Goal: Transaction & Acquisition: Purchase product/service

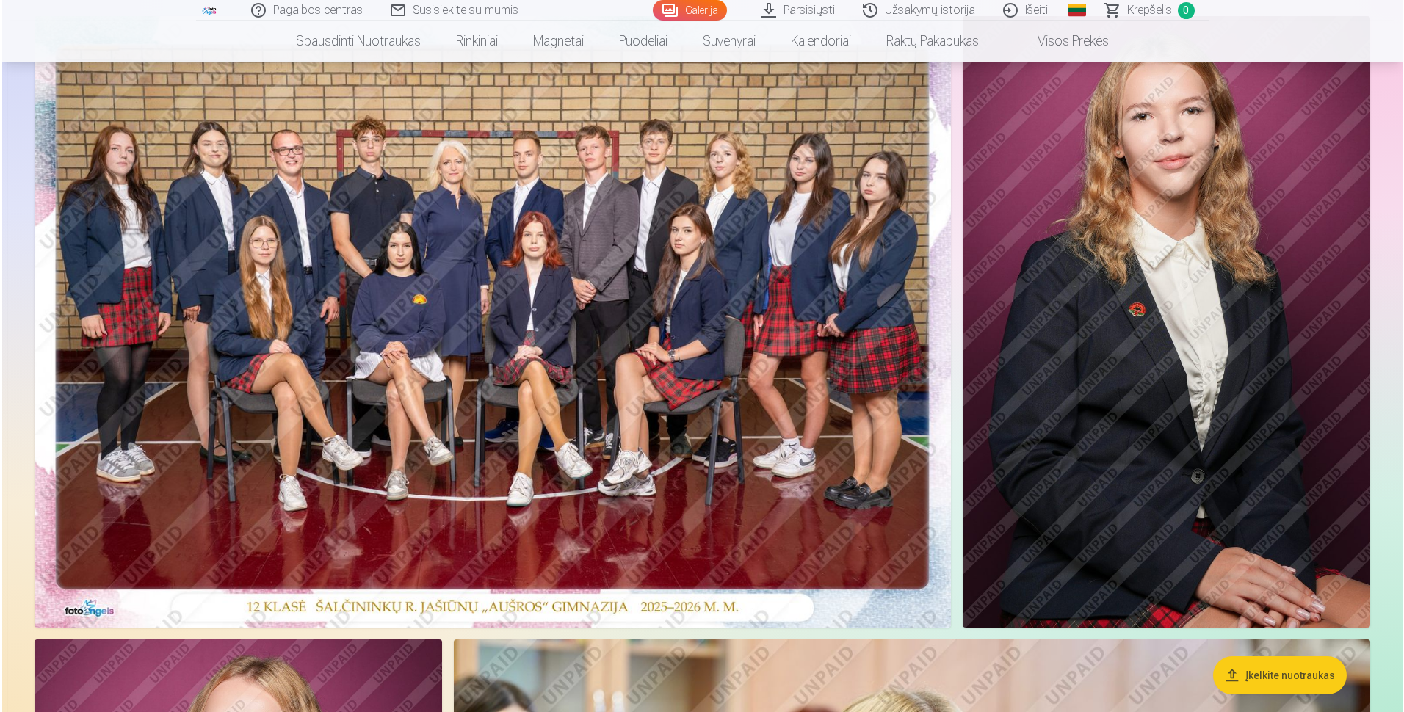
scroll to position [73, 0]
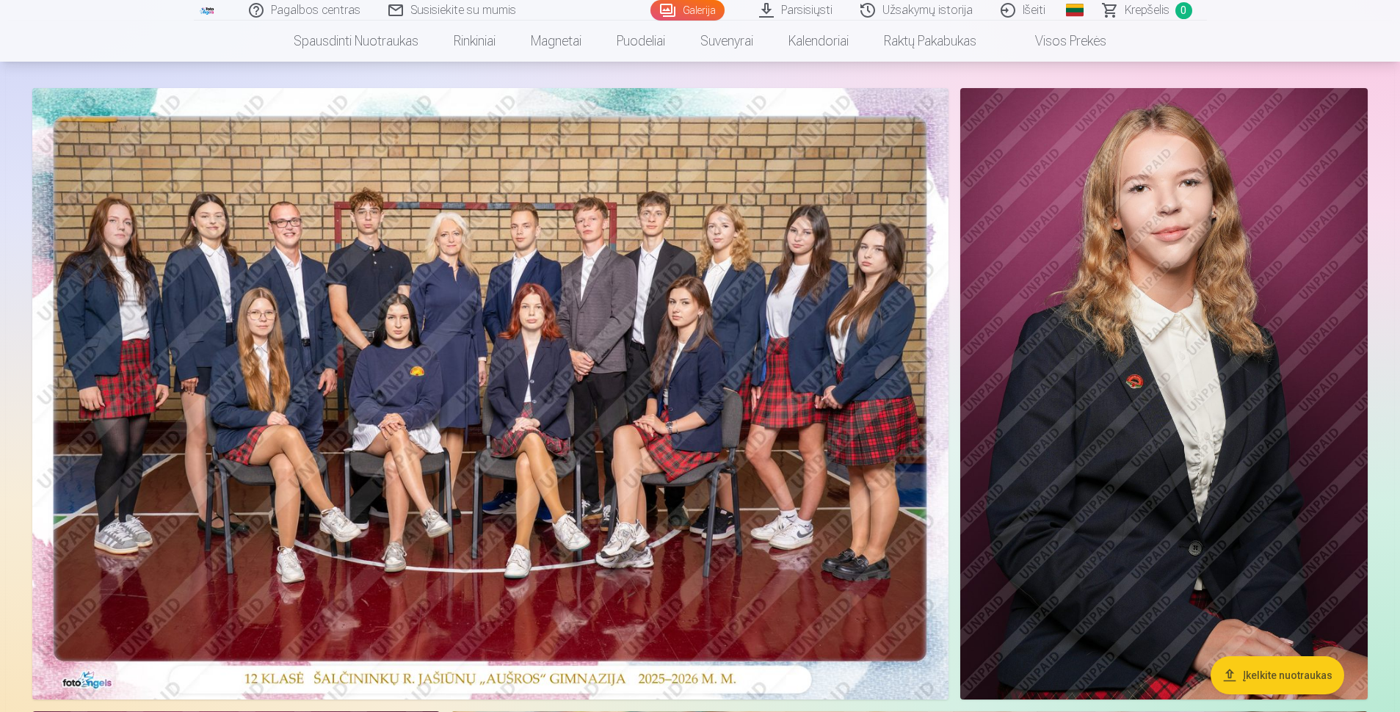
click at [672, 388] on img at bounding box center [1165, 394] width 408 height 612
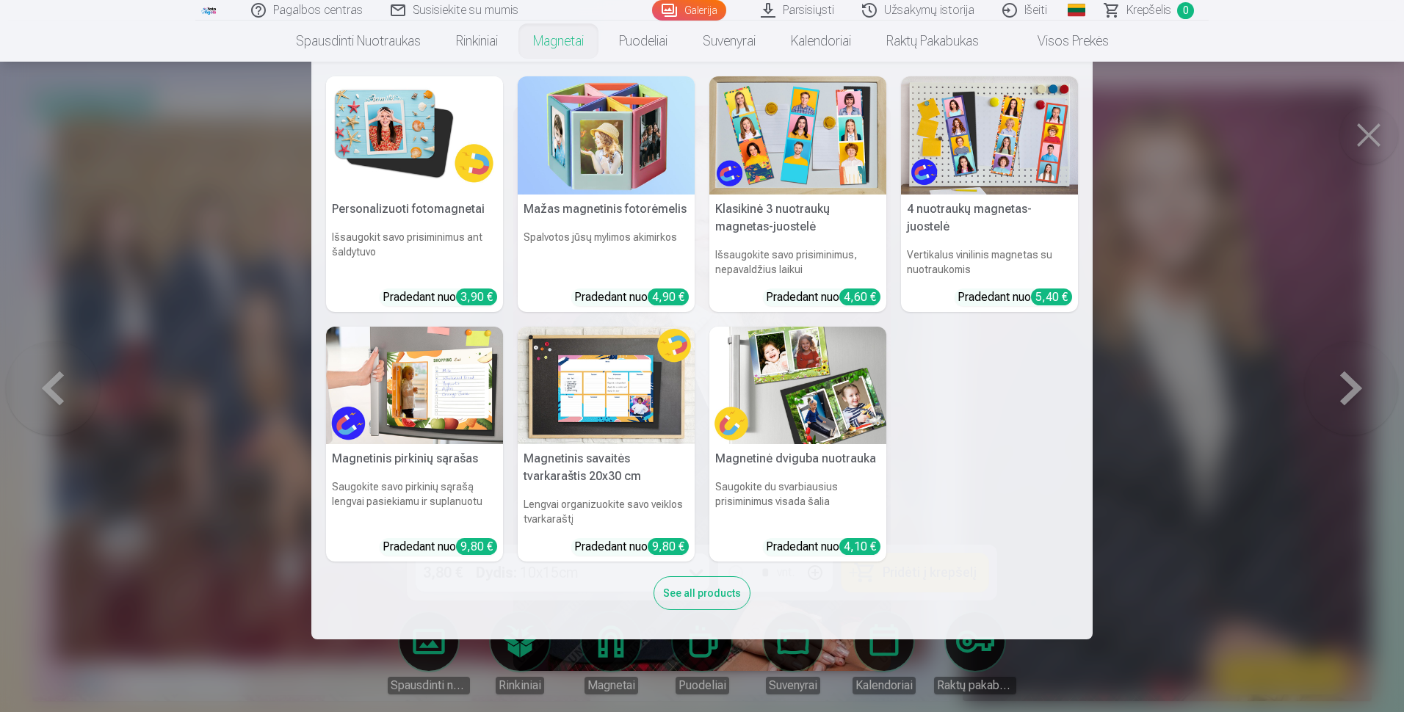
click at [545, 40] on link "Magnetai" at bounding box center [559, 41] width 86 height 41
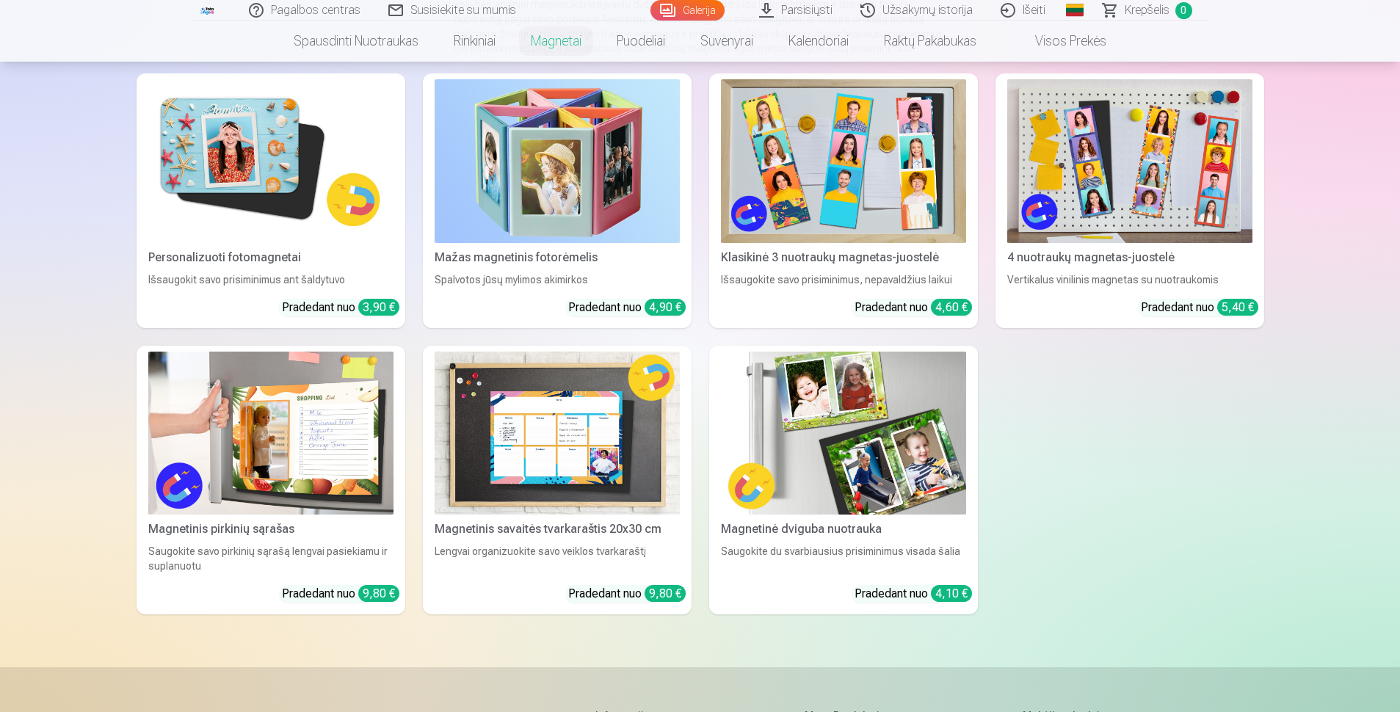
scroll to position [220, 0]
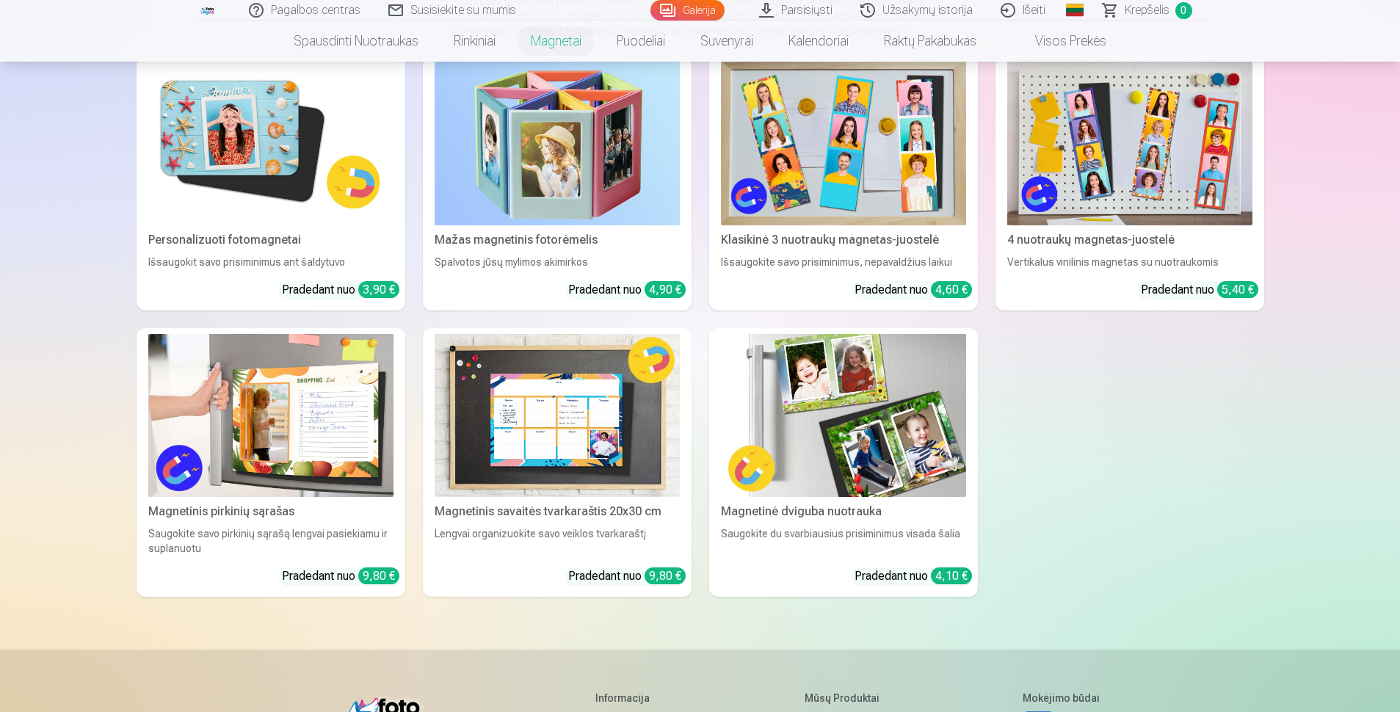
click at [286, 172] on img at bounding box center [270, 144] width 245 height 164
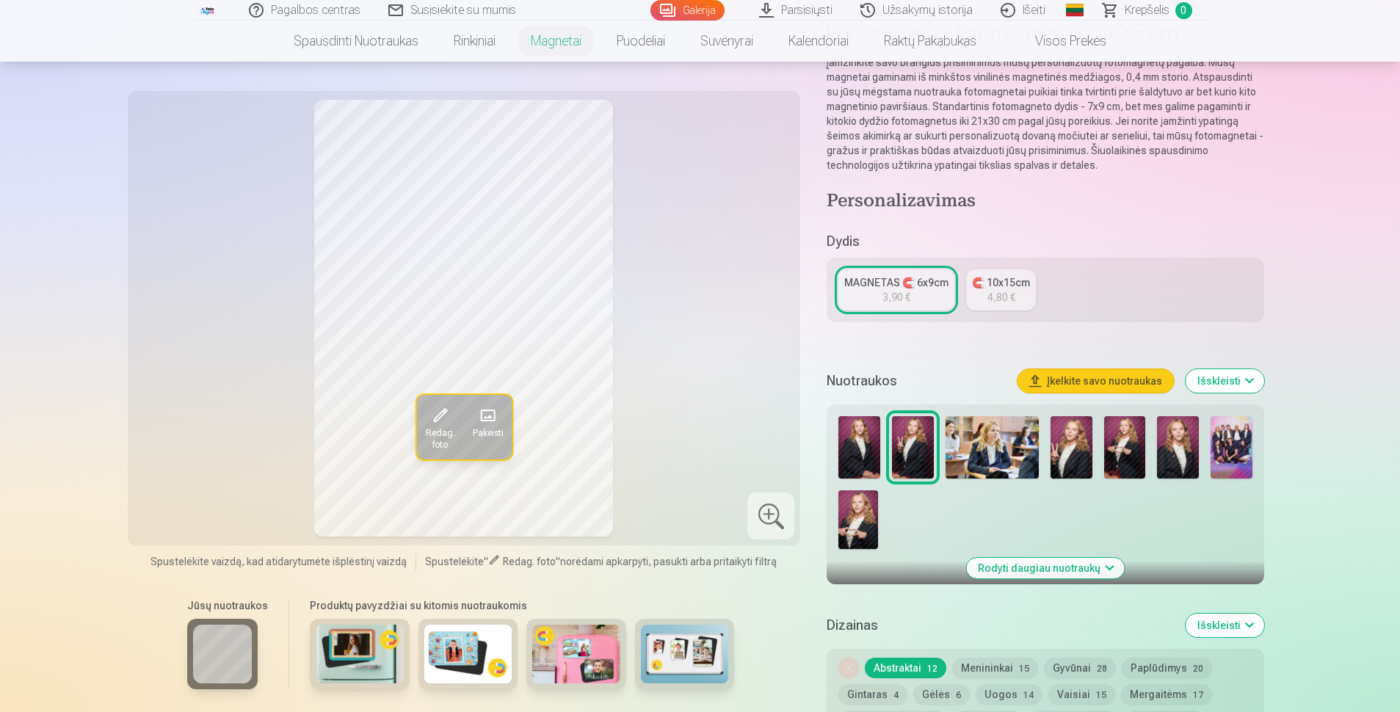
scroll to position [147, 0]
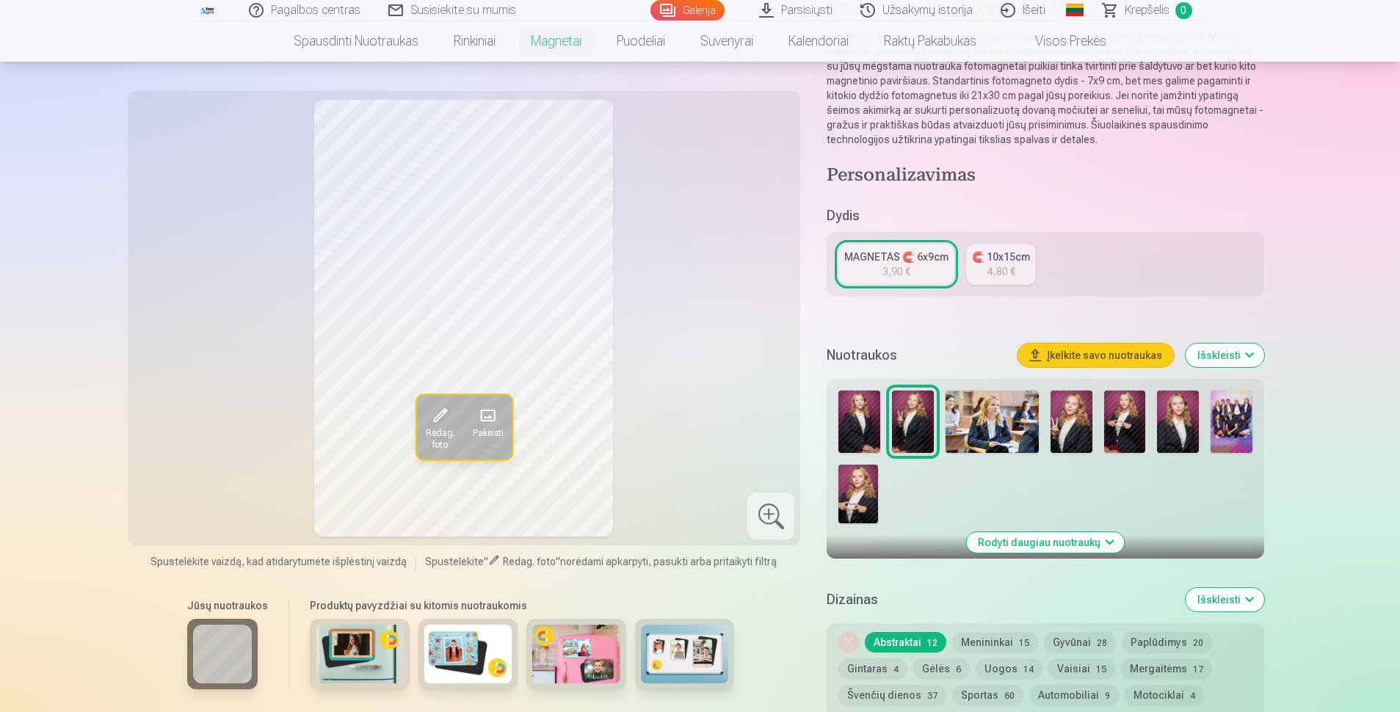
click at [672, 424] on img at bounding box center [860, 422] width 42 height 62
click at [672, 268] on div "4,80 €" at bounding box center [1002, 271] width 28 height 15
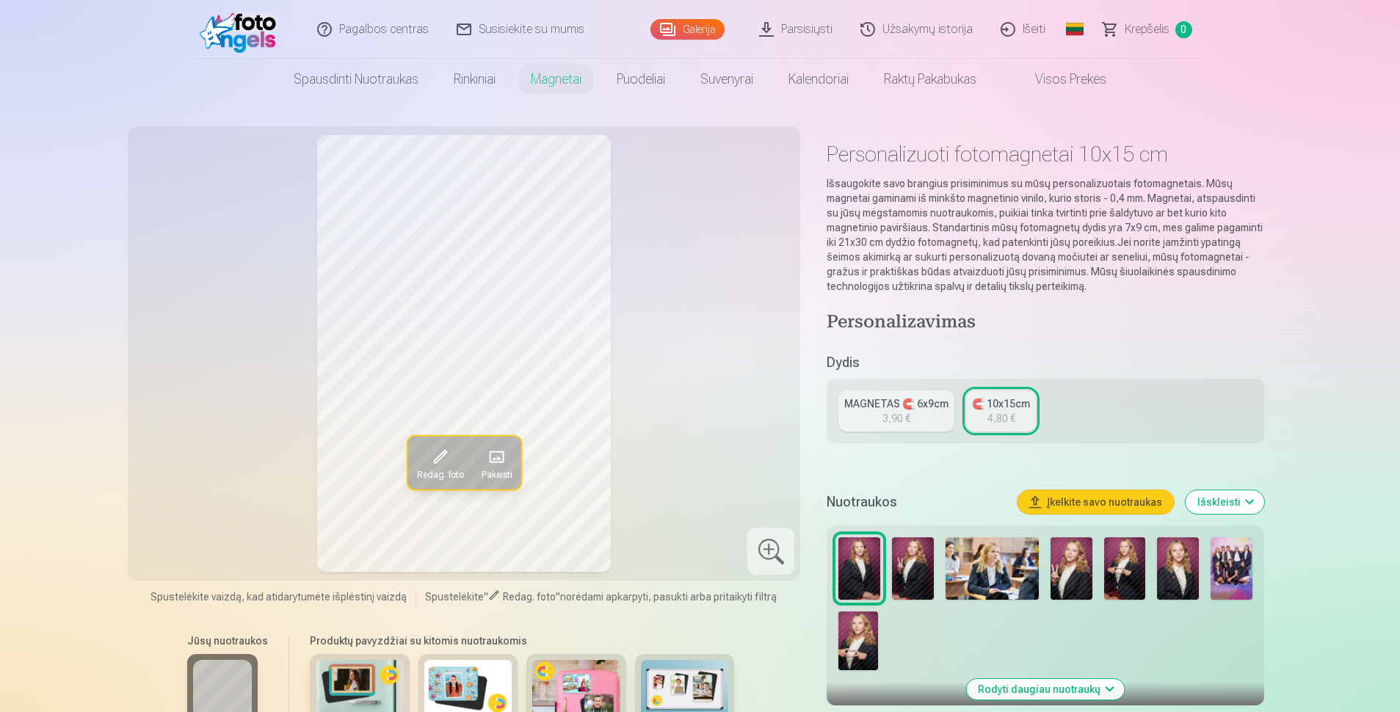
click at [672, 412] on link "MAGNETAS 🧲 6x9cm 3,90 €" at bounding box center [897, 411] width 116 height 41
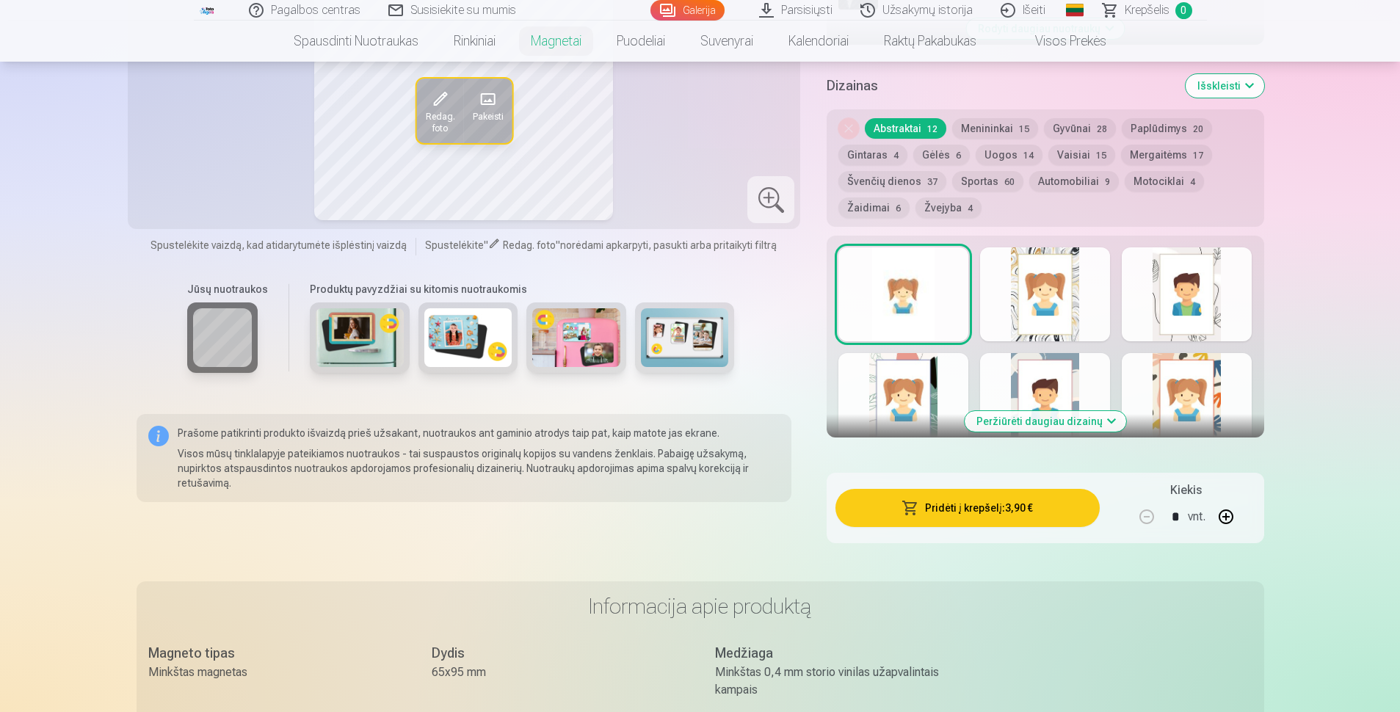
scroll to position [587, 0]
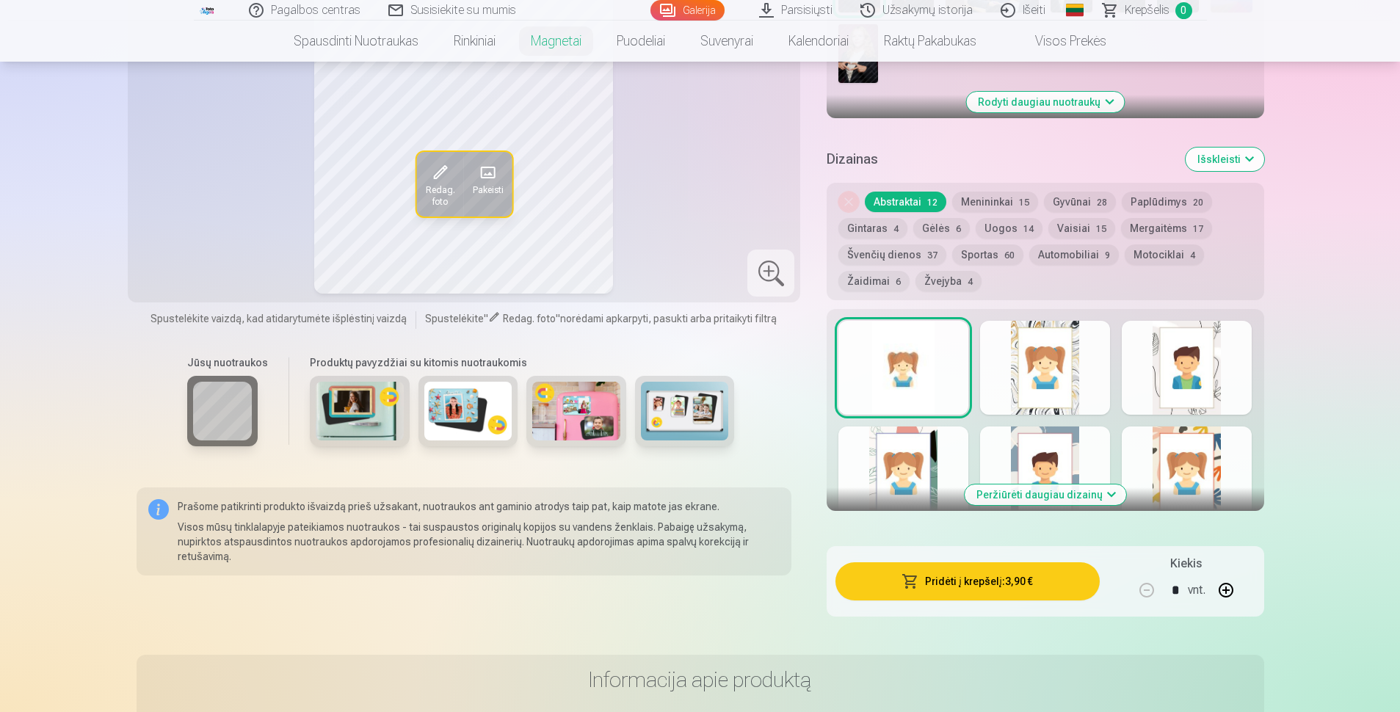
click at [672, 580] on button "button" at bounding box center [1226, 590] width 35 height 35
type input "*"
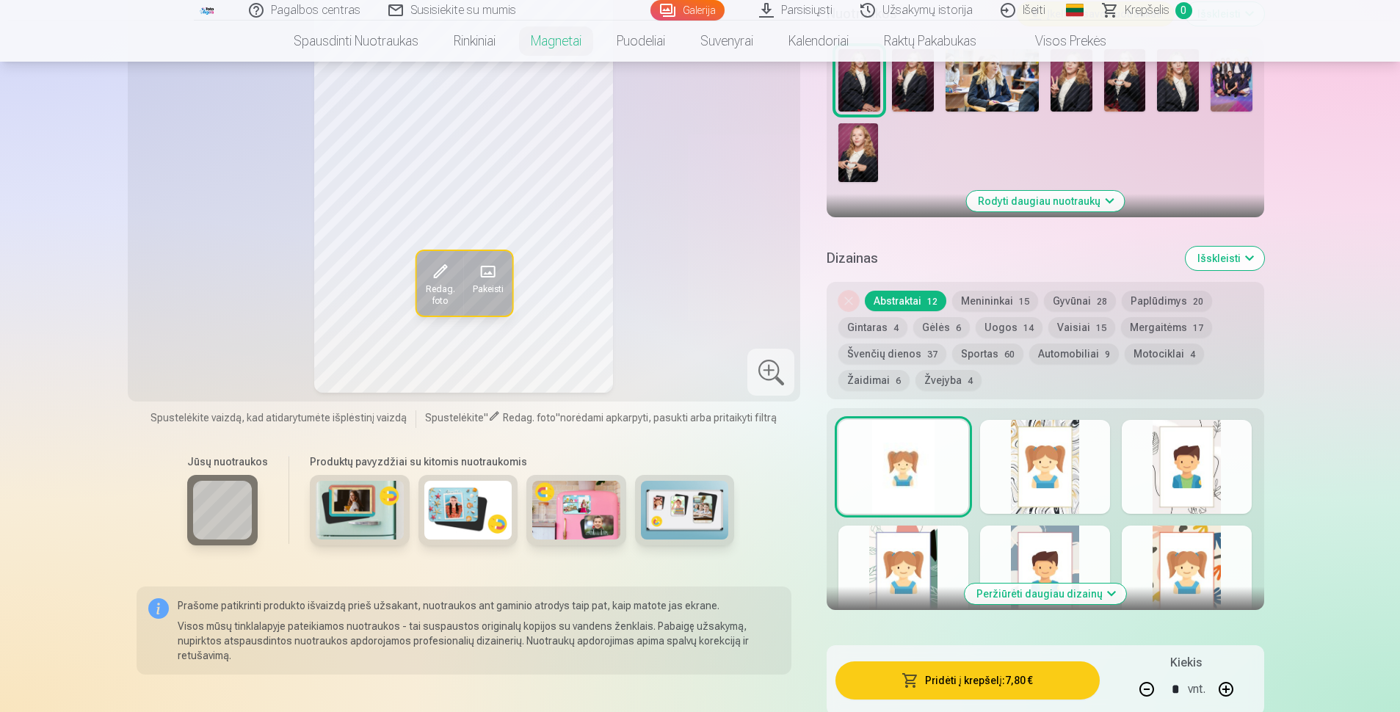
scroll to position [514, 0]
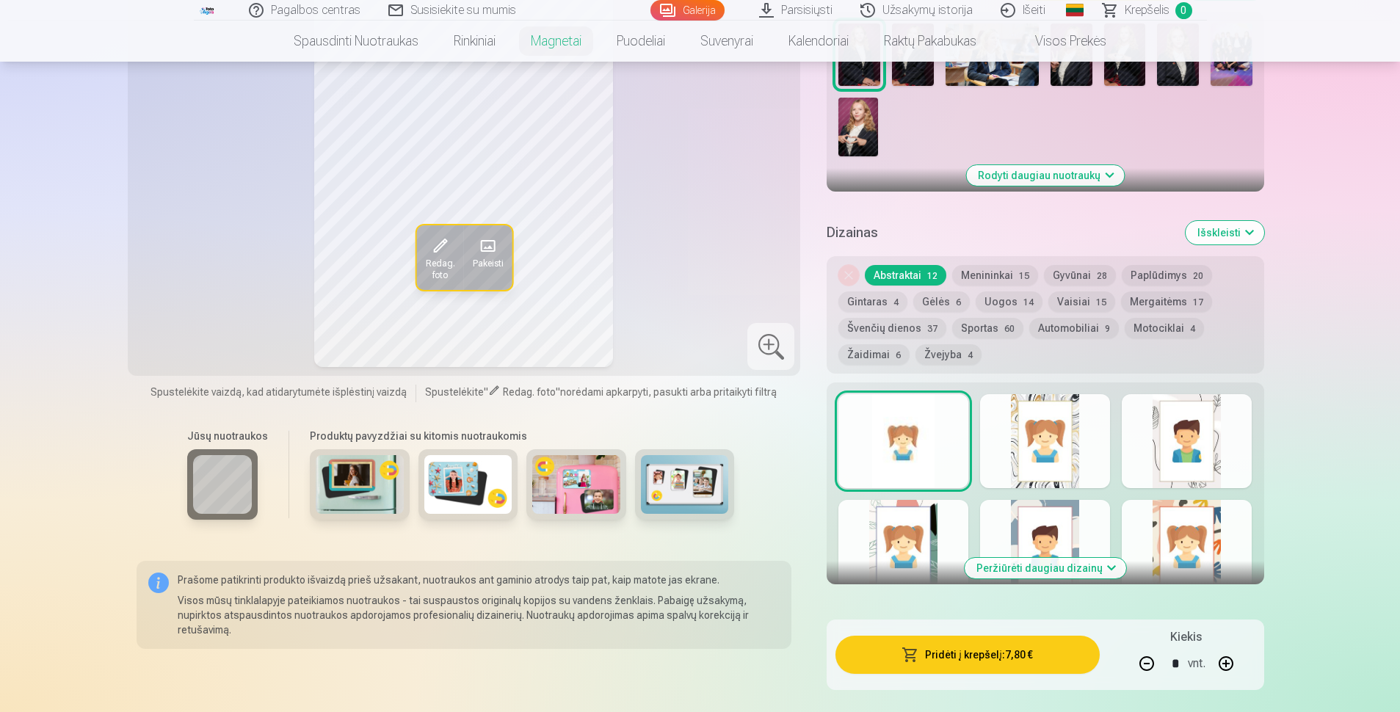
click at [672, 444] on div at bounding box center [1045, 441] width 130 height 94
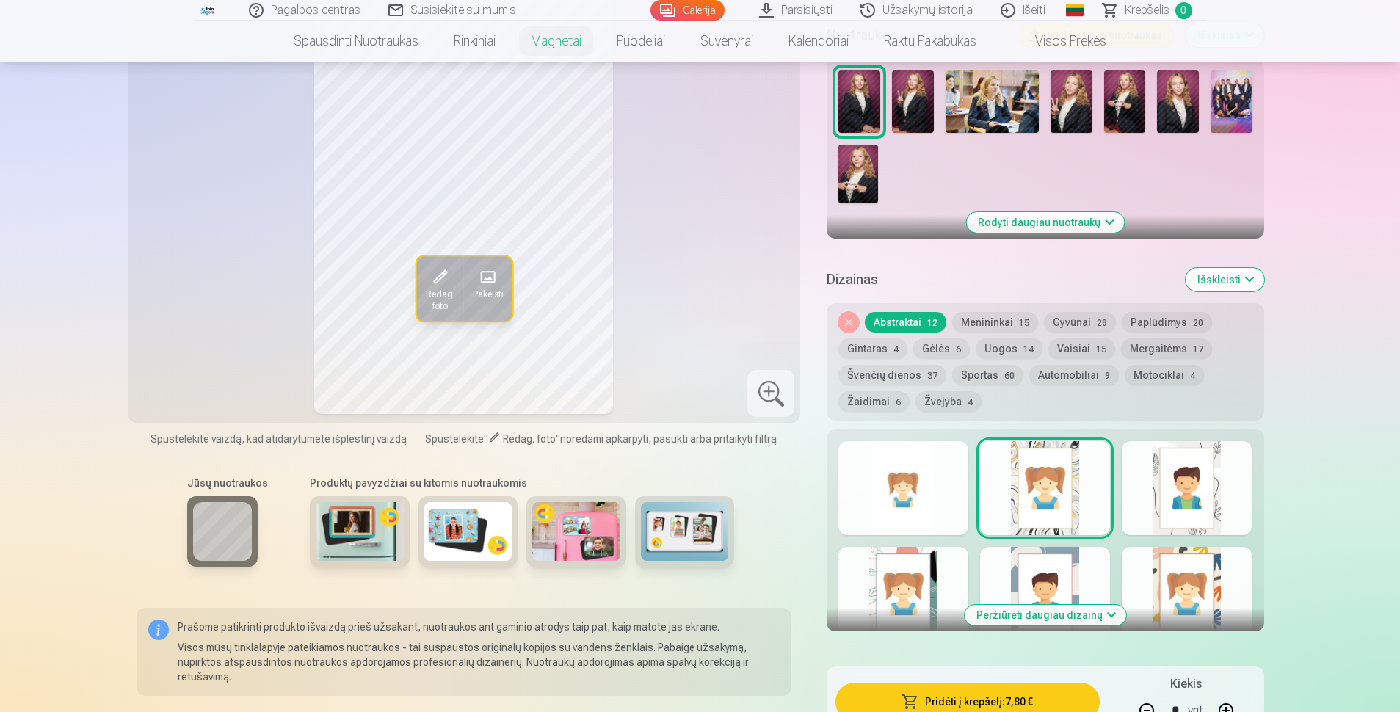
scroll to position [441, 0]
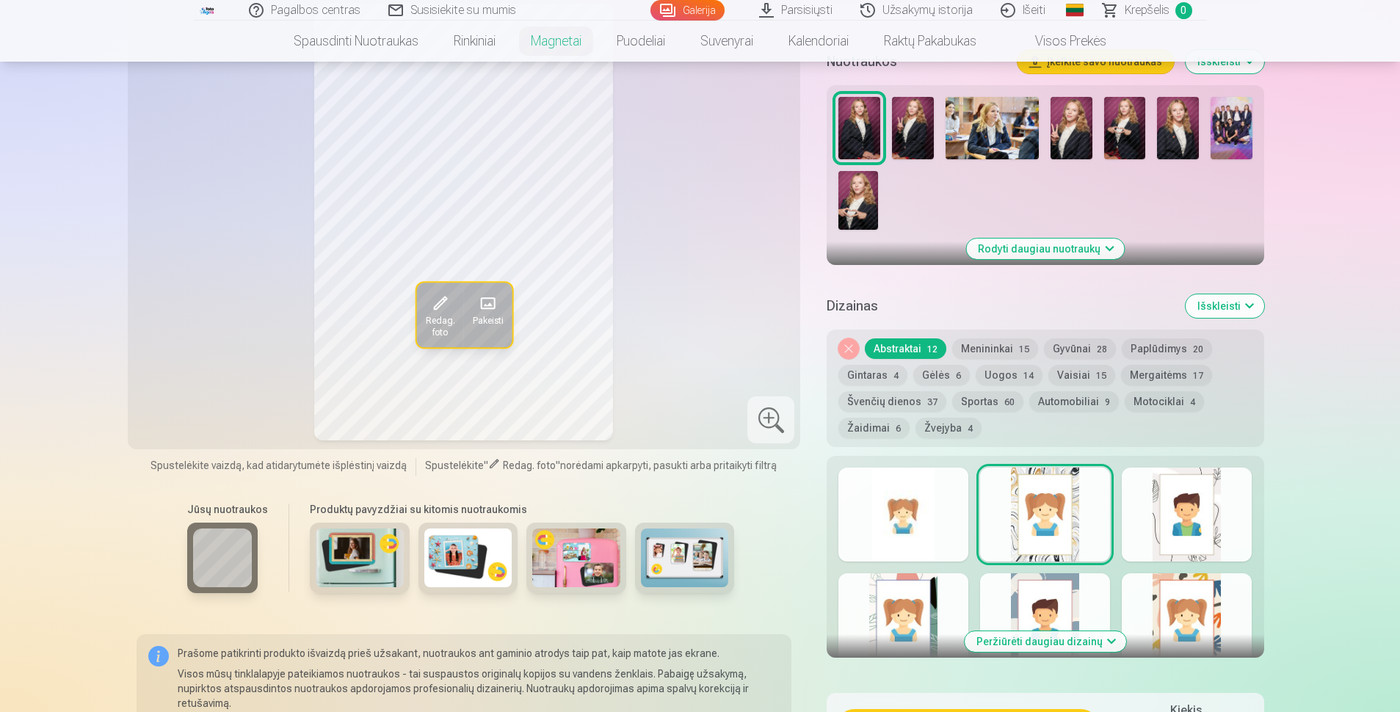
click at [672, 519] on div at bounding box center [1187, 515] width 130 height 94
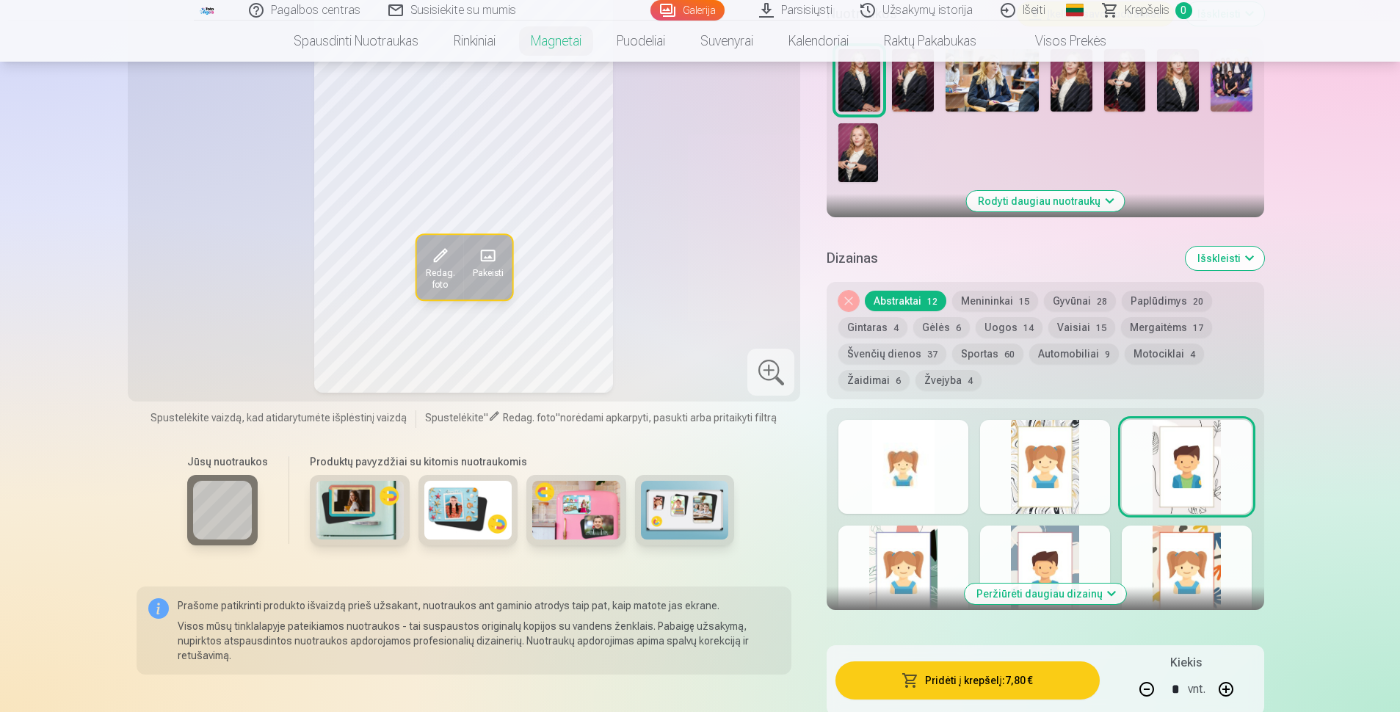
scroll to position [514, 0]
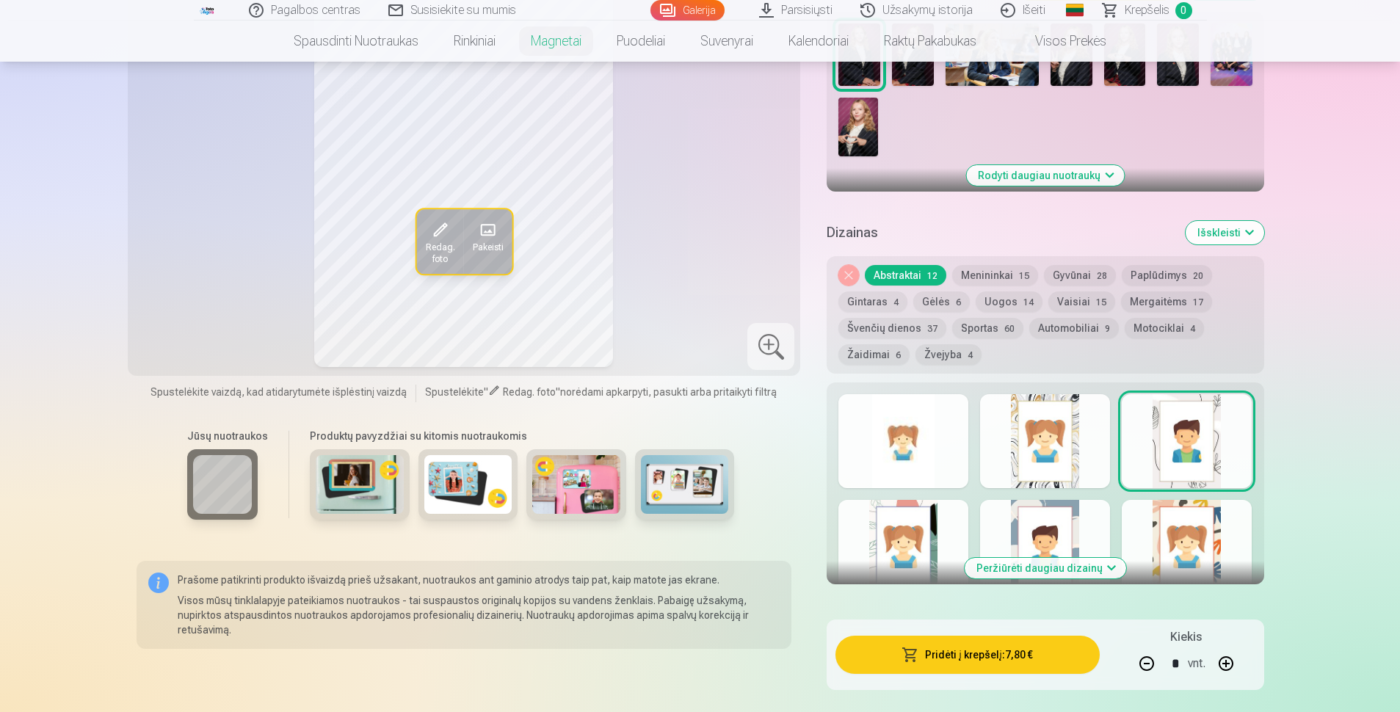
click at [672, 524] on div at bounding box center [904, 547] width 130 height 94
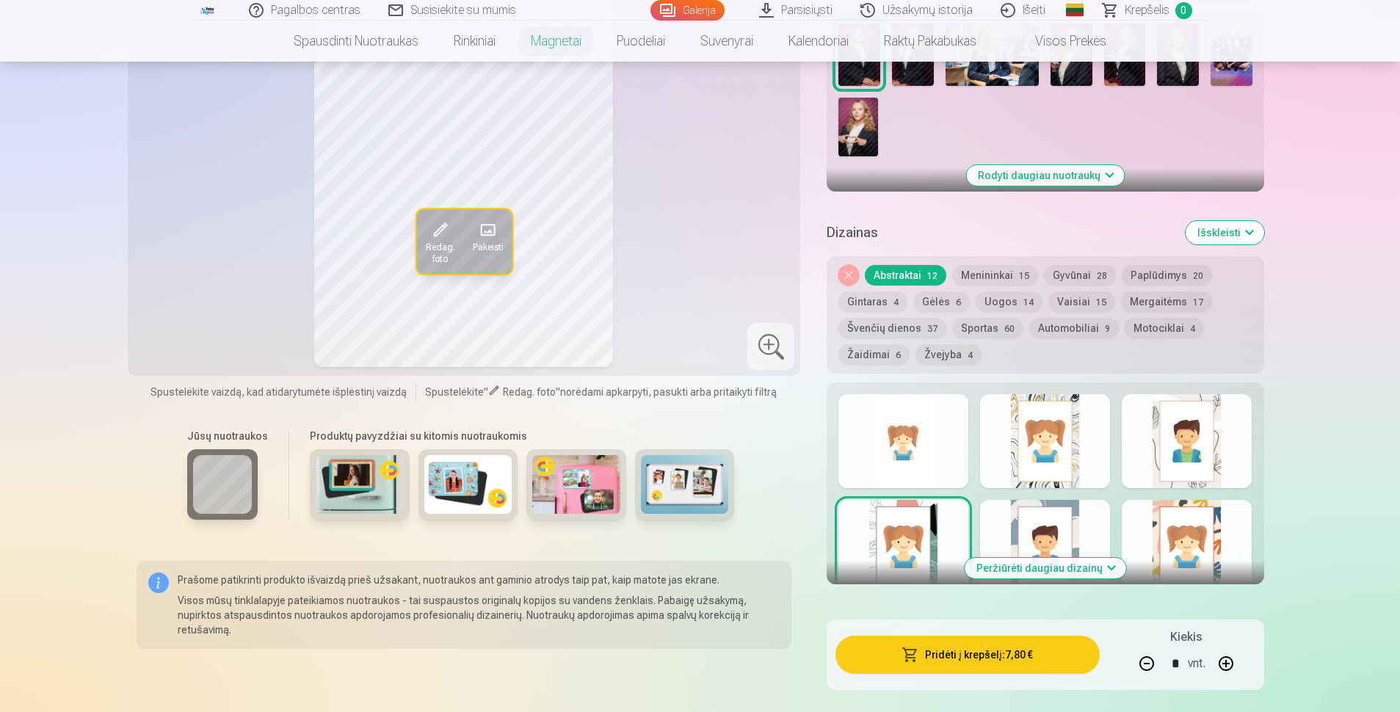
click at [672, 564] on button "Peržiūrėti daugiau dizainų" at bounding box center [1046, 568] width 162 height 21
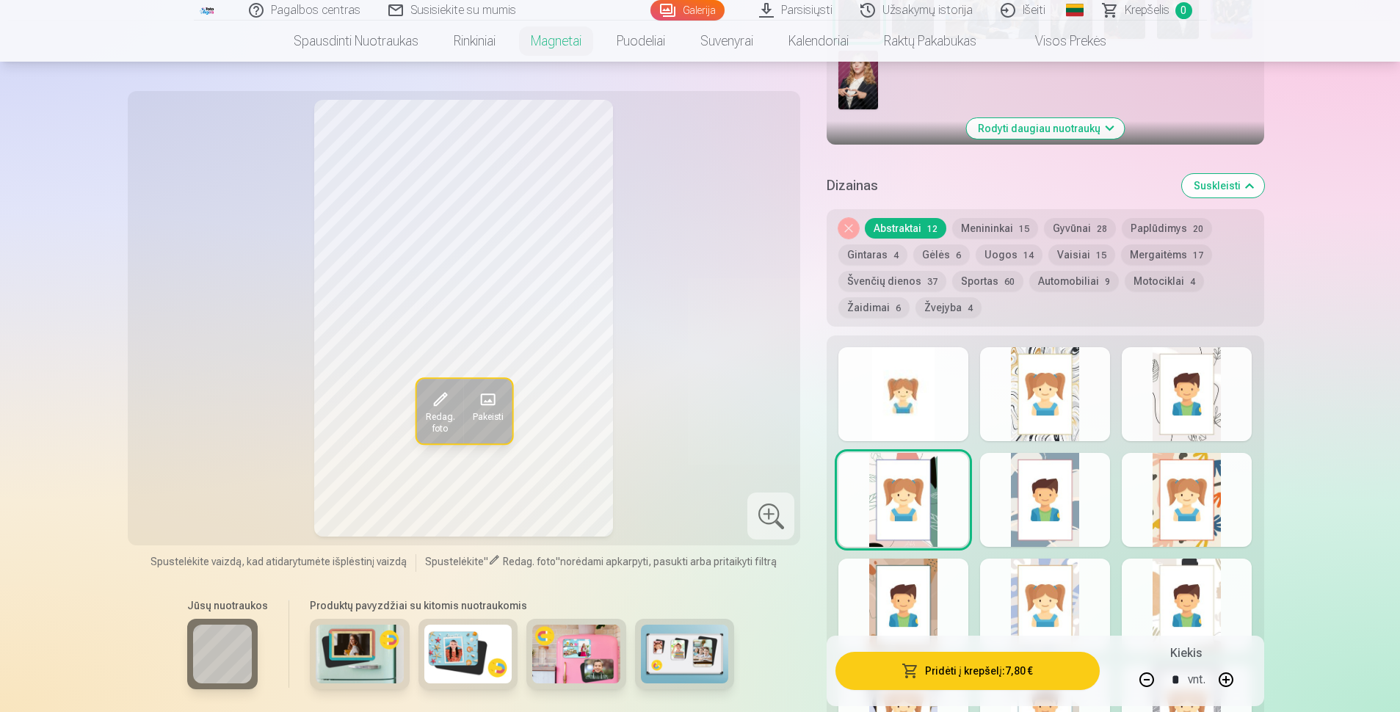
scroll to position [587, 0]
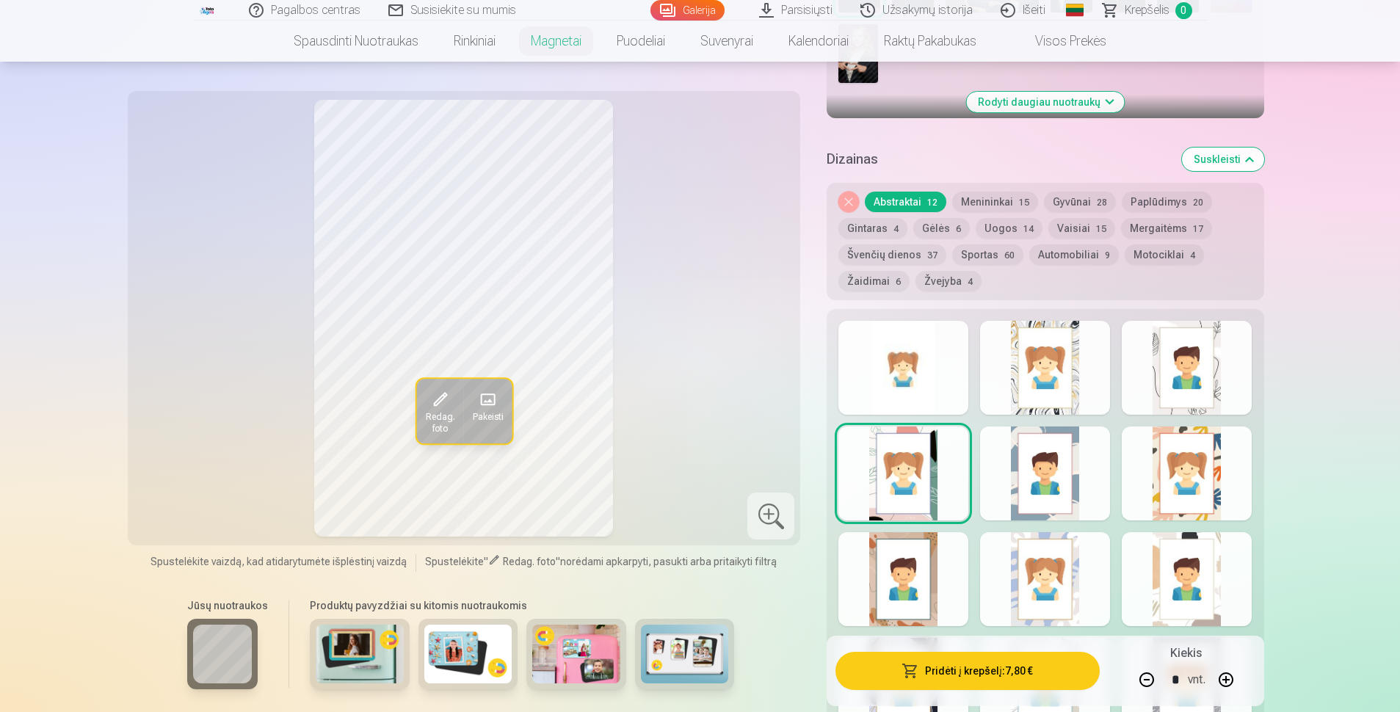
click at [672, 475] on div at bounding box center [1045, 474] width 130 height 94
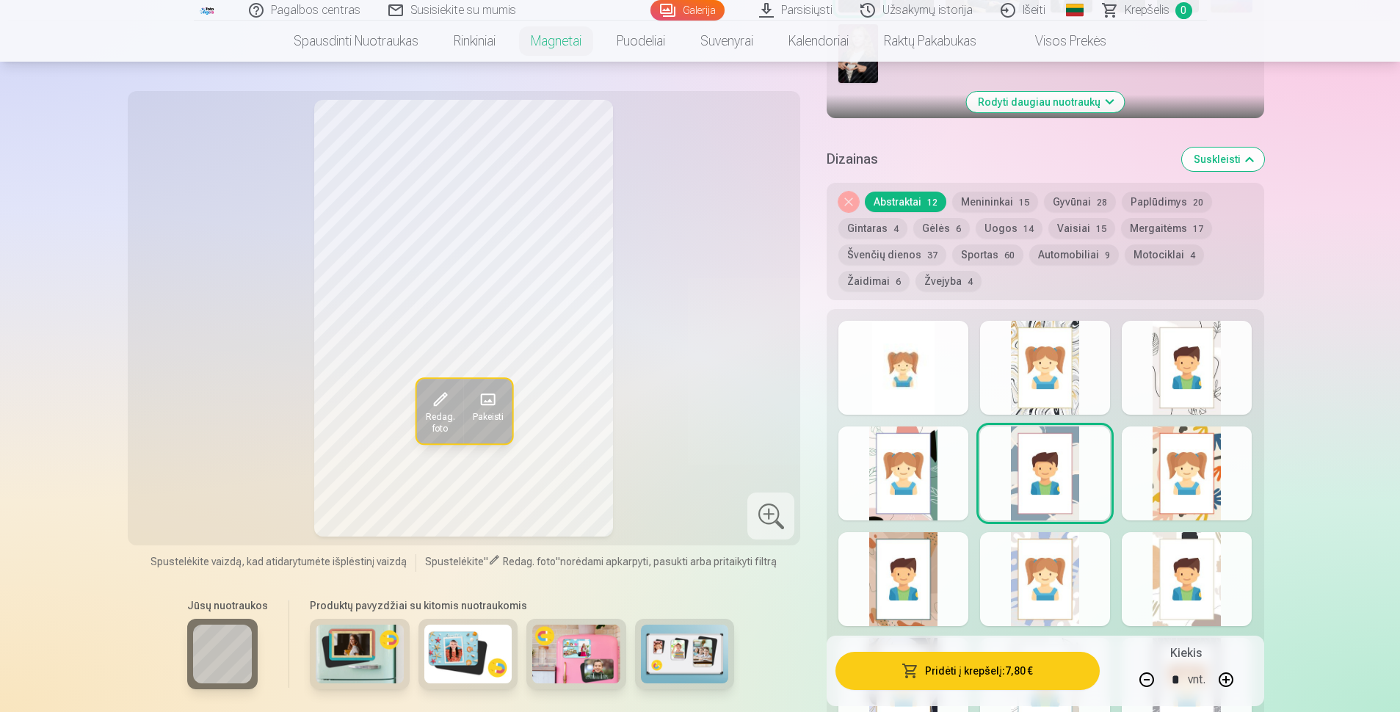
click at [672, 480] on div at bounding box center [1187, 474] width 130 height 94
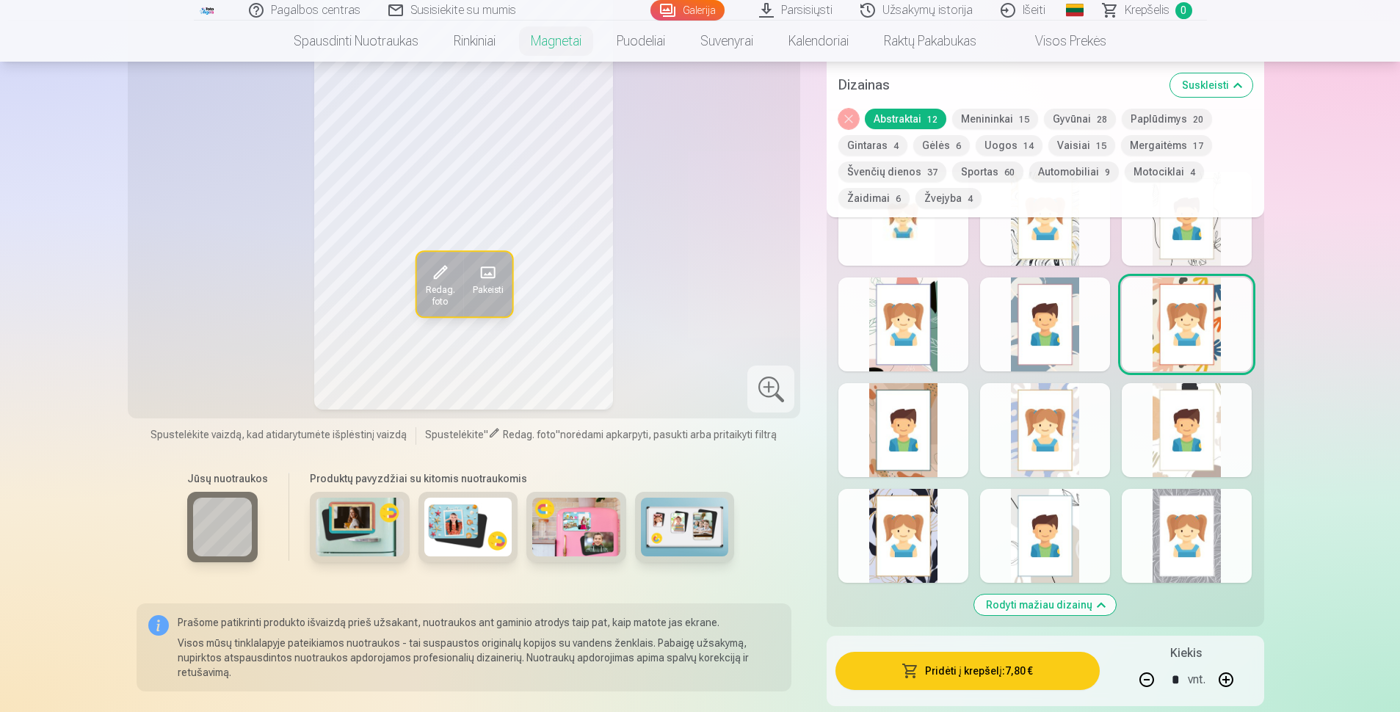
scroll to position [734, 0]
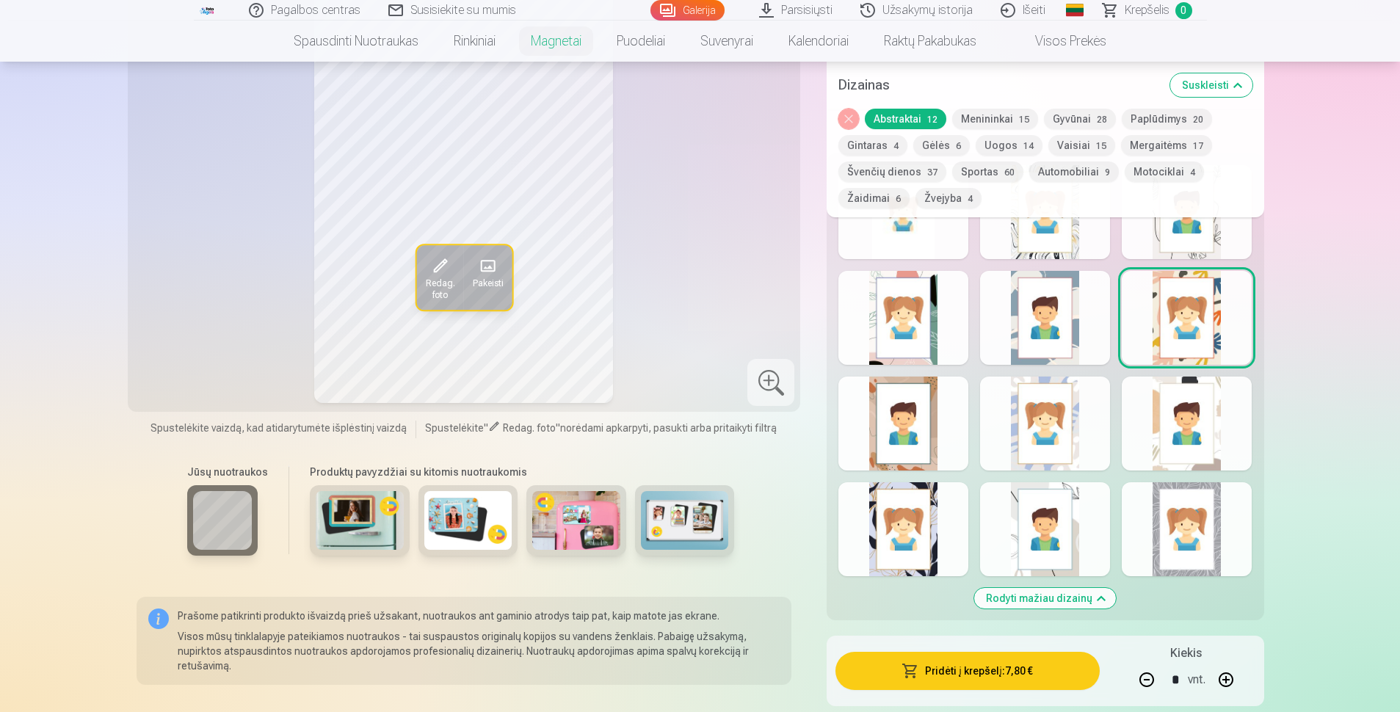
click at [672, 441] on div at bounding box center [904, 424] width 130 height 94
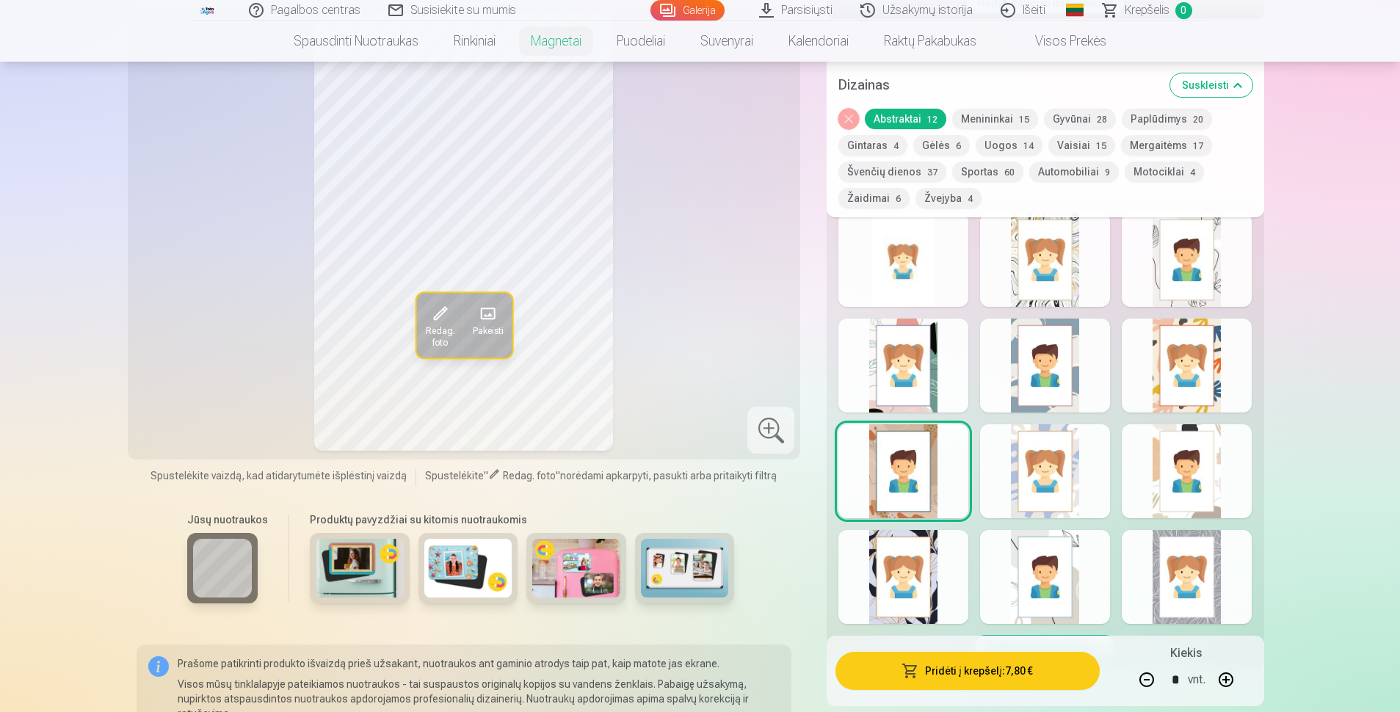
scroll to position [661, 0]
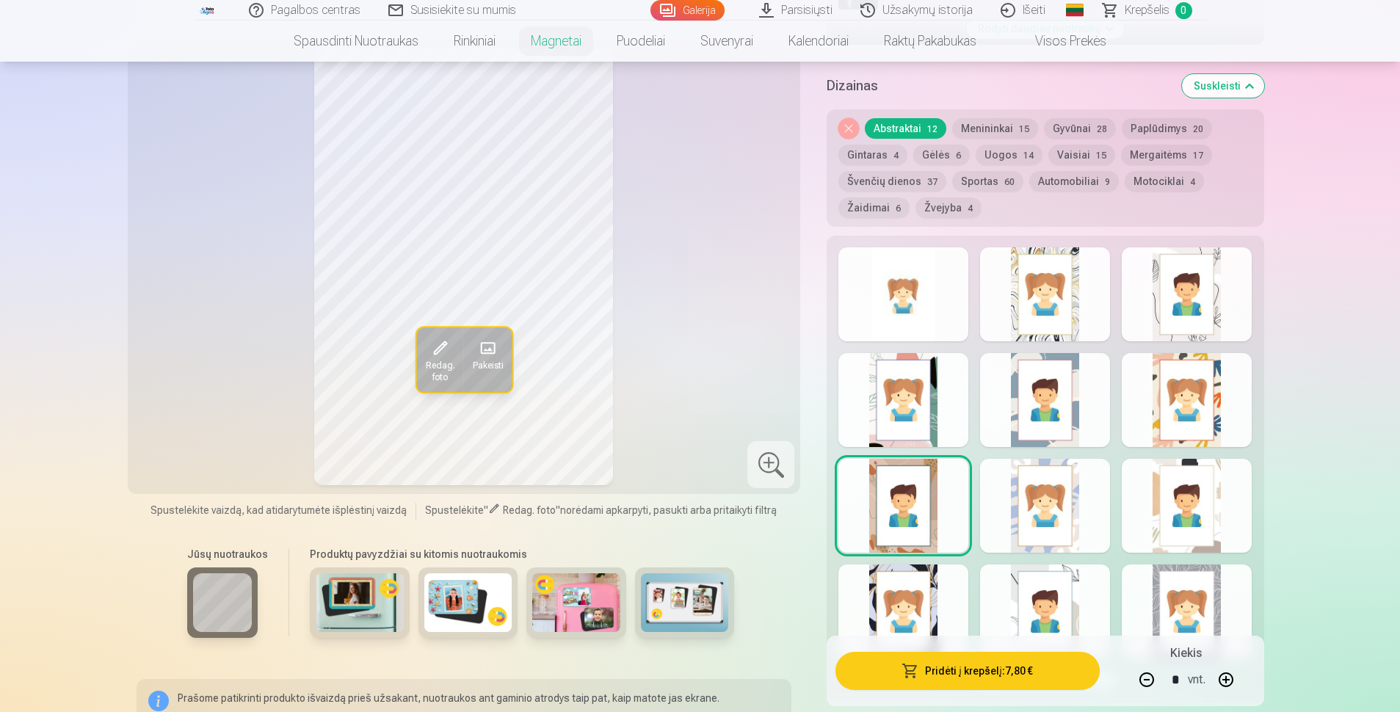
click at [672, 510] on div at bounding box center [1045, 506] width 130 height 94
click at [672, 519] on div at bounding box center [1187, 506] width 130 height 94
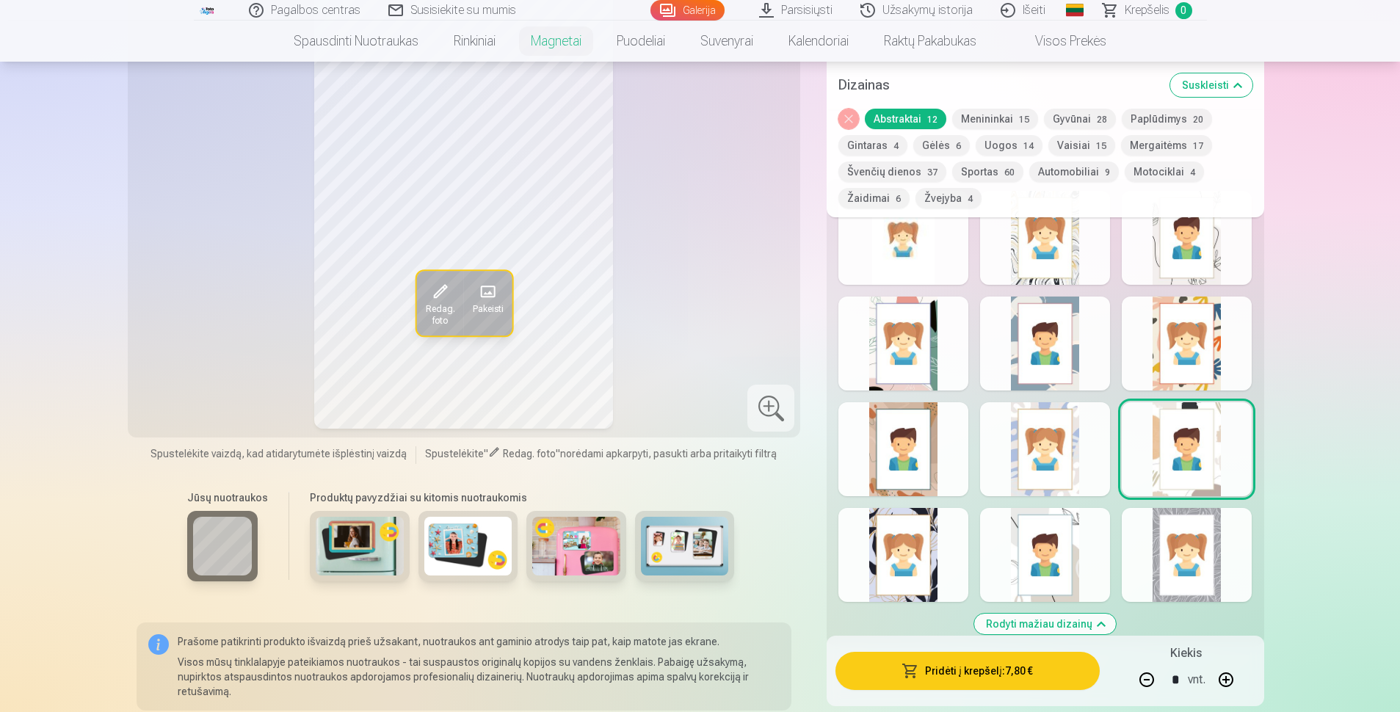
scroll to position [734, 0]
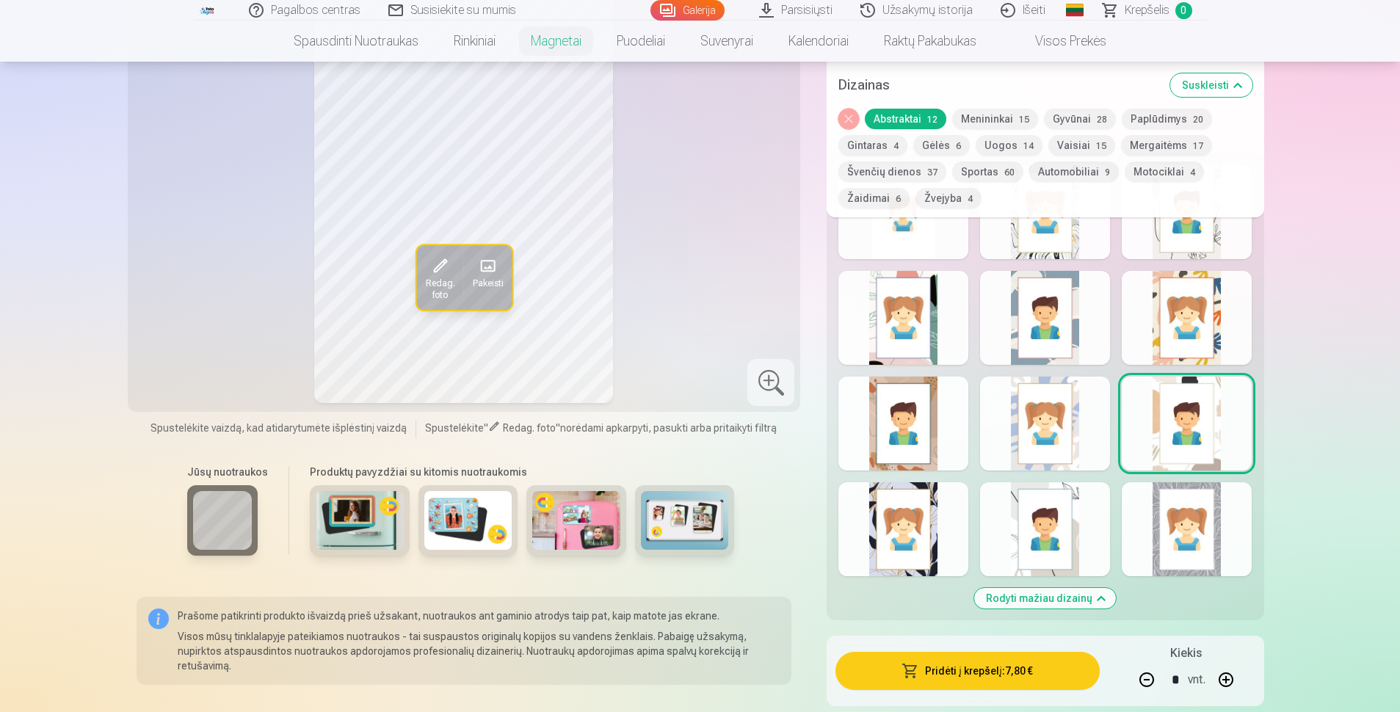
click at [672, 510] on div at bounding box center [904, 529] width 130 height 94
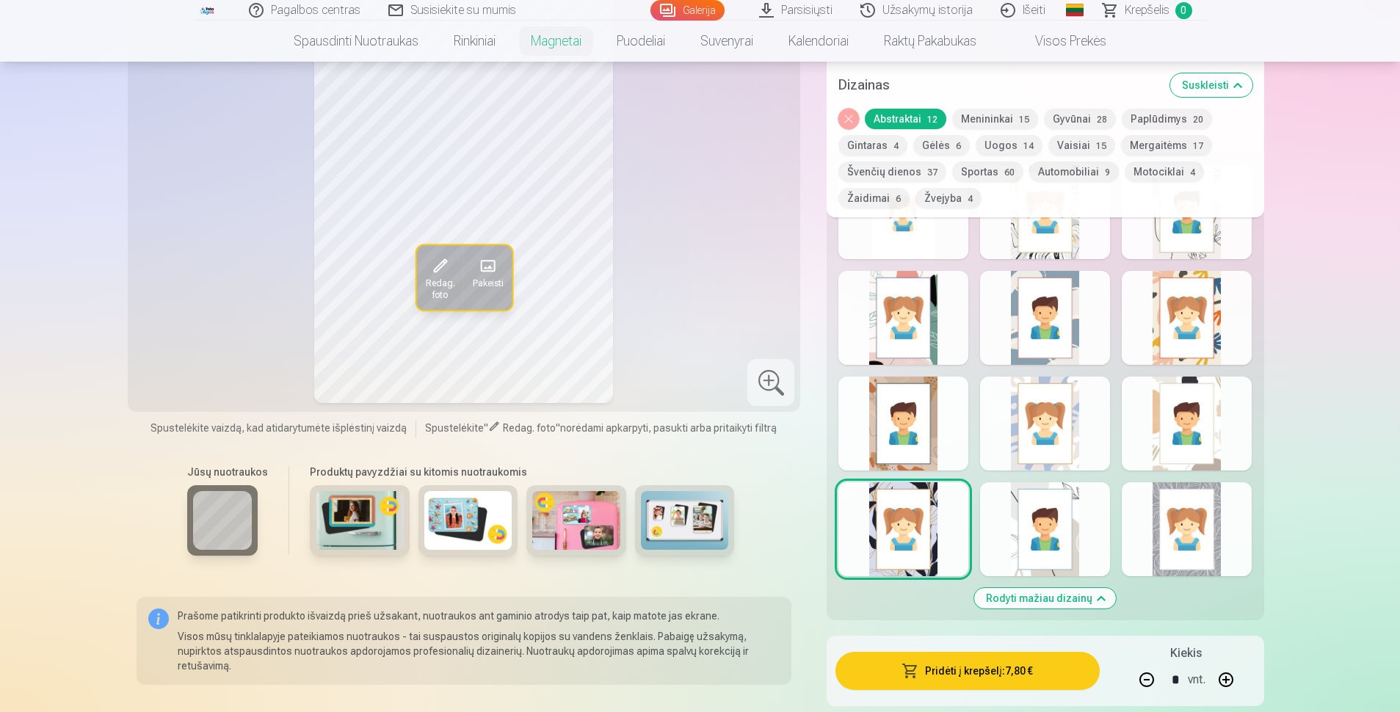
click at [672, 537] on div at bounding box center [1045, 529] width 130 height 94
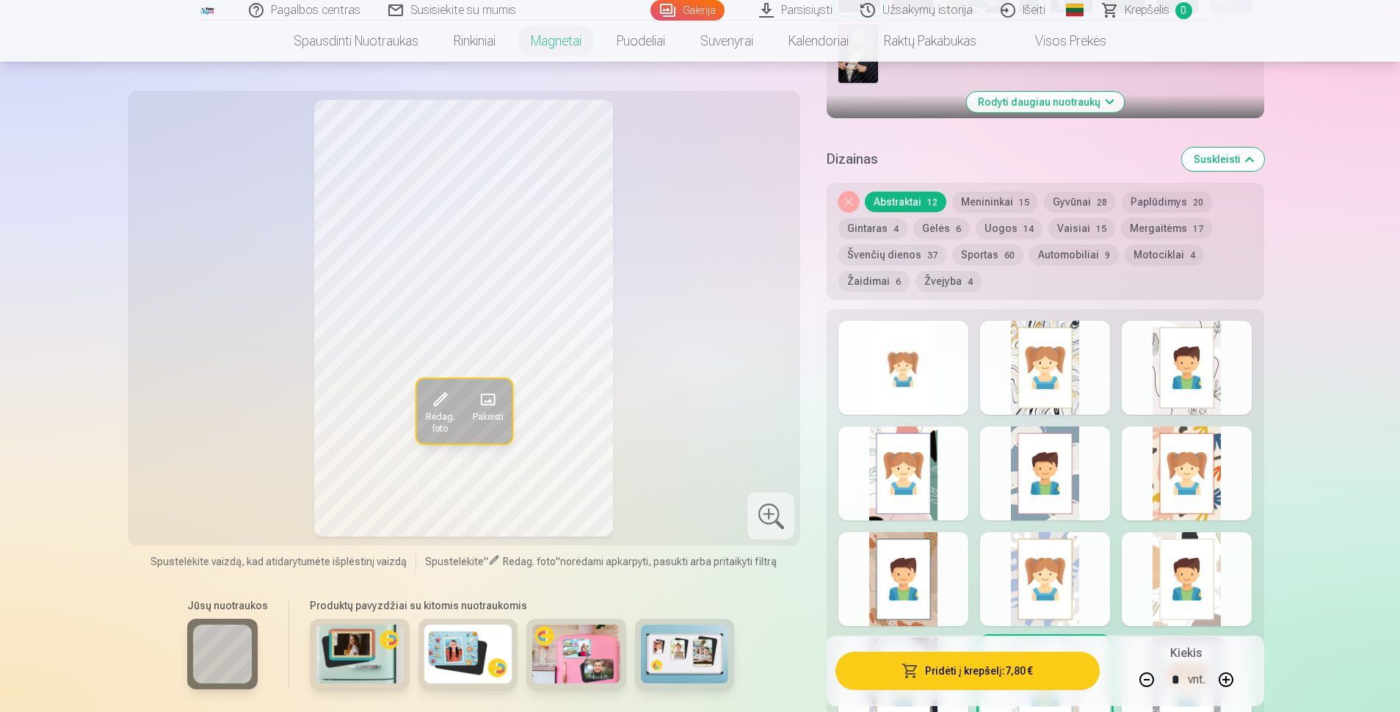
scroll to position [661, 0]
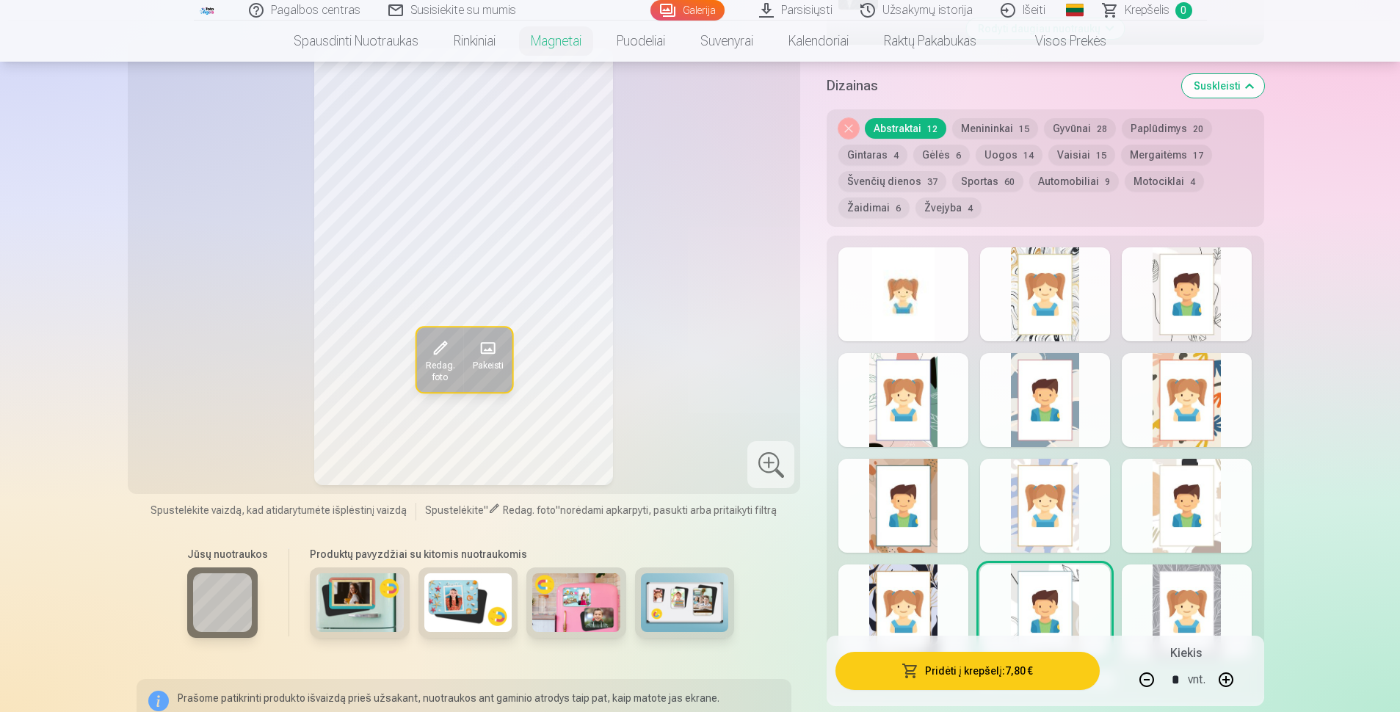
click at [672, 580] on div at bounding box center [1187, 612] width 130 height 94
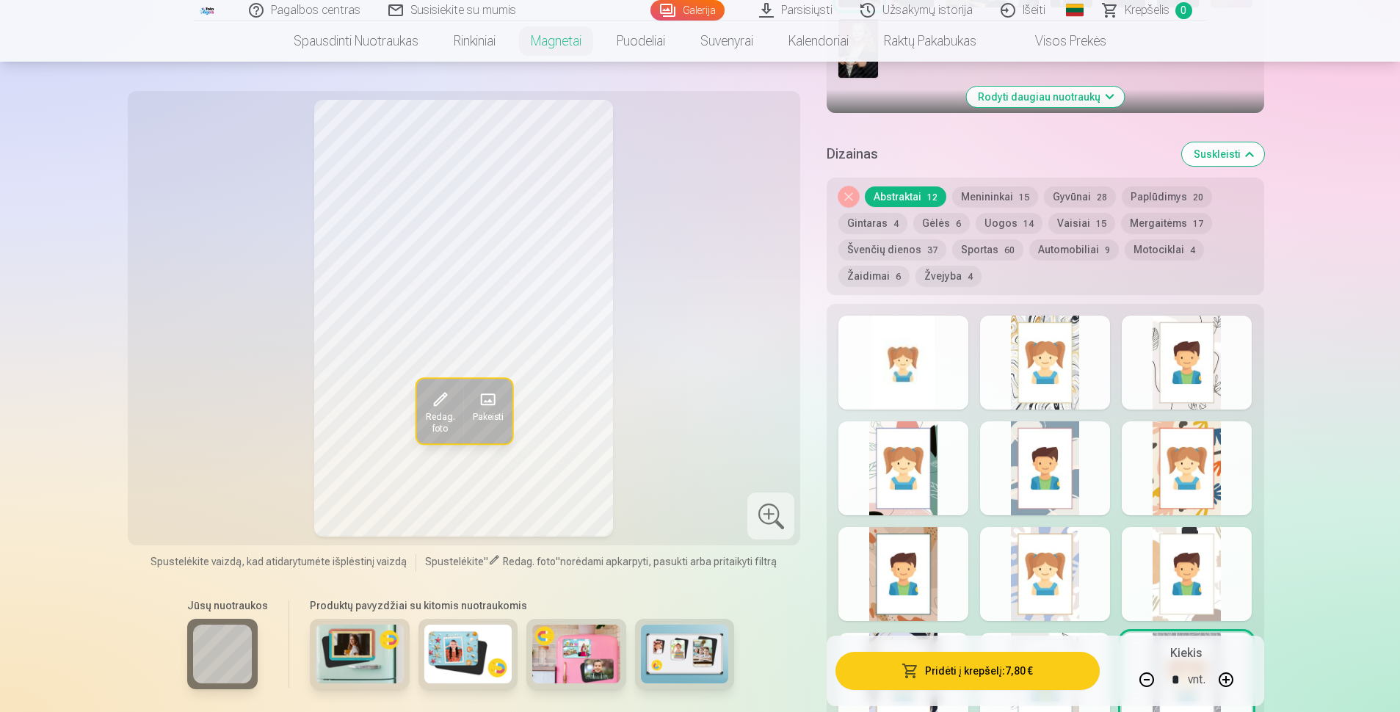
scroll to position [587, 0]
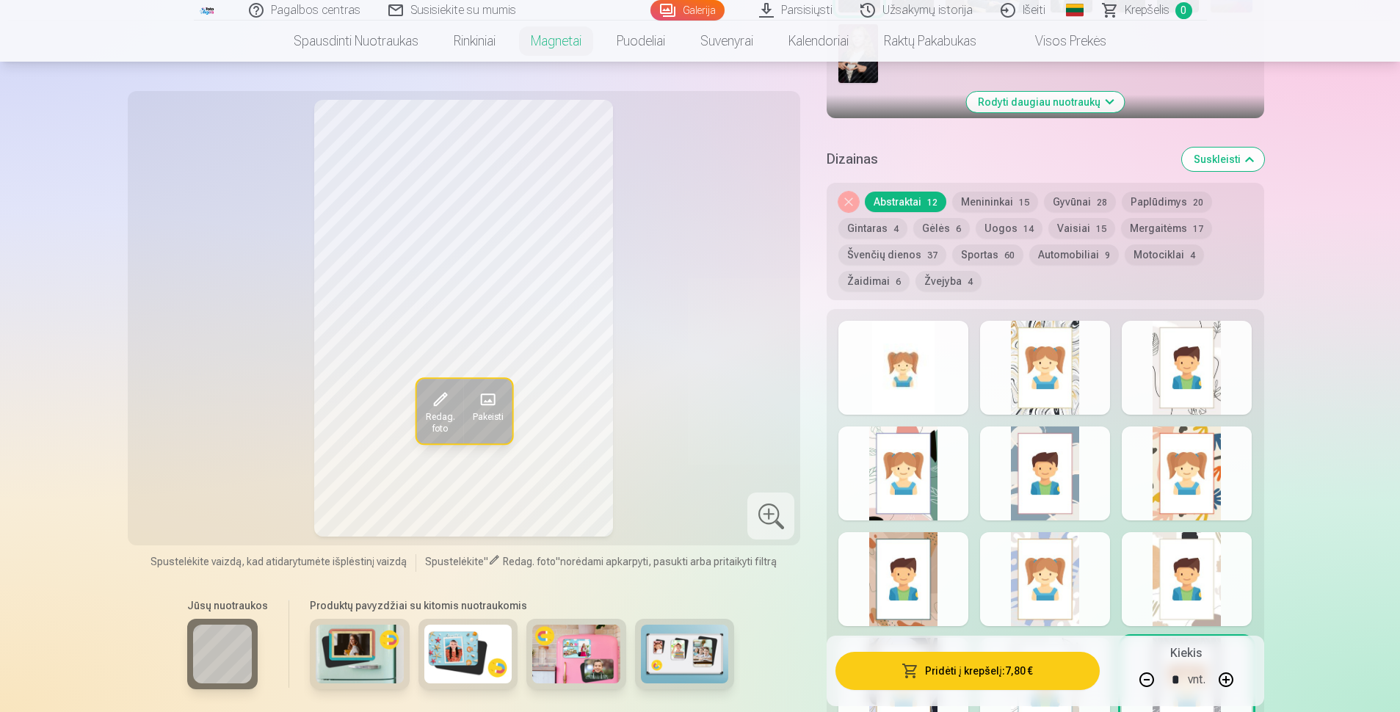
click at [672, 385] on div at bounding box center [904, 368] width 130 height 94
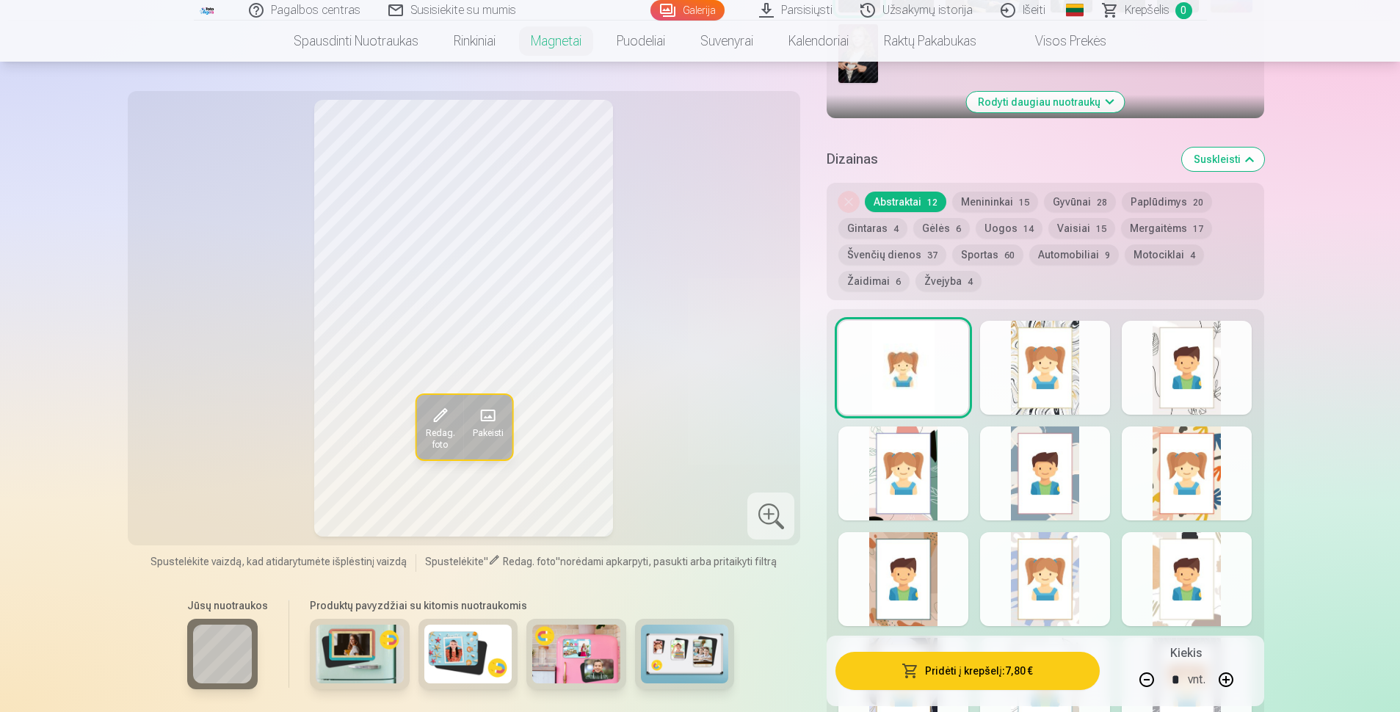
click at [672, 378] on div at bounding box center [1045, 368] width 130 height 94
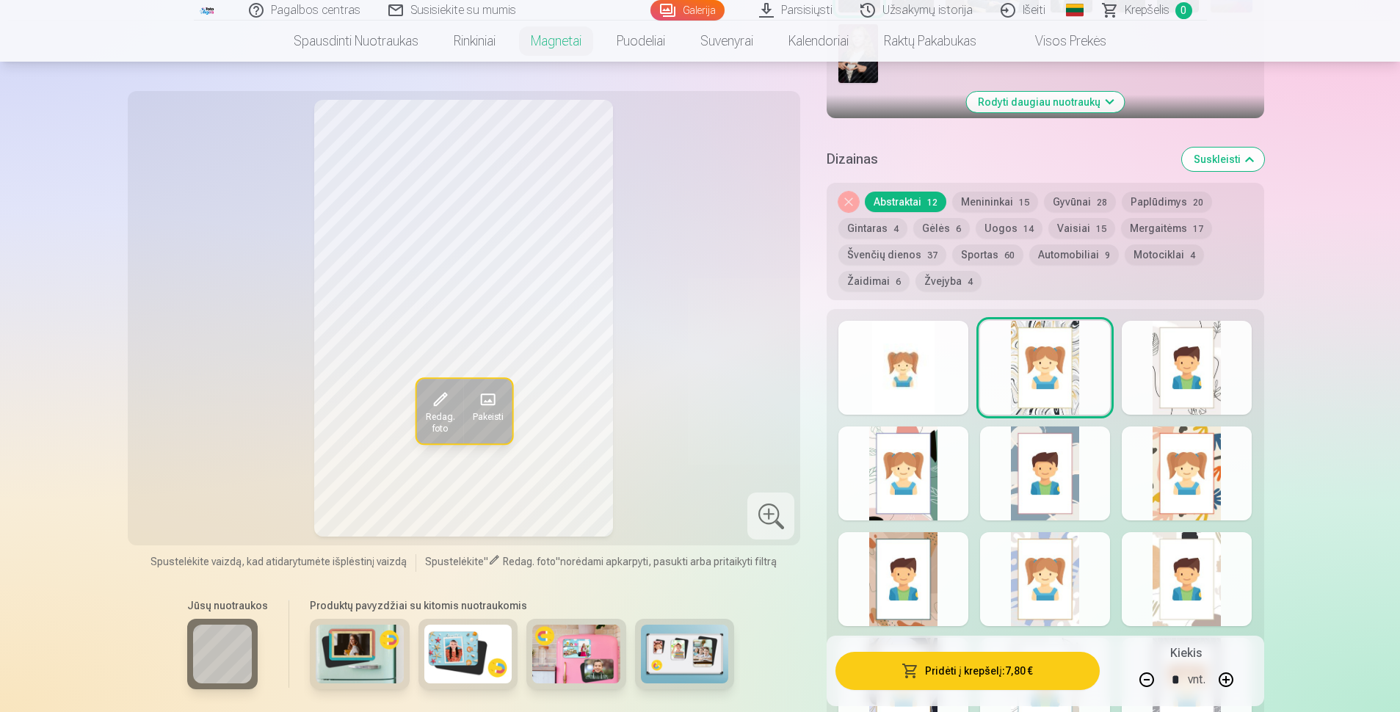
click at [672, 361] on div at bounding box center [1187, 368] width 130 height 94
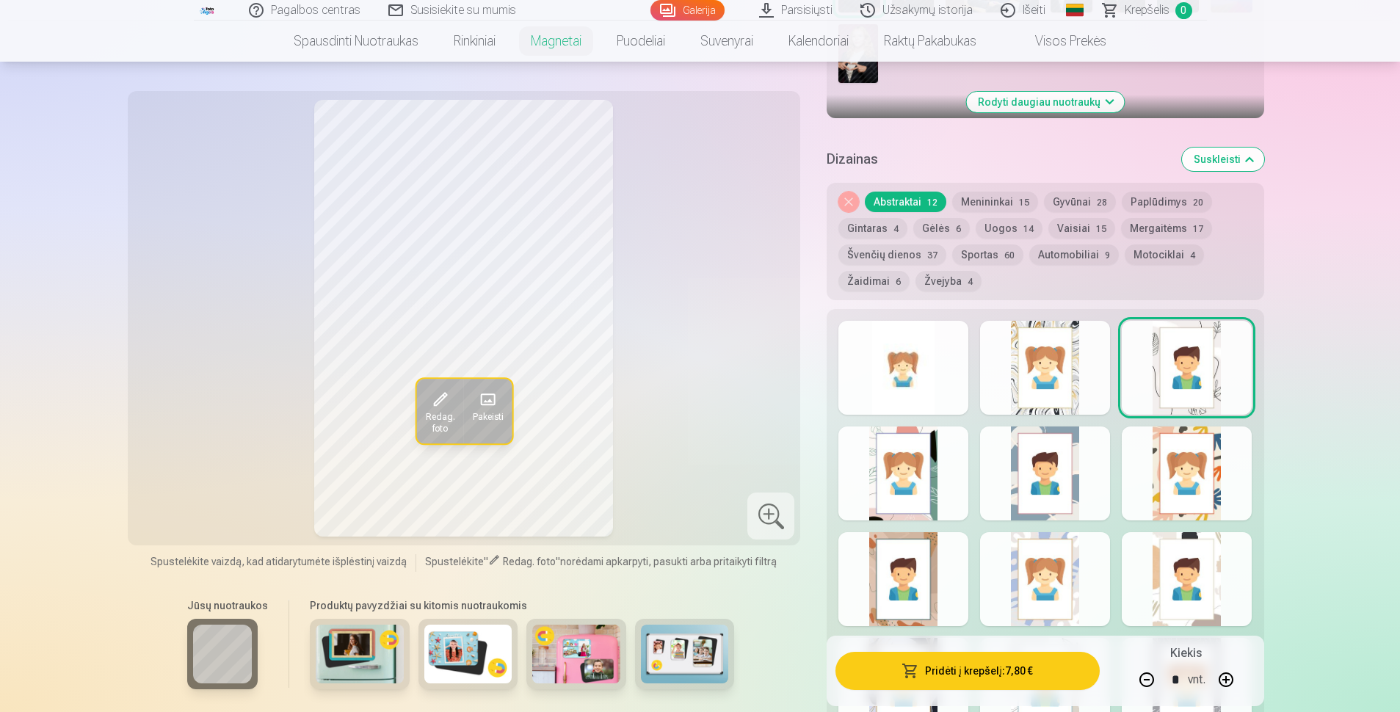
click at [672, 488] on div at bounding box center [904, 474] width 130 height 94
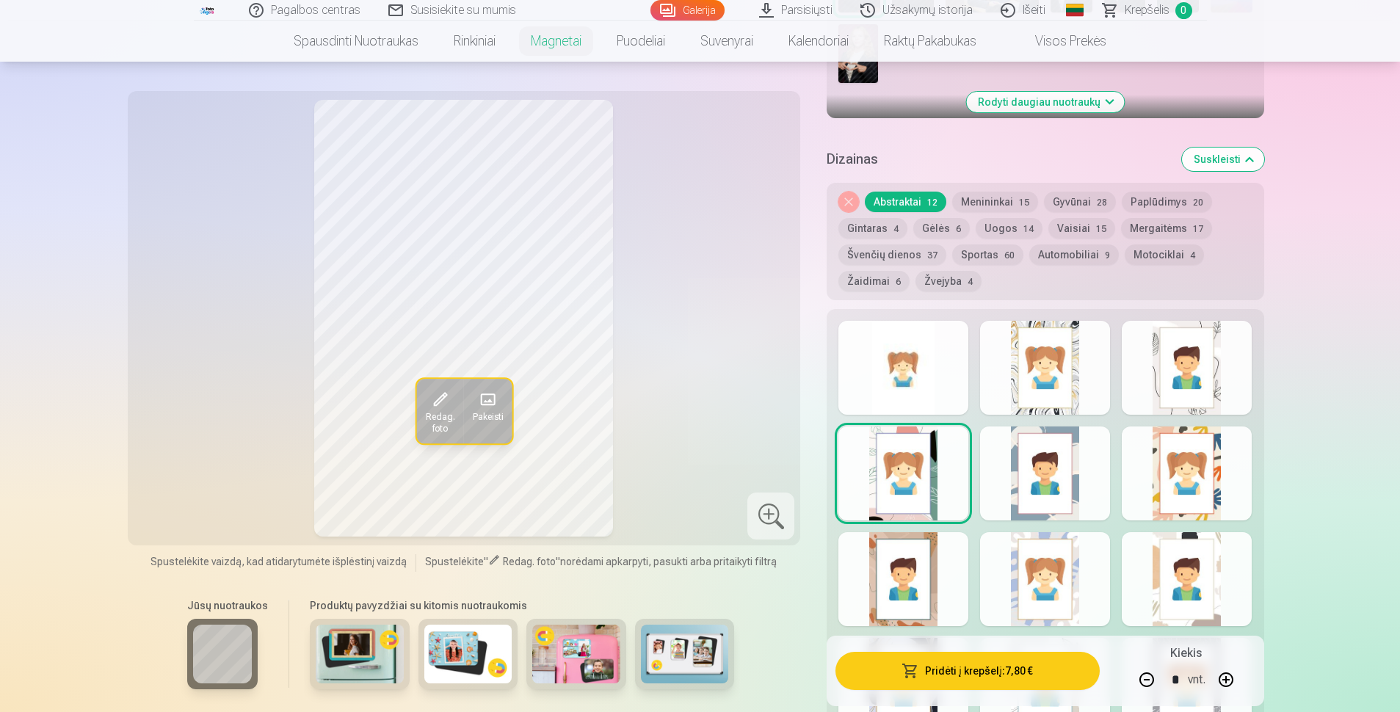
click at [672, 491] on div at bounding box center [1045, 474] width 130 height 94
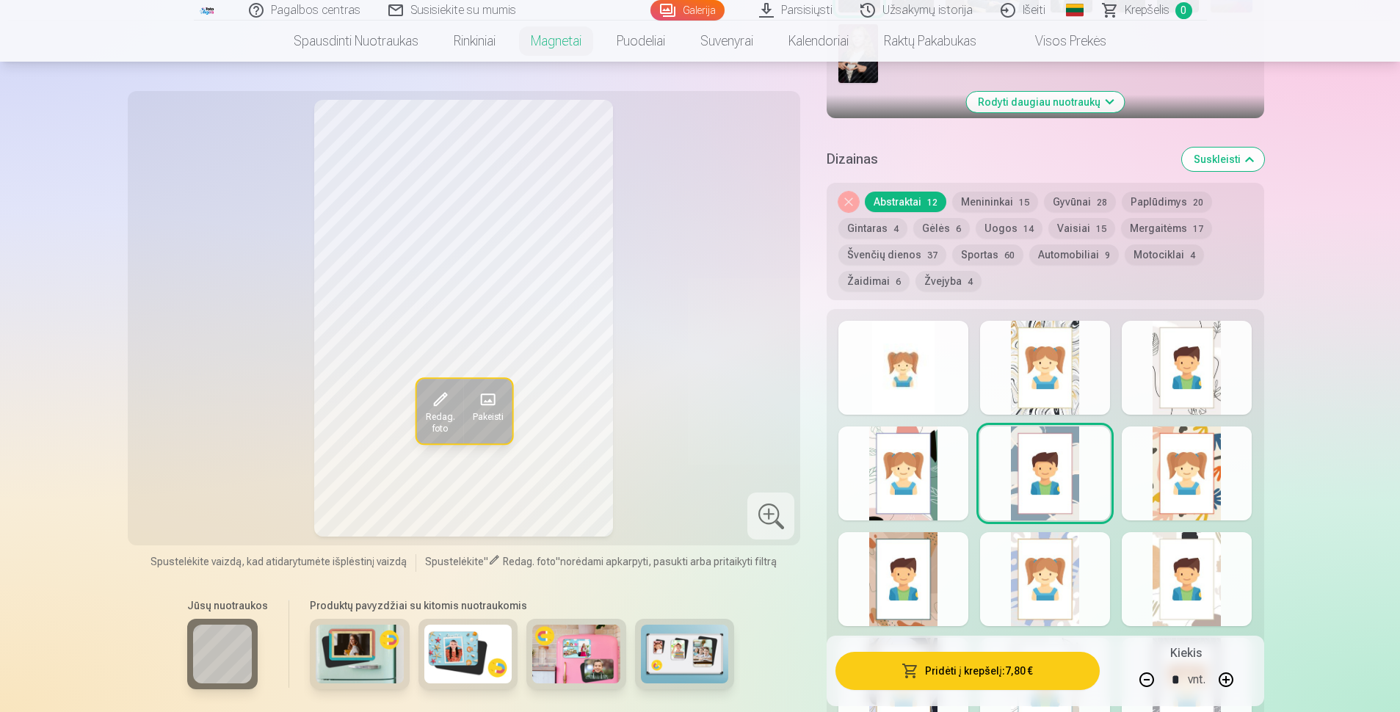
click at [672, 477] on div at bounding box center [1187, 474] width 130 height 94
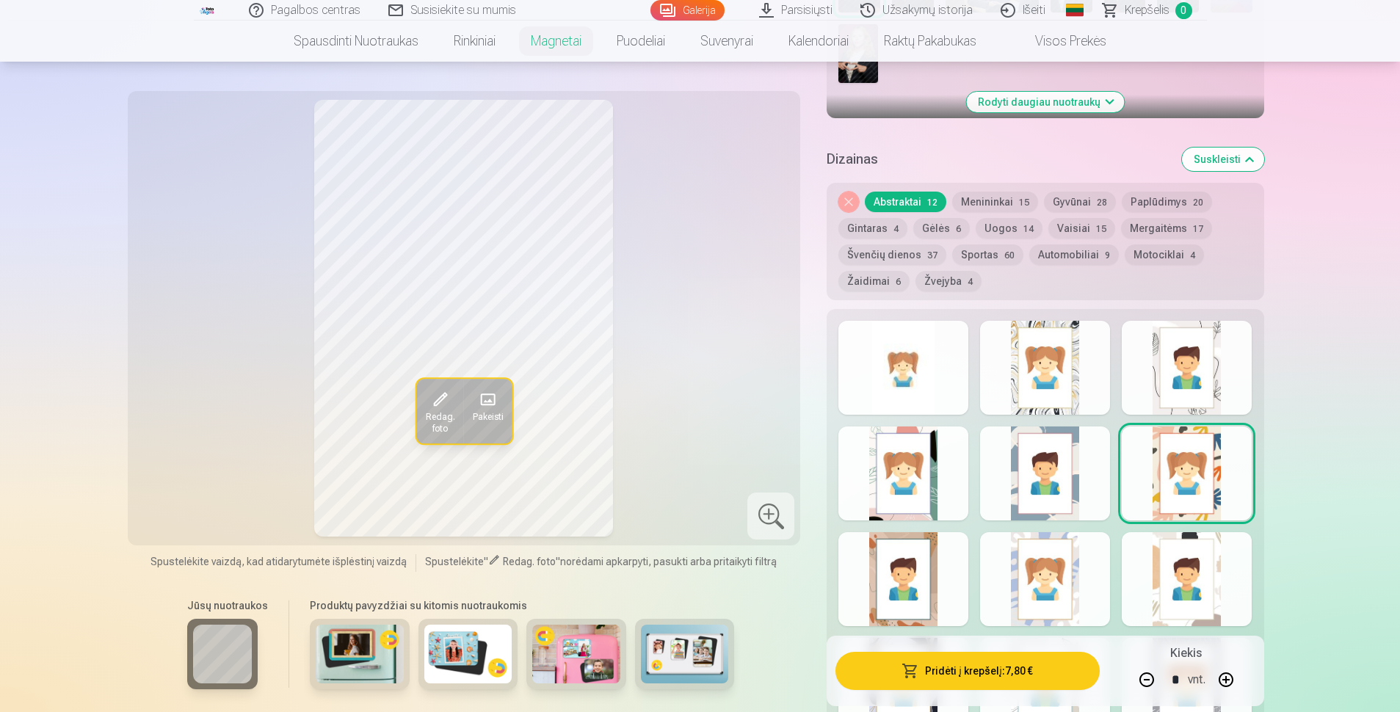
click at [672, 579] on div at bounding box center [904, 579] width 130 height 94
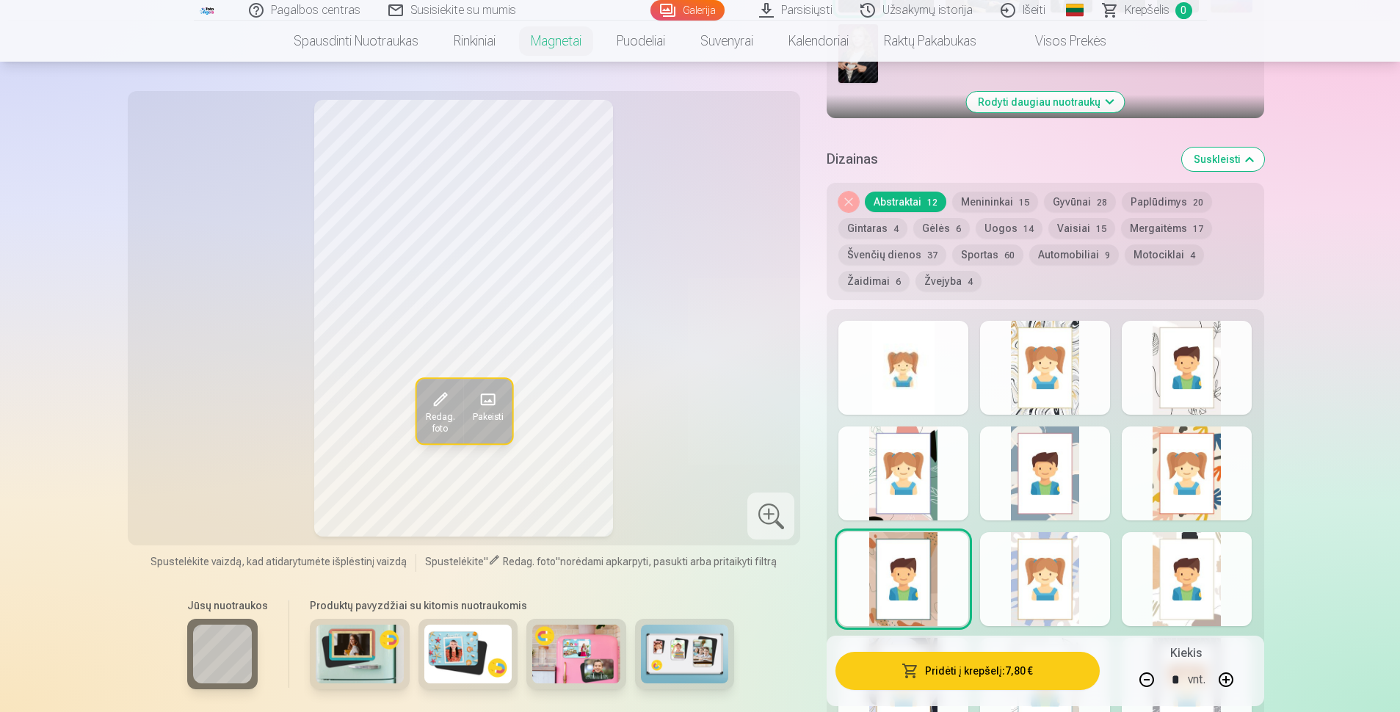
click at [672, 585] on div at bounding box center [1045, 579] width 130 height 94
click at [672, 595] on div at bounding box center [1187, 579] width 130 height 94
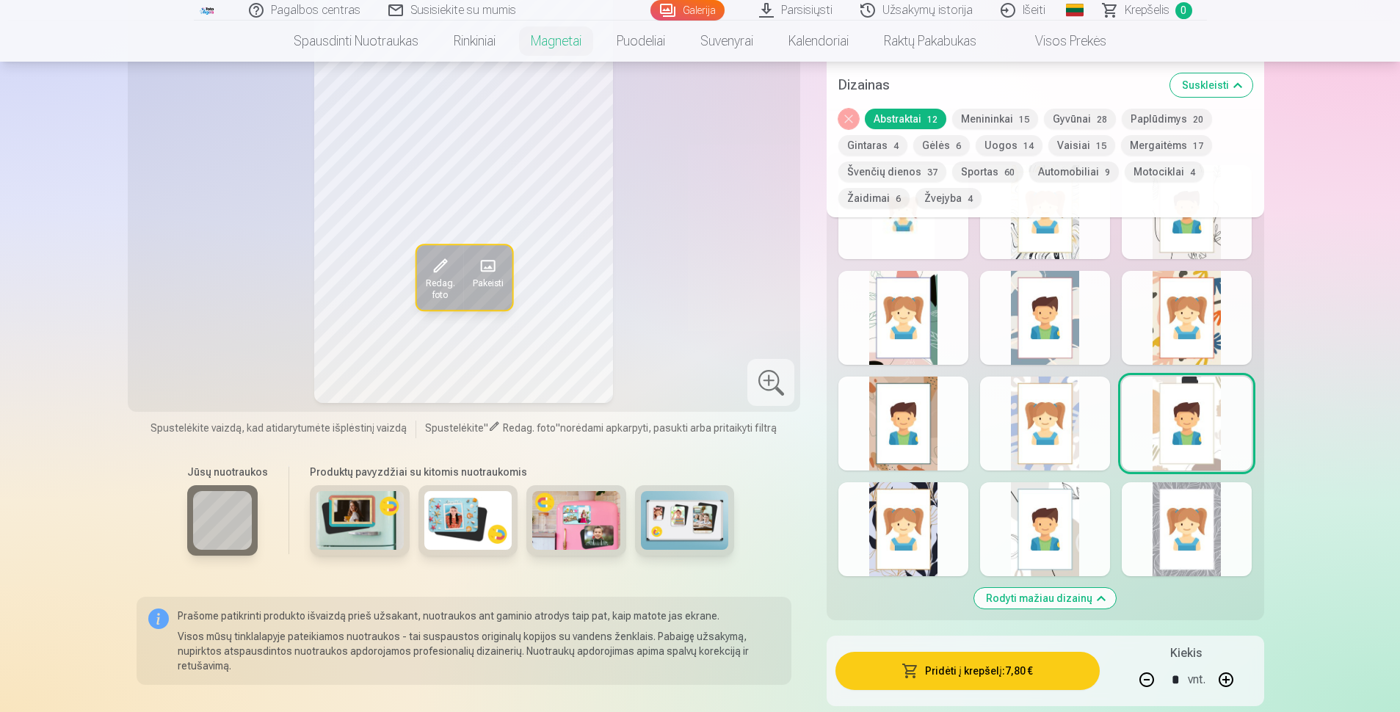
click at [672, 551] on div at bounding box center [904, 529] width 130 height 94
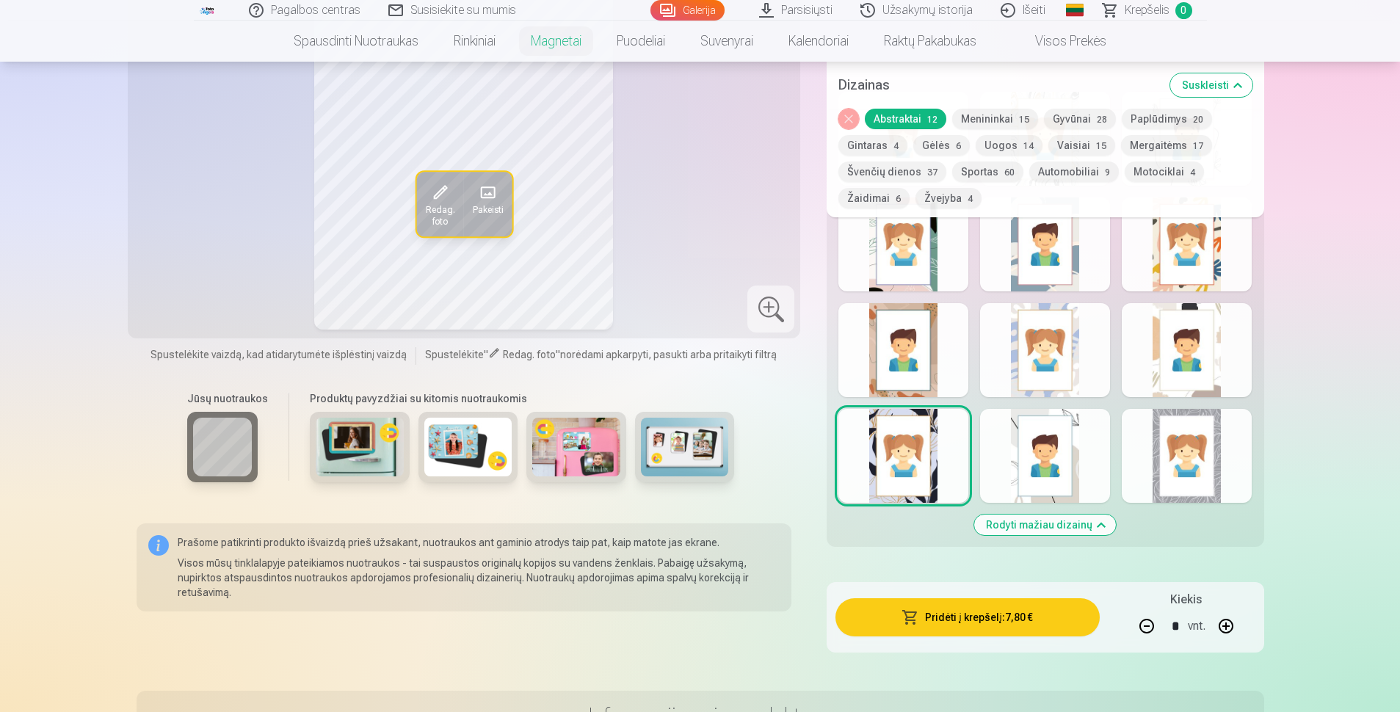
click at [672, 480] on div at bounding box center [1045, 456] width 130 height 94
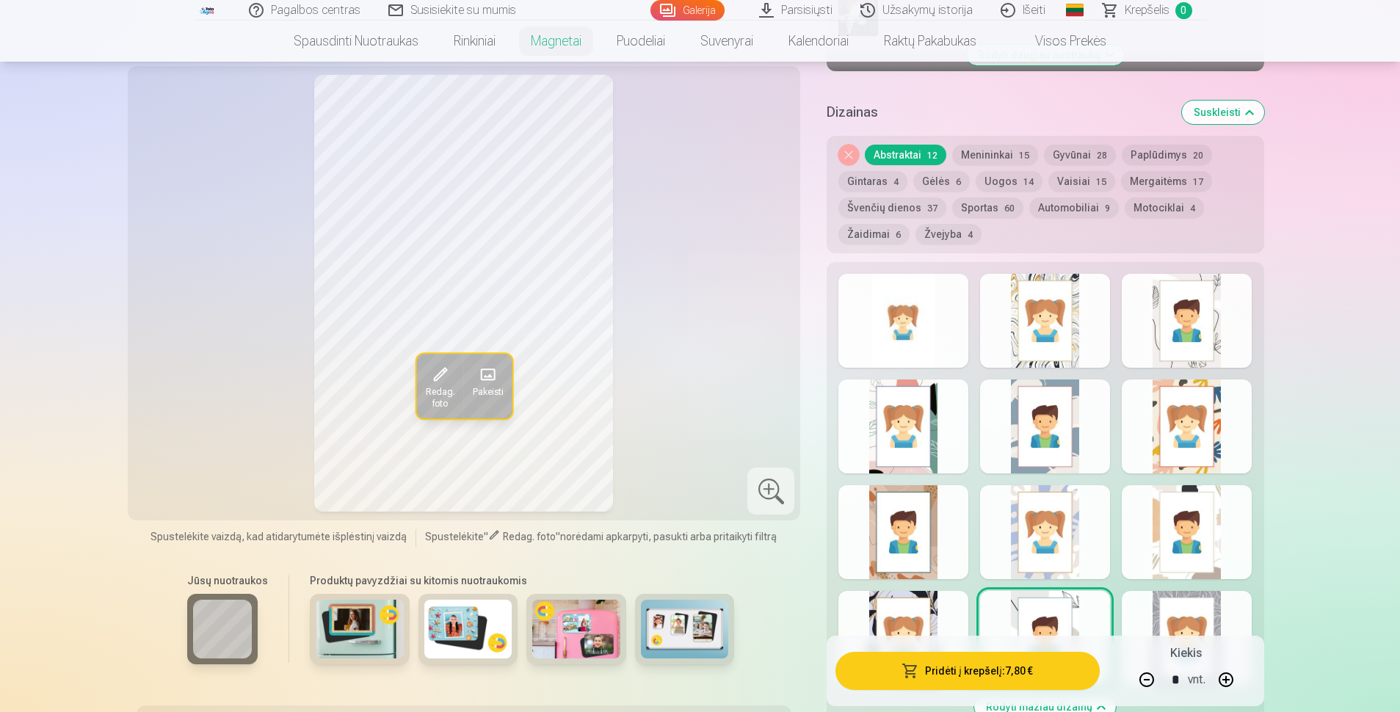
scroll to position [661, 0]
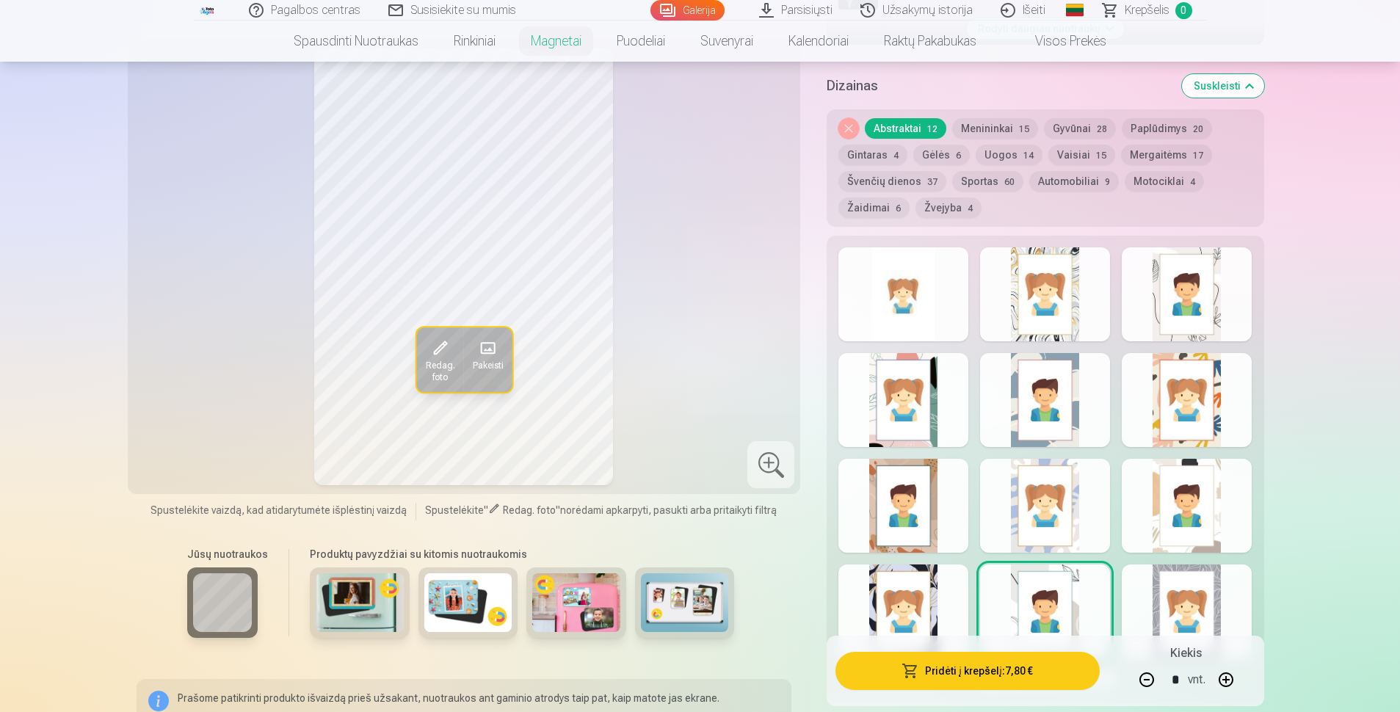
click at [672, 589] on div at bounding box center [1187, 612] width 130 height 94
click at [672, 516] on div at bounding box center [904, 506] width 130 height 94
click at [672, 435] on div at bounding box center [904, 400] width 130 height 94
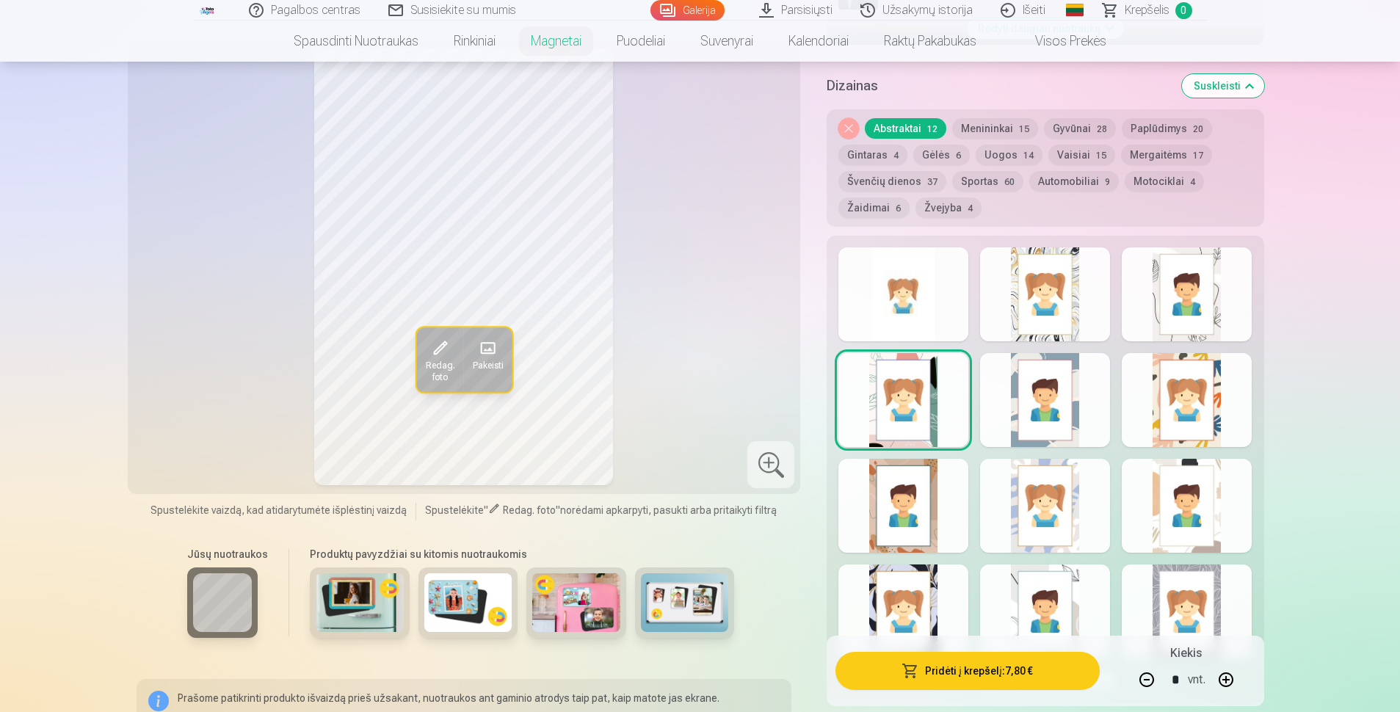
click at [672, 487] on div at bounding box center [904, 506] width 130 height 94
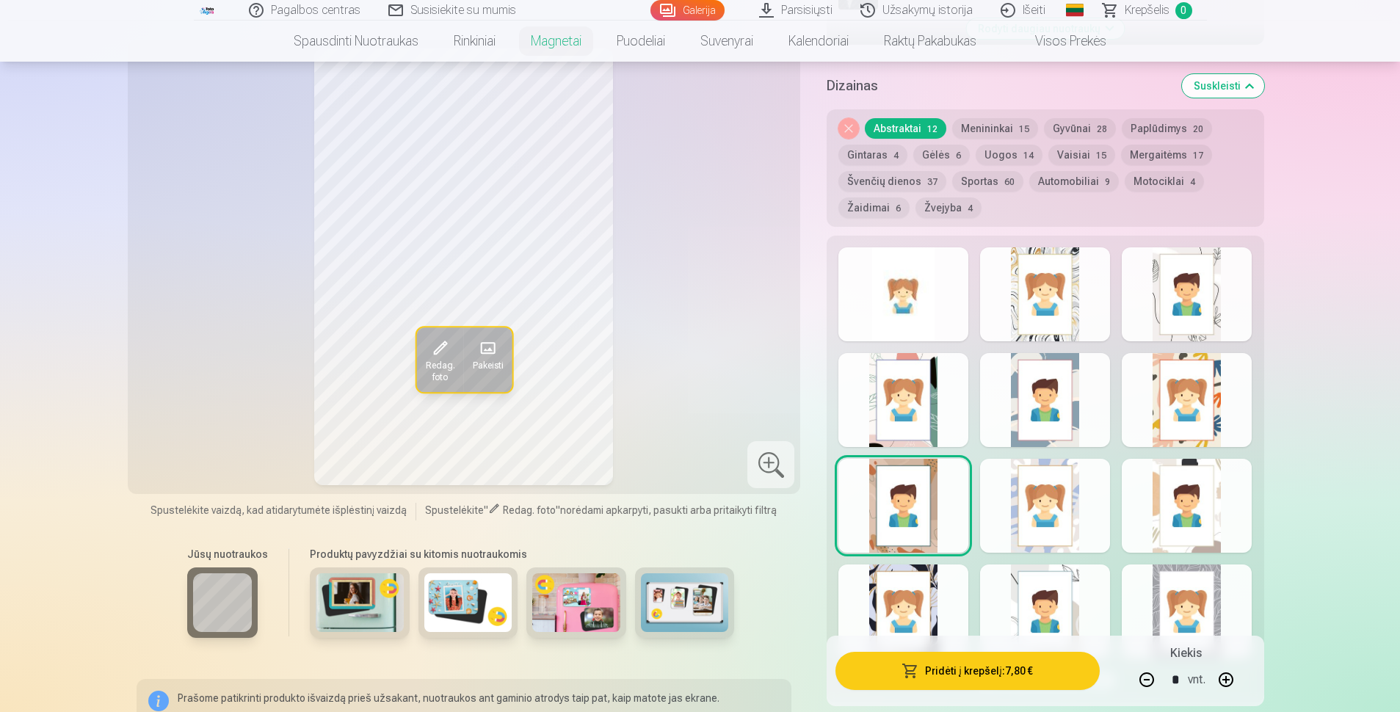
click at [672, 584] on div at bounding box center [904, 612] width 130 height 94
click at [672, 480] on div at bounding box center [904, 506] width 130 height 94
click at [672, 410] on div at bounding box center [1187, 400] width 130 height 94
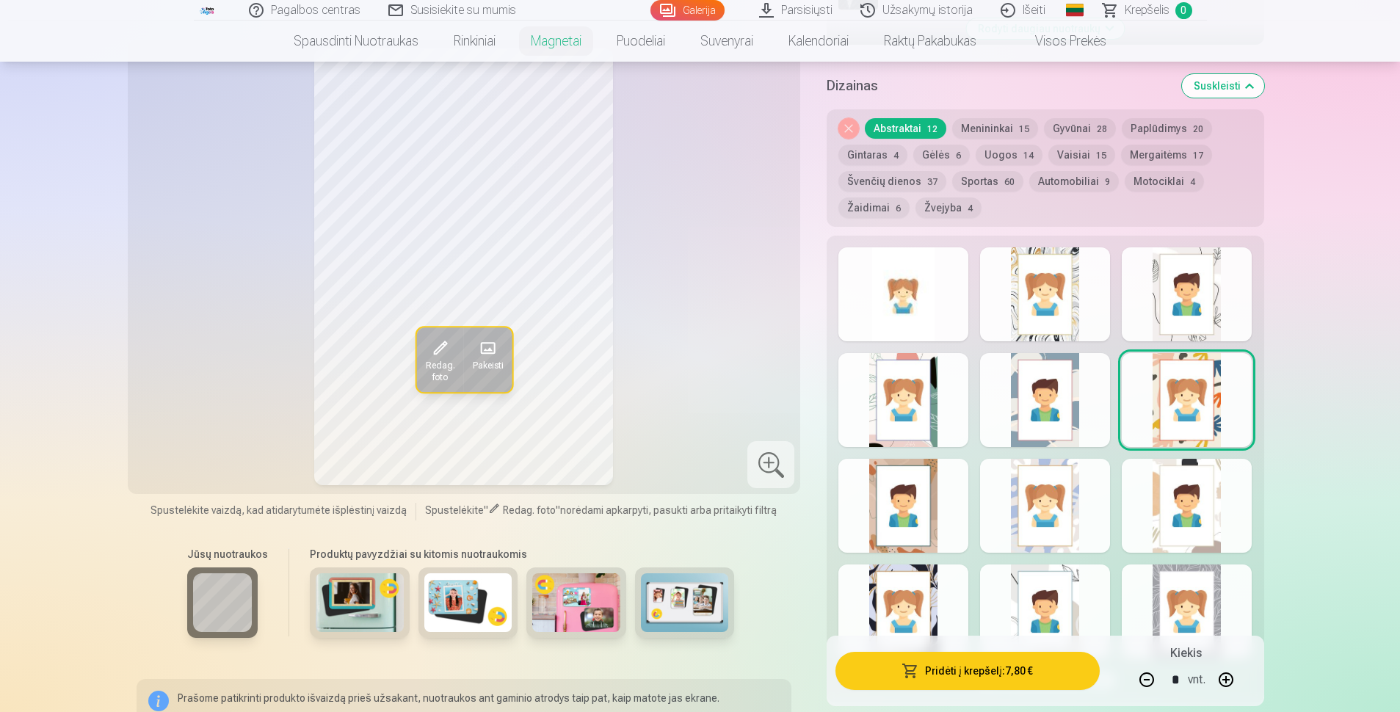
click at [672, 511] on div at bounding box center [1187, 506] width 130 height 94
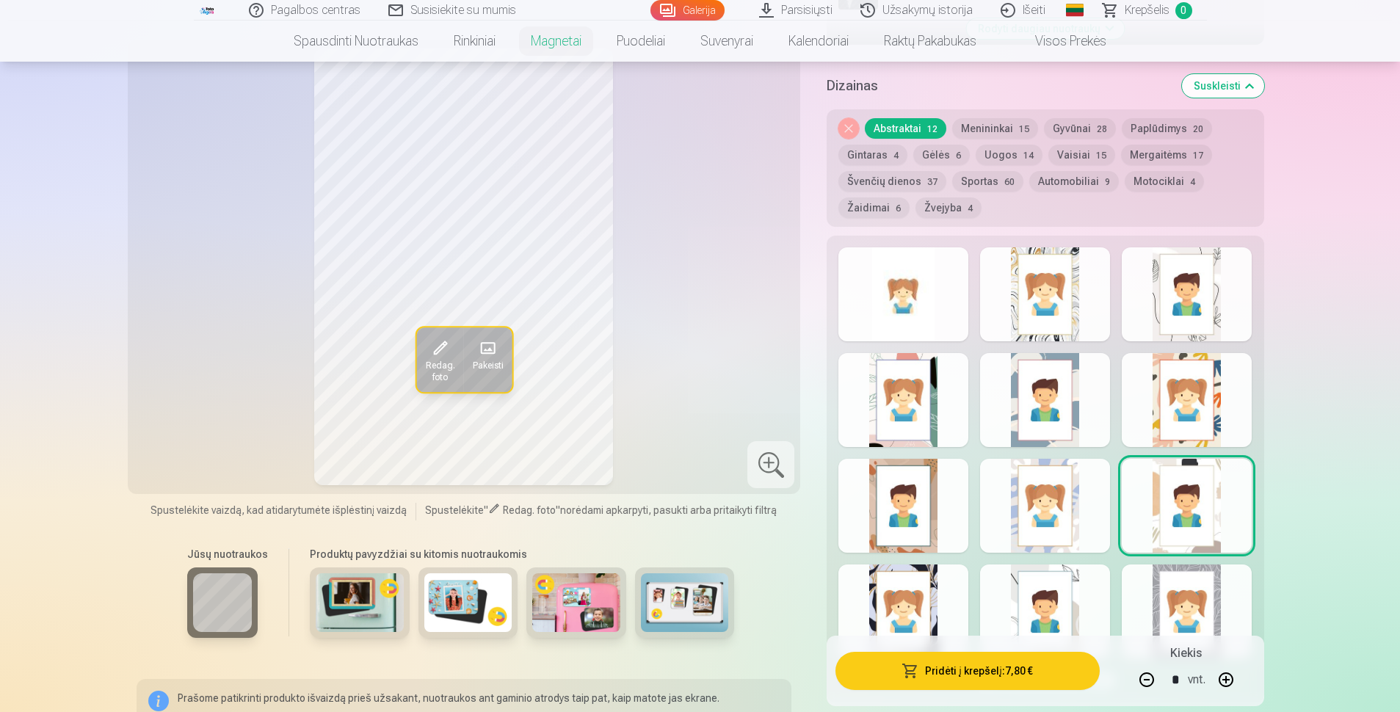
scroll to position [587, 0]
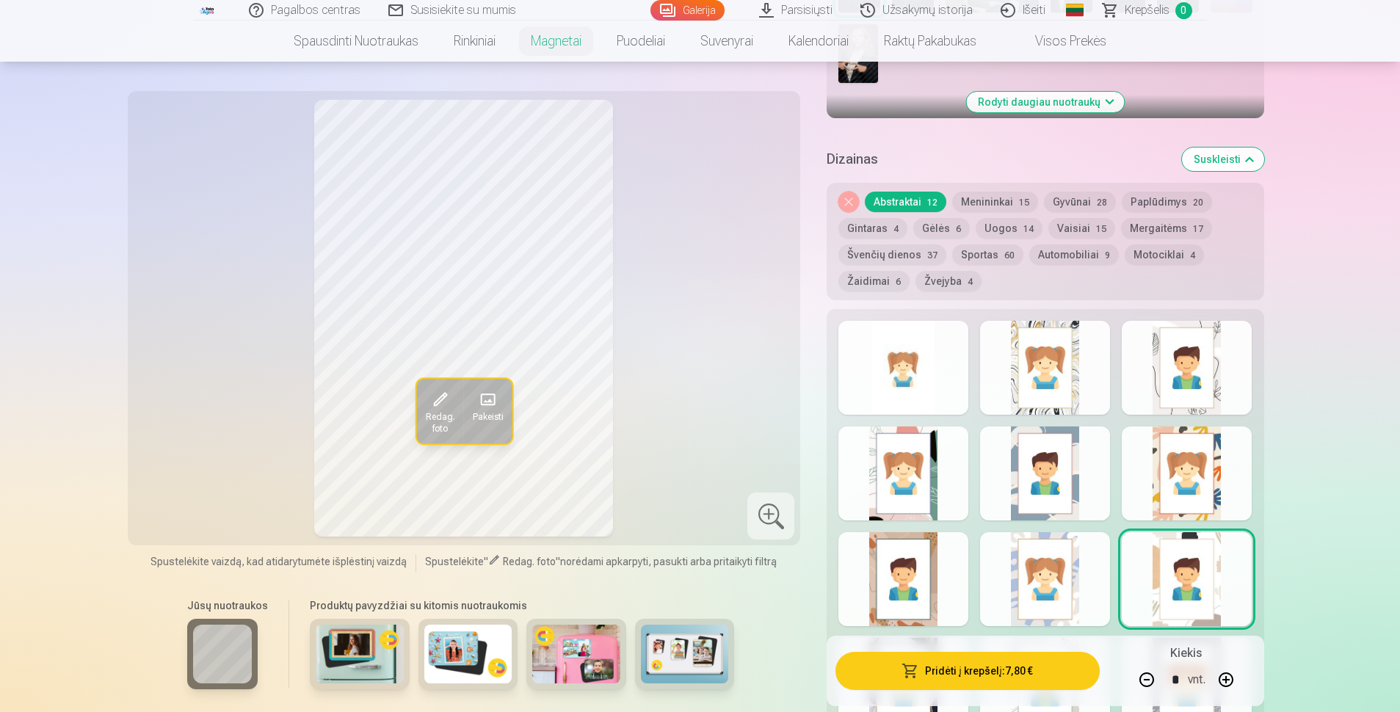
click at [672, 593] on div at bounding box center [904, 579] width 130 height 94
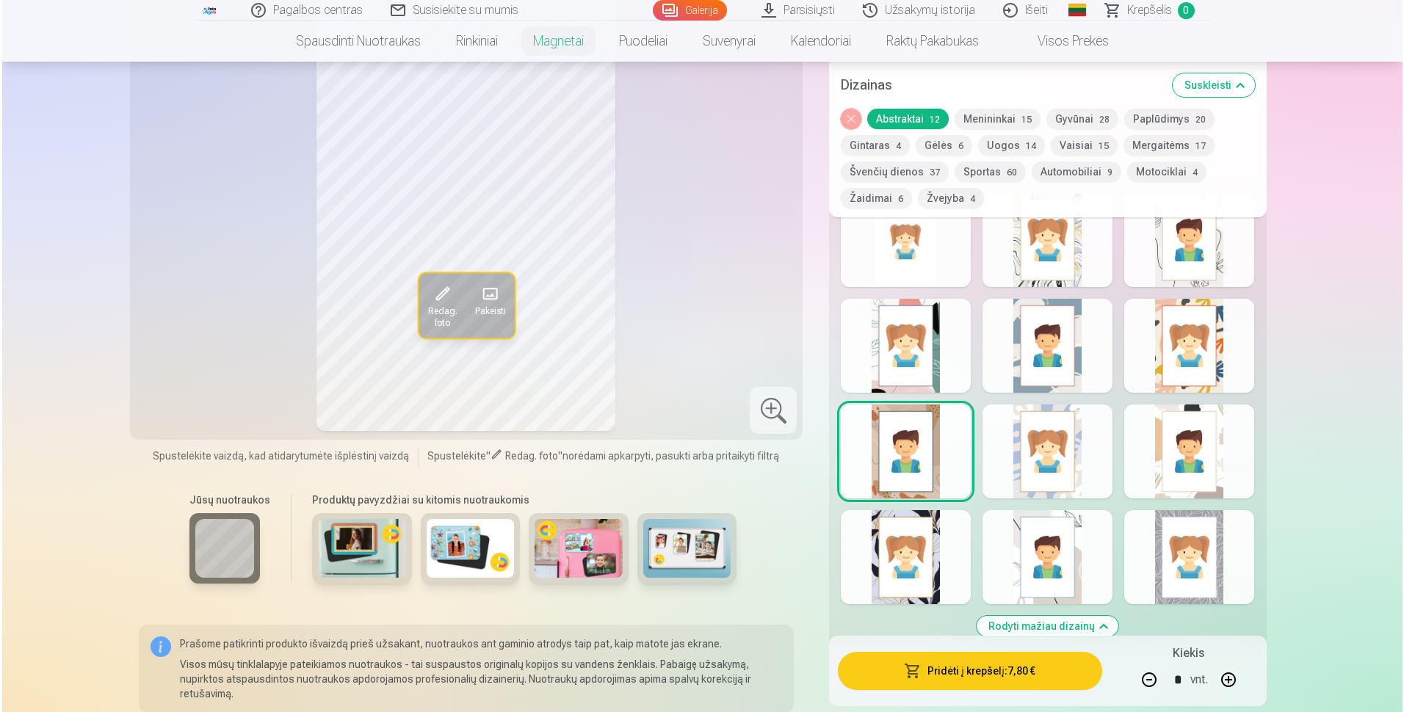
scroll to position [734, 0]
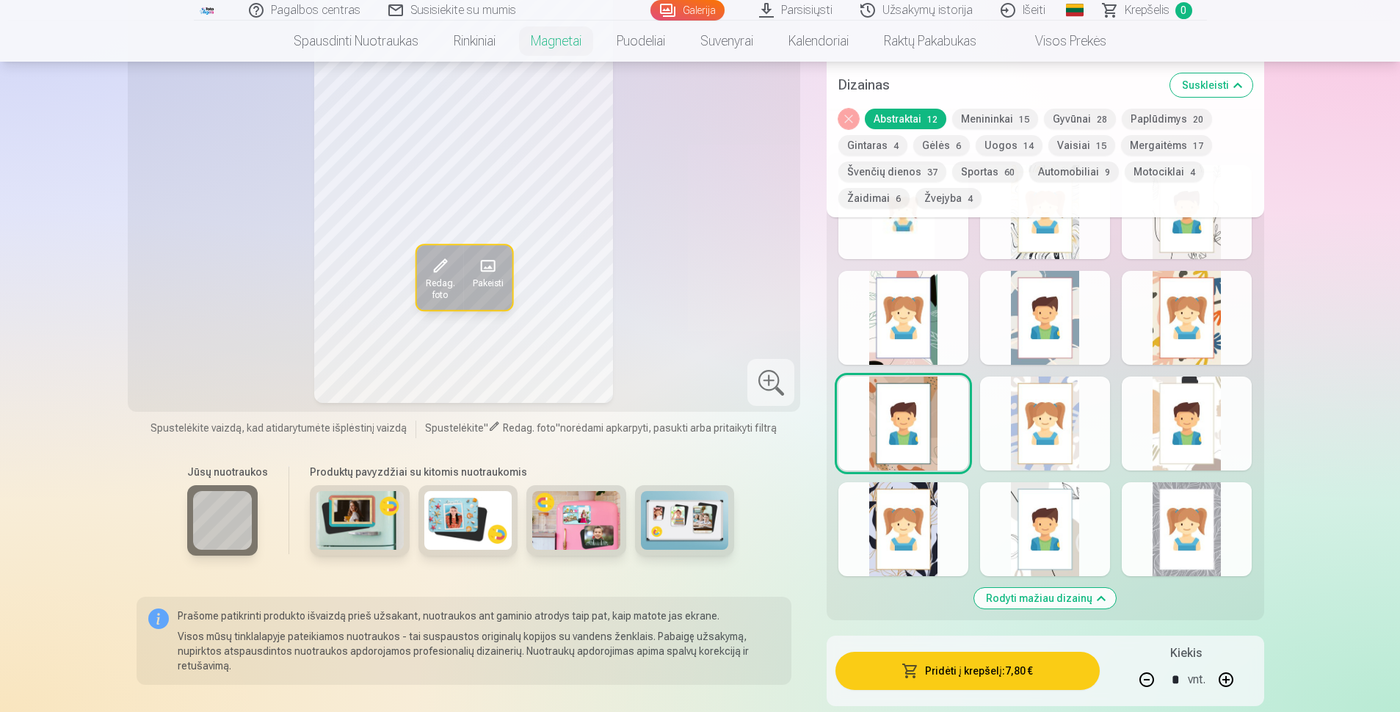
click at [672, 652] on button "Pridėti į krepšelį : 7,80 €" at bounding box center [968, 671] width 264 height 38
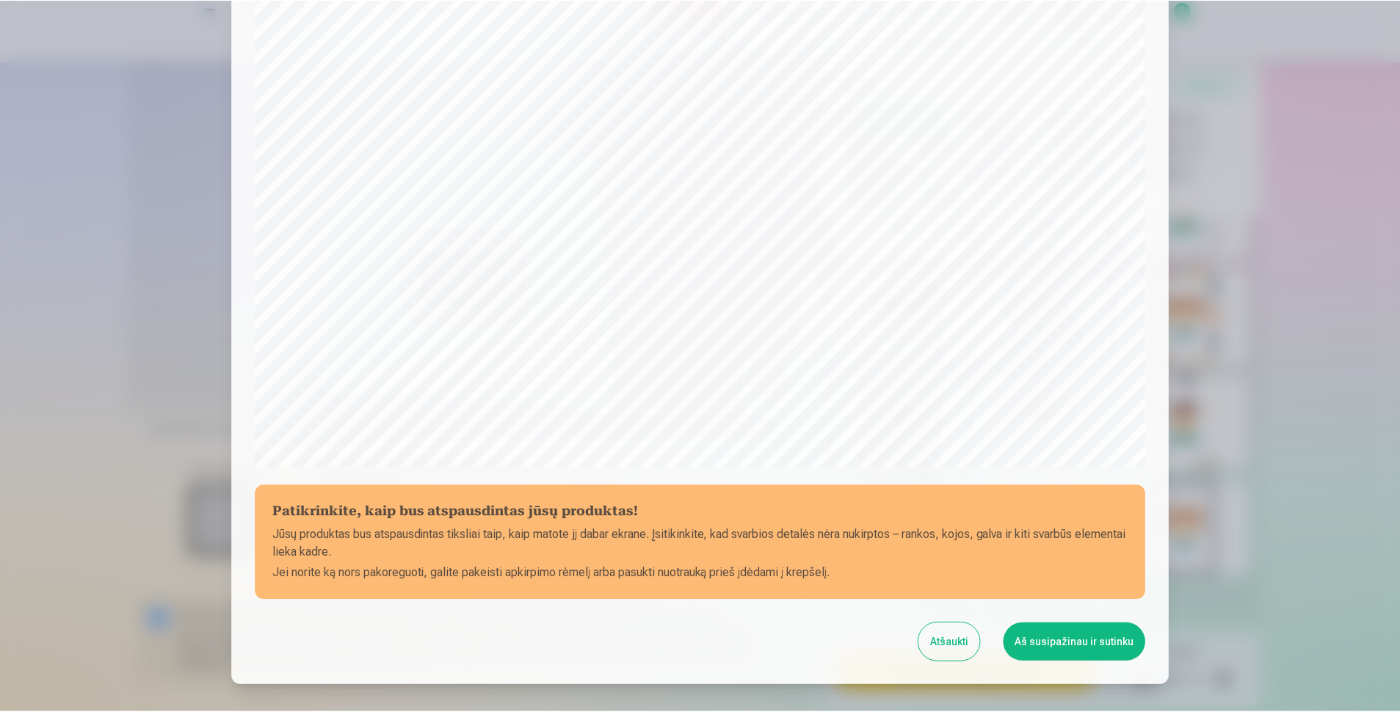
scroll to position [345, 0]
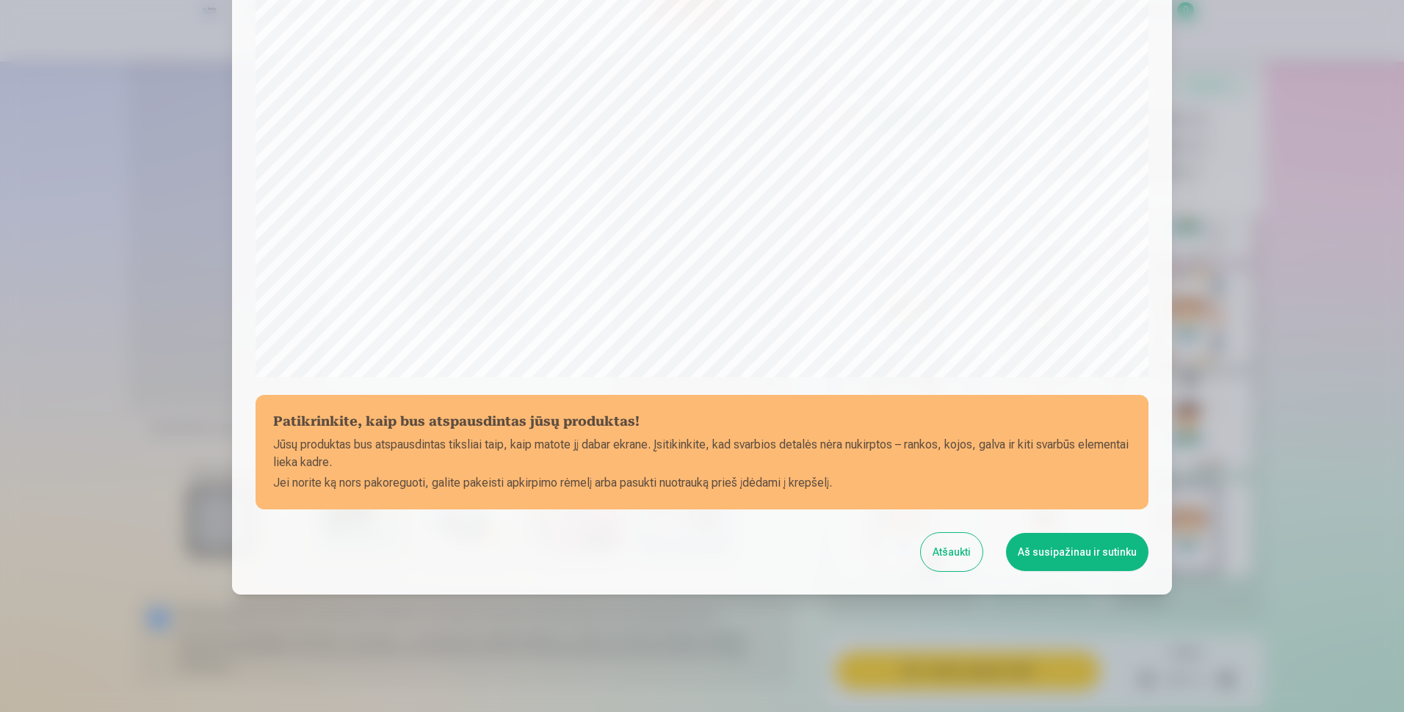
click at [672, 556] on button "Aš susipažinau ir sutinku" at bounding box center [1077, 552] width 142 height 38
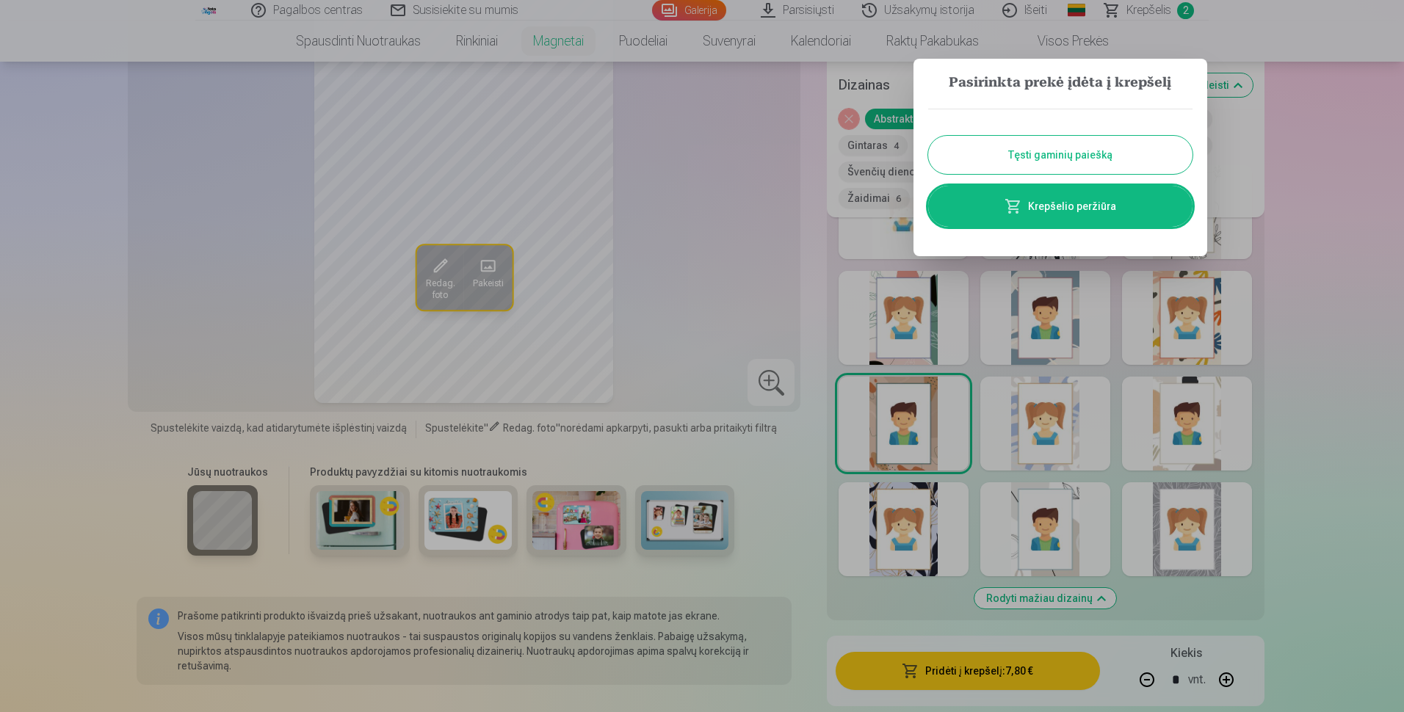
drag, startPoint x: 1406, startPoint y: 288, endPoint x: 1323, endPoint y: 289, distance: 83.7
click at [672, 292] on div at bounding box center [702, 356] width 1404 height 712
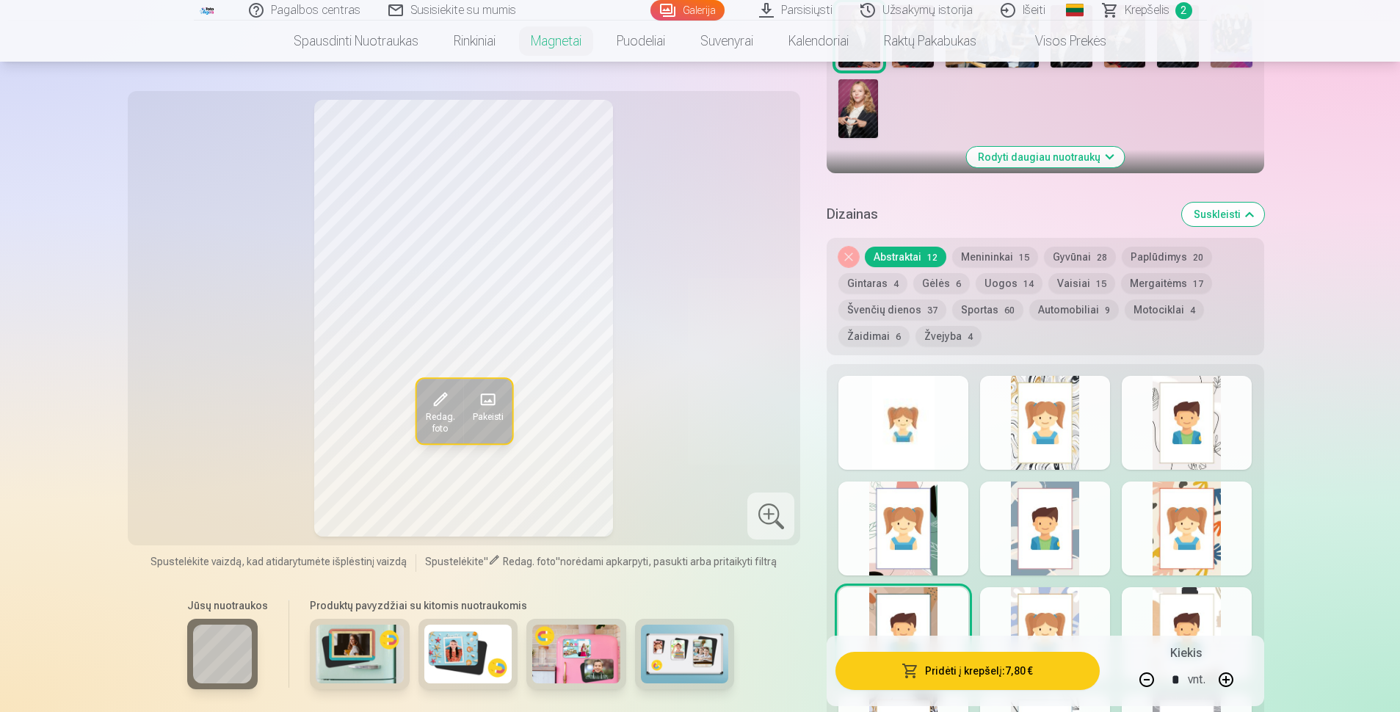
scroll to position [514, 0]
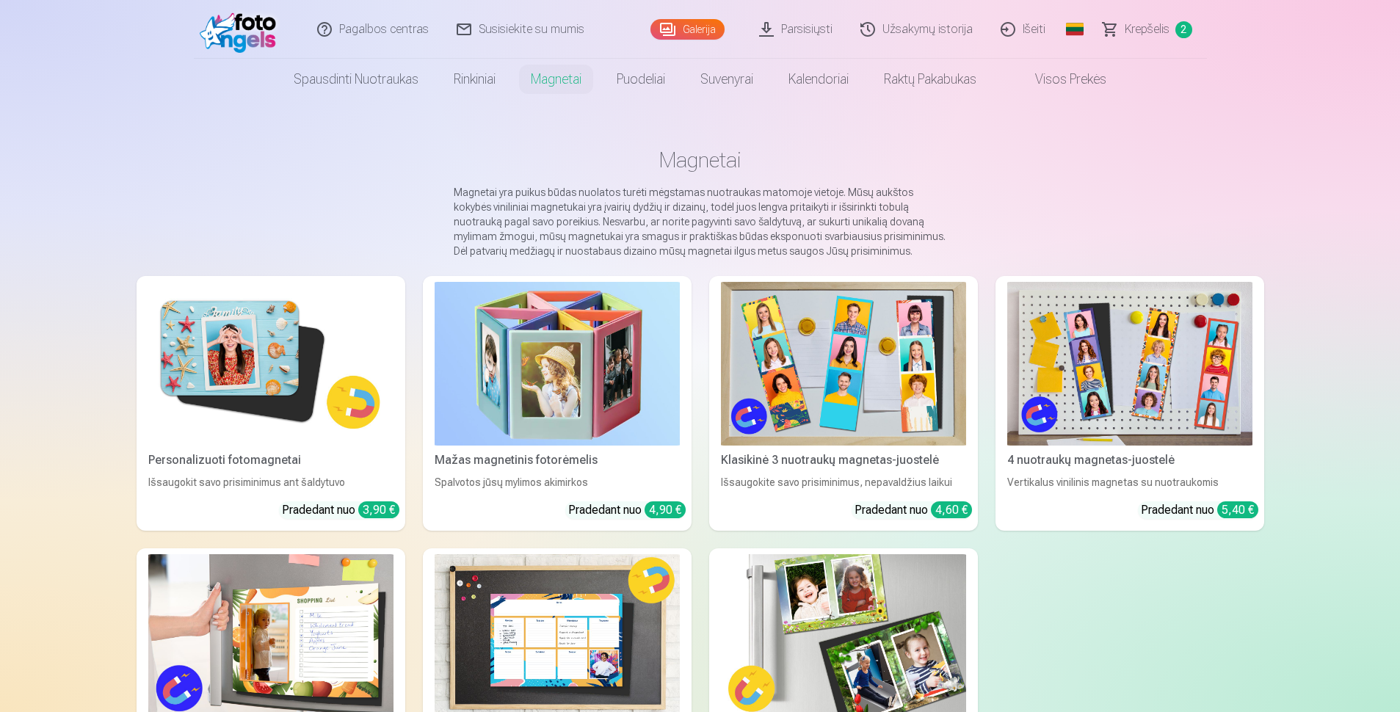
scroll to position [73, 0]
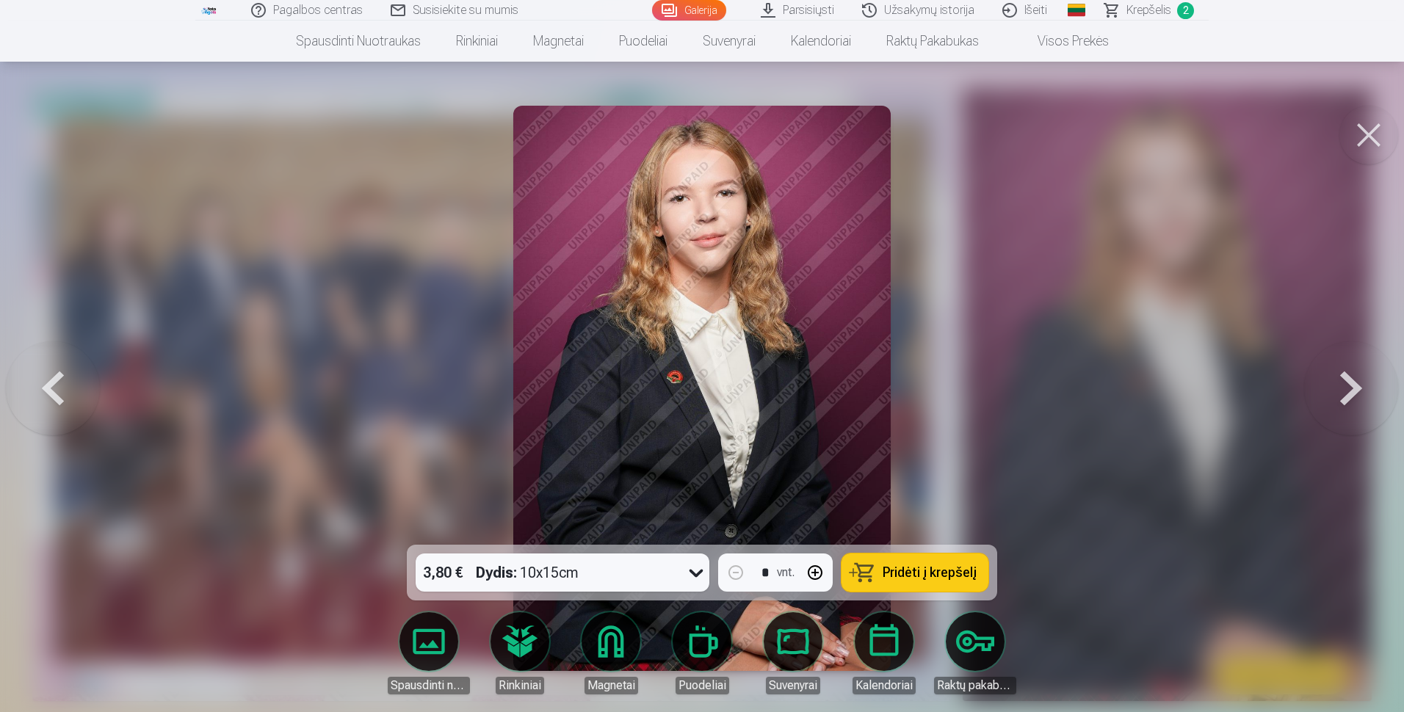
click at [672, 133] on button at bounding box center [1368, 135] width 59 height 59
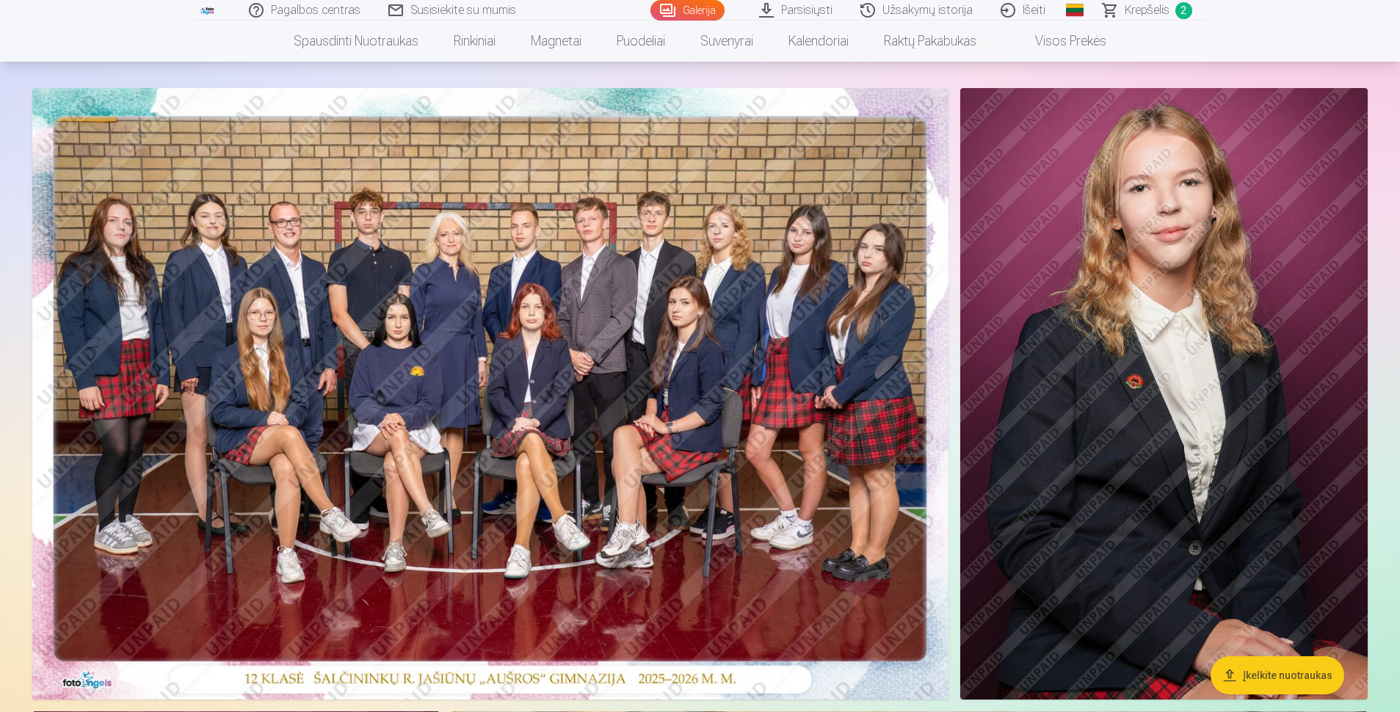
click at [615, 299] on img at bounding box center [490, 394] width 916 height 612
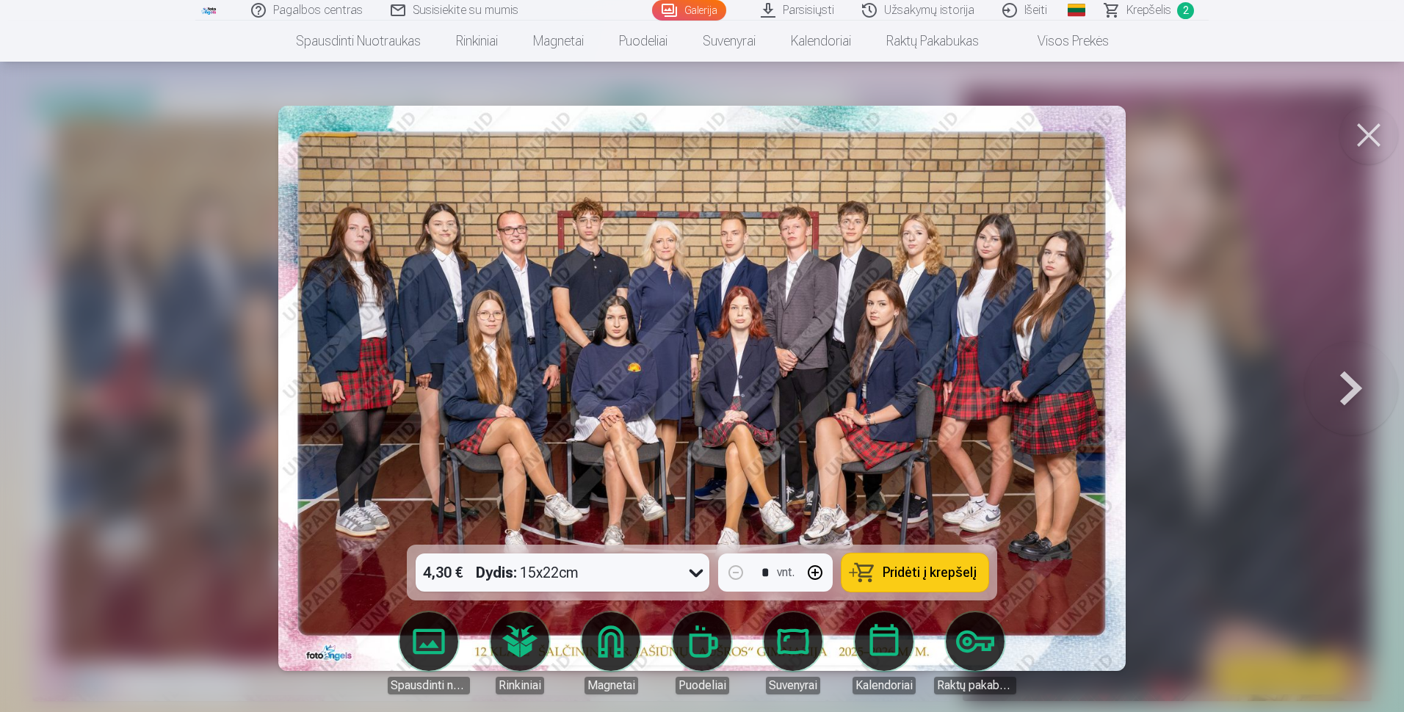
click at [672, 566] on span "Pridėti į krepšelį" at bounding box center [930, 572] width 94 height 13
drag, startPoint x: 1359, startPoint y: 126, endPoint x: 1359, endPoint y: 164, distance: 38.2
click at [672, 126] on button at bounding box center [1368, 135] width 59 height 59
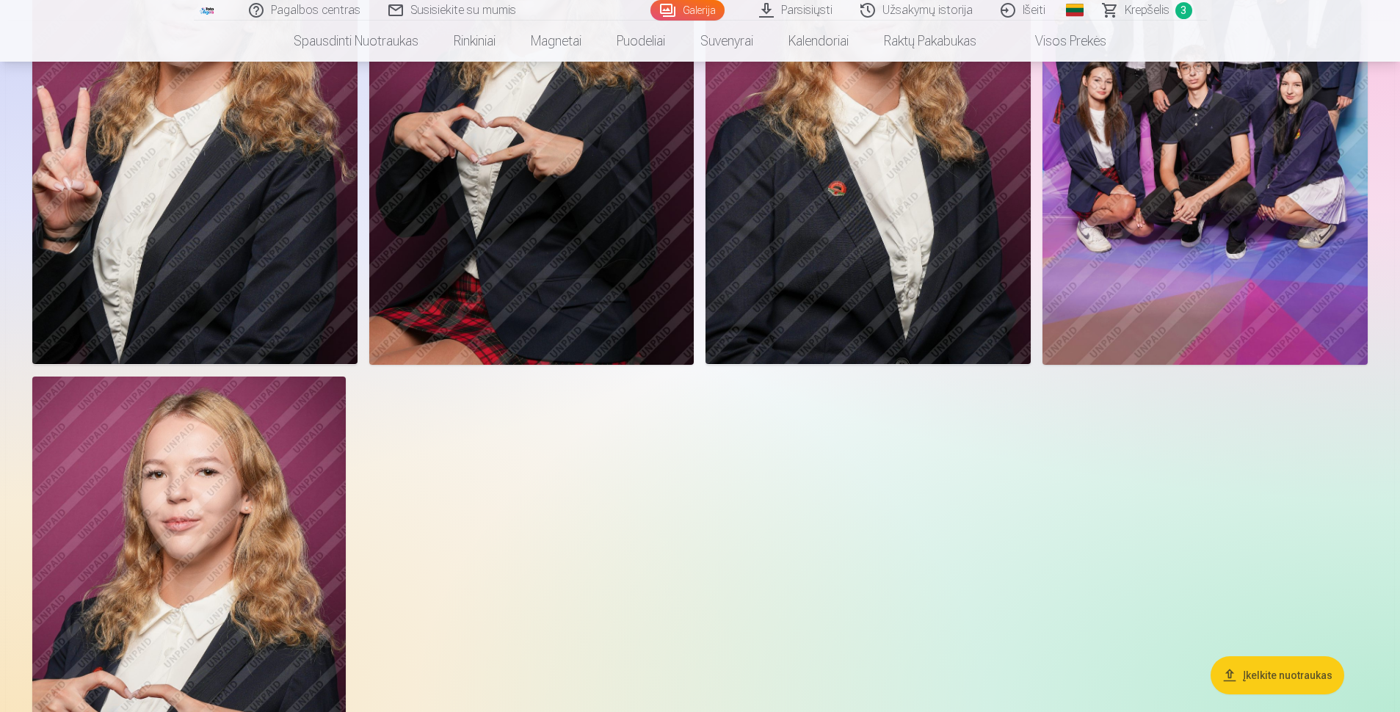
scroll to position [1616, 0]
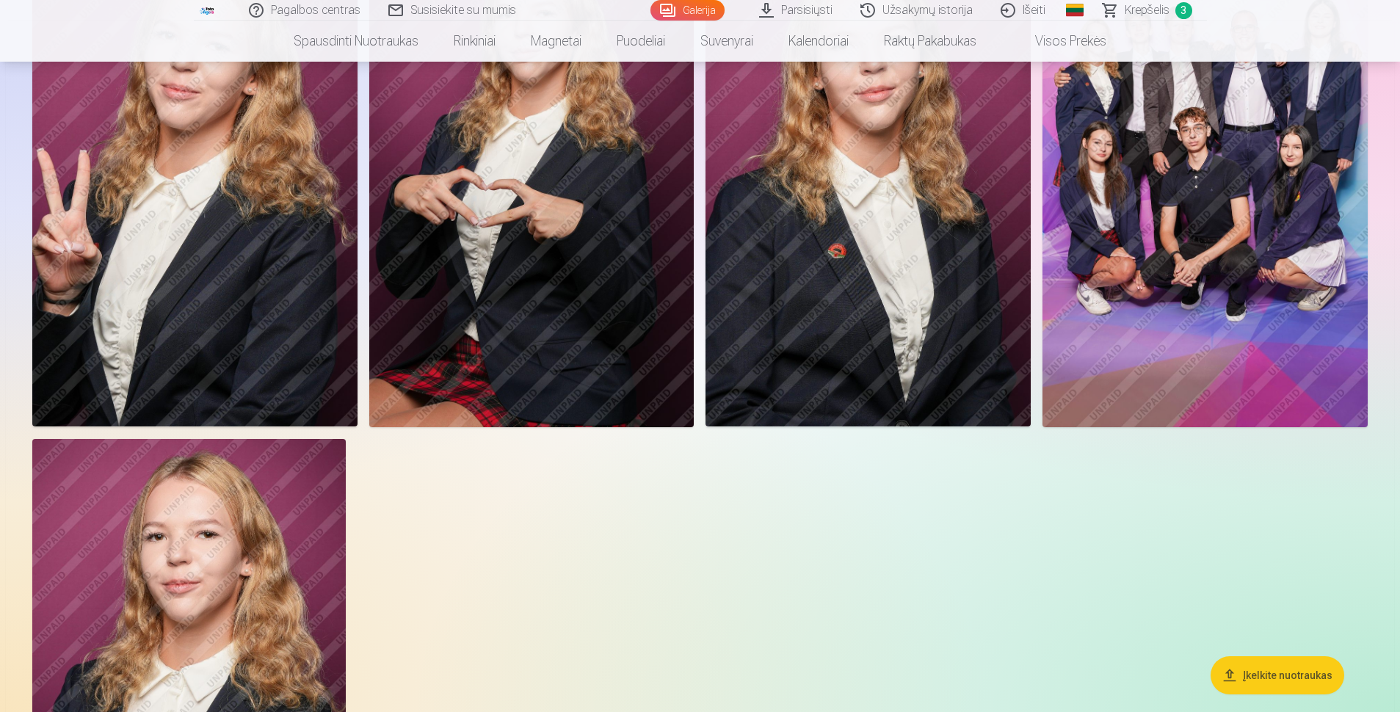
click at [672, 284] on img at bounding box center [1205, 183] width 325 height 488
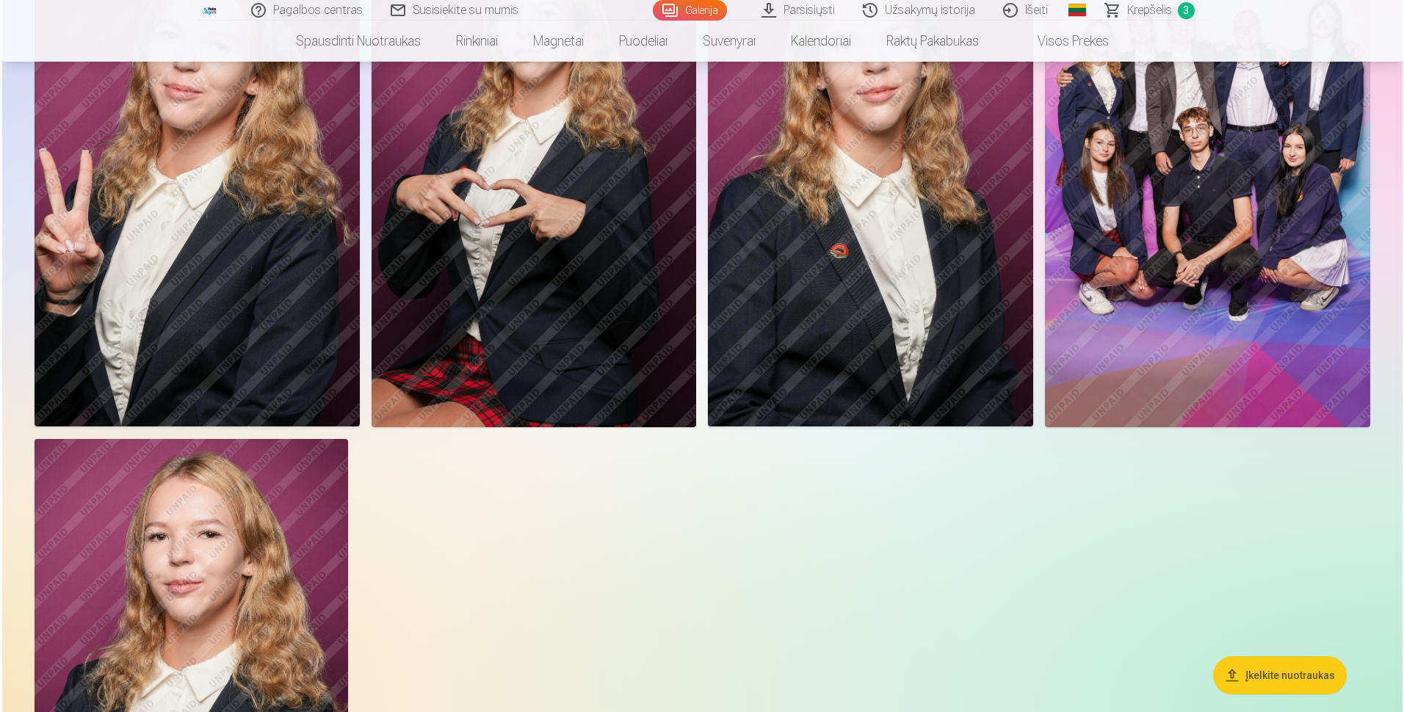
scroll to position [1472, 0]
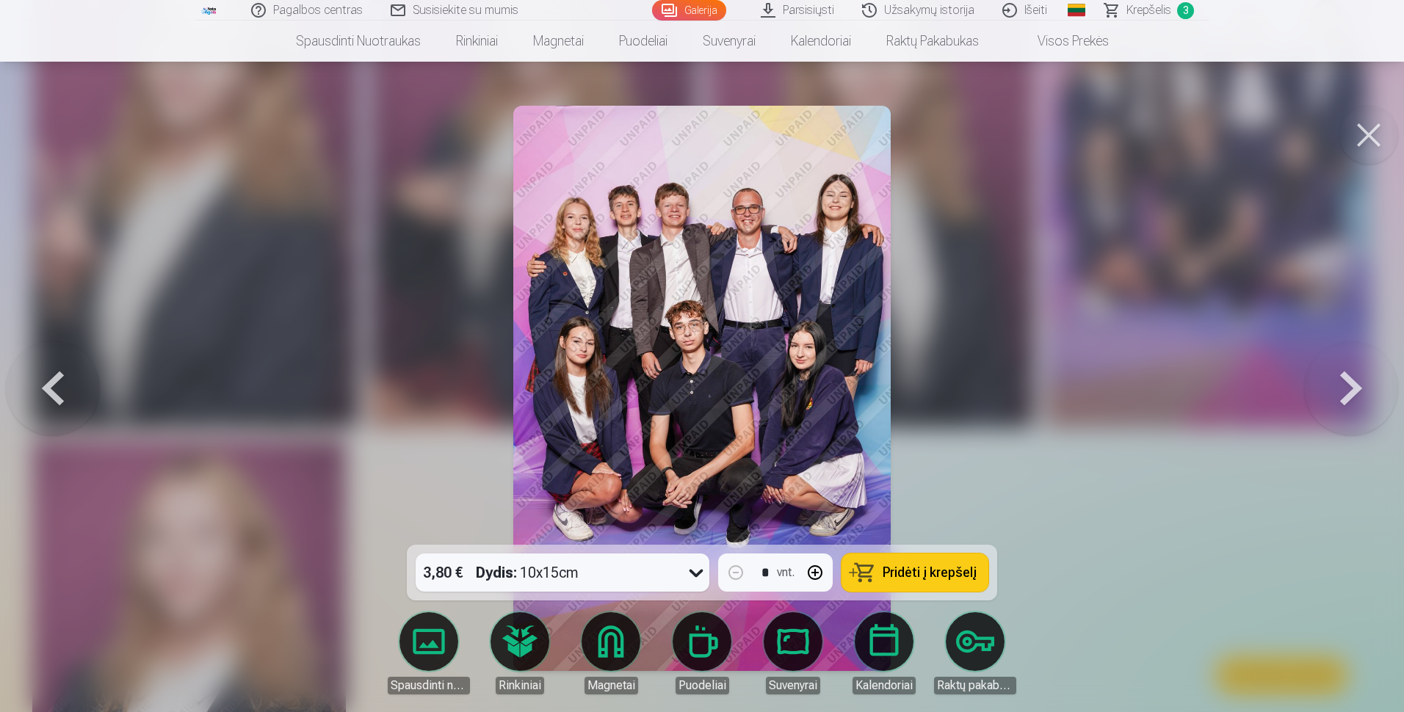
click at [672, 148] on button at bounding box center [1368, 135] width 59 height 59
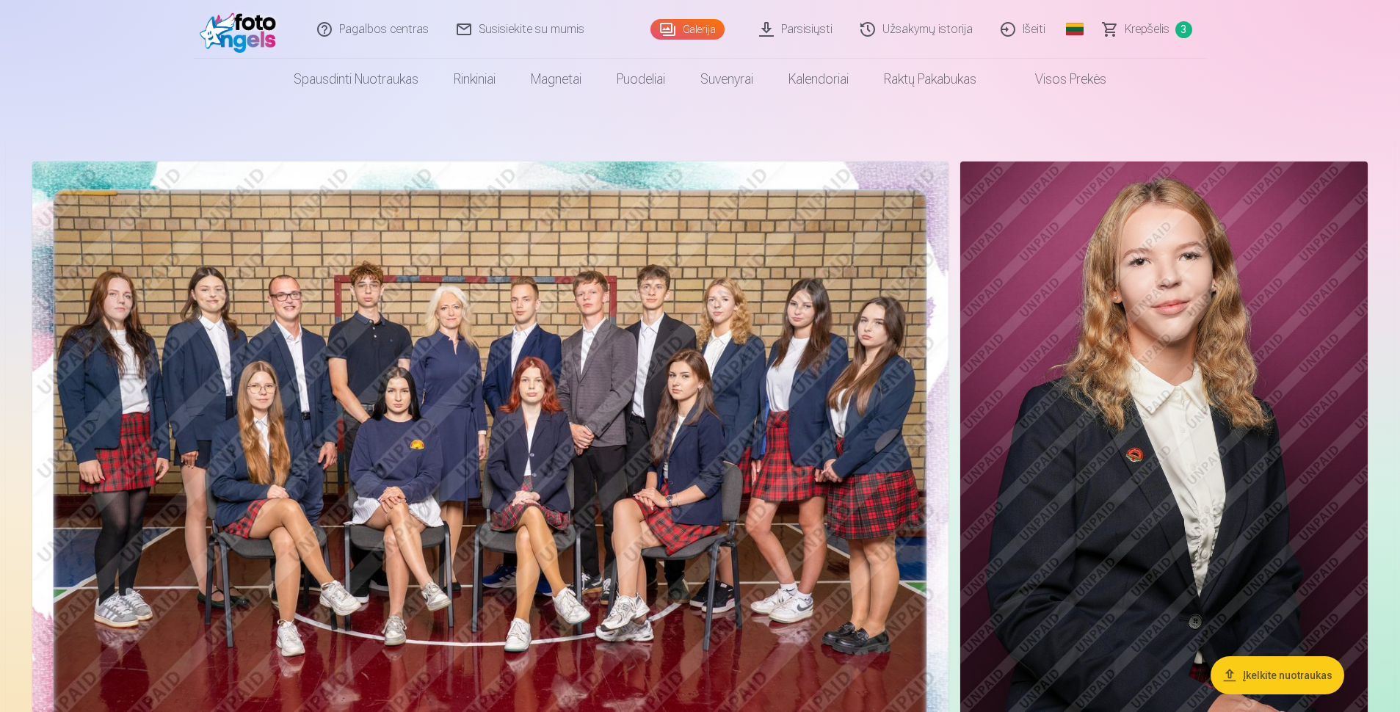
click at [672, 43] on link "Krepšelis 3" at bounding box center [1148, 29] width 117 height 59
click at [672, 299] on img at bounding box center [490, 468] width 916 height 612
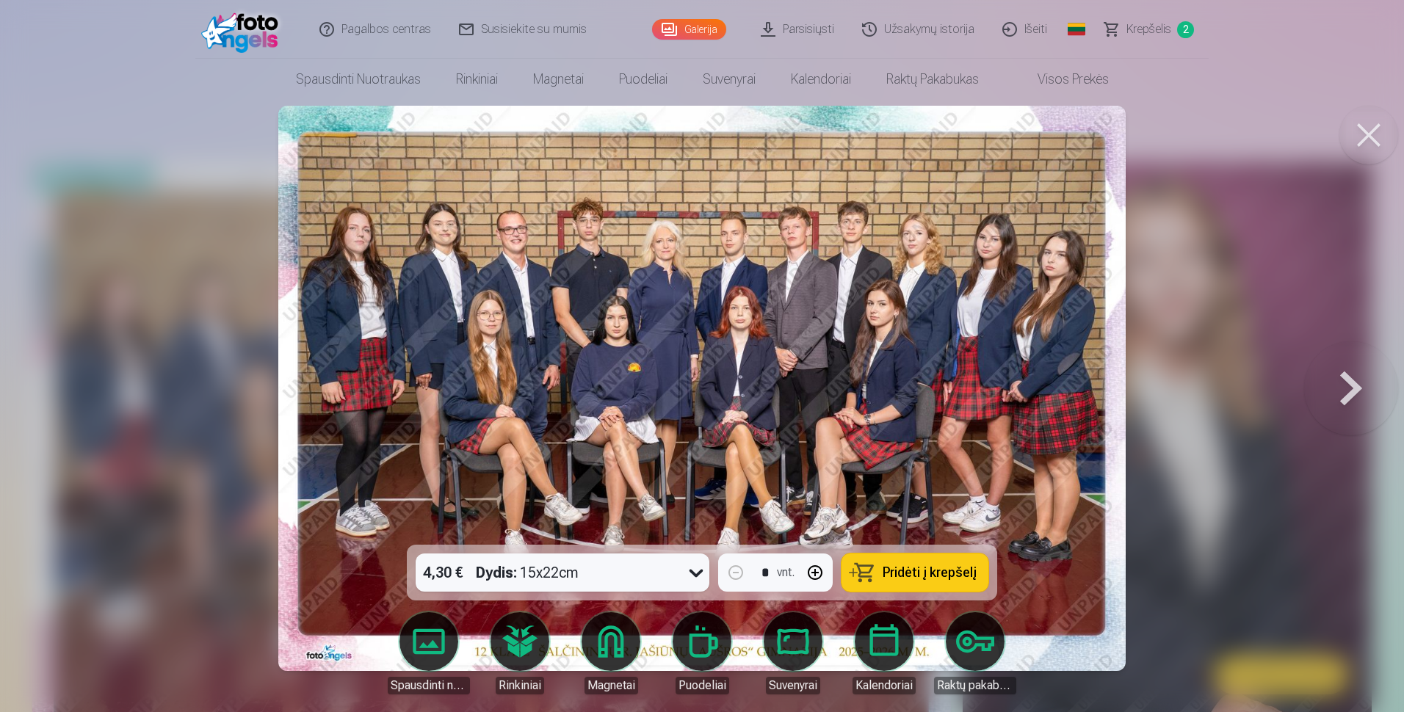
click at [672, 578] on span "Pridėti į krepšelį" at bounding box center [930, 572] width 94 height 13
click at [672, 23] on span "3" at bounding box center [1185, 29] width 17 height 17
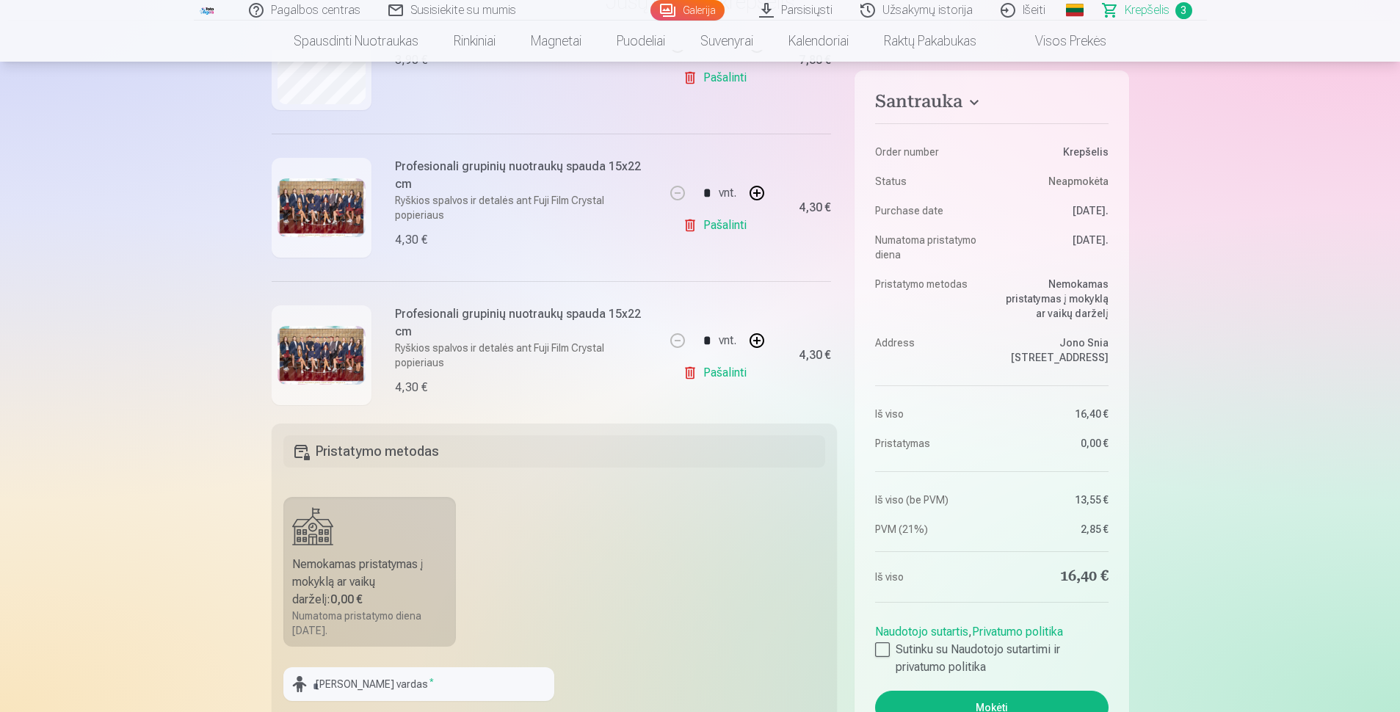
scroll to position [255, 0]
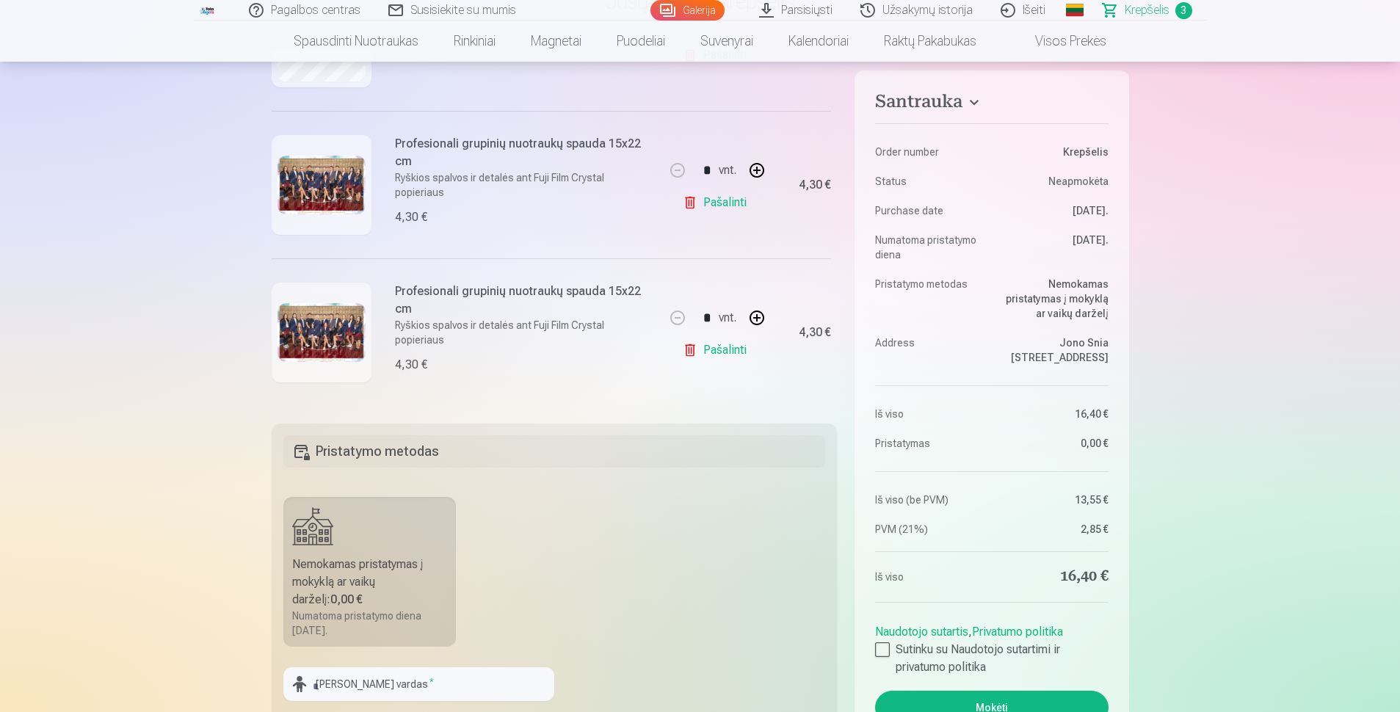
click at [672, 315] on button "button" at bounding box center [757, 317] width 35 height 35
type input "*"
click at [672, 344] on link "Pašalinti" at bounding box center [718, 350] width 70 height 29
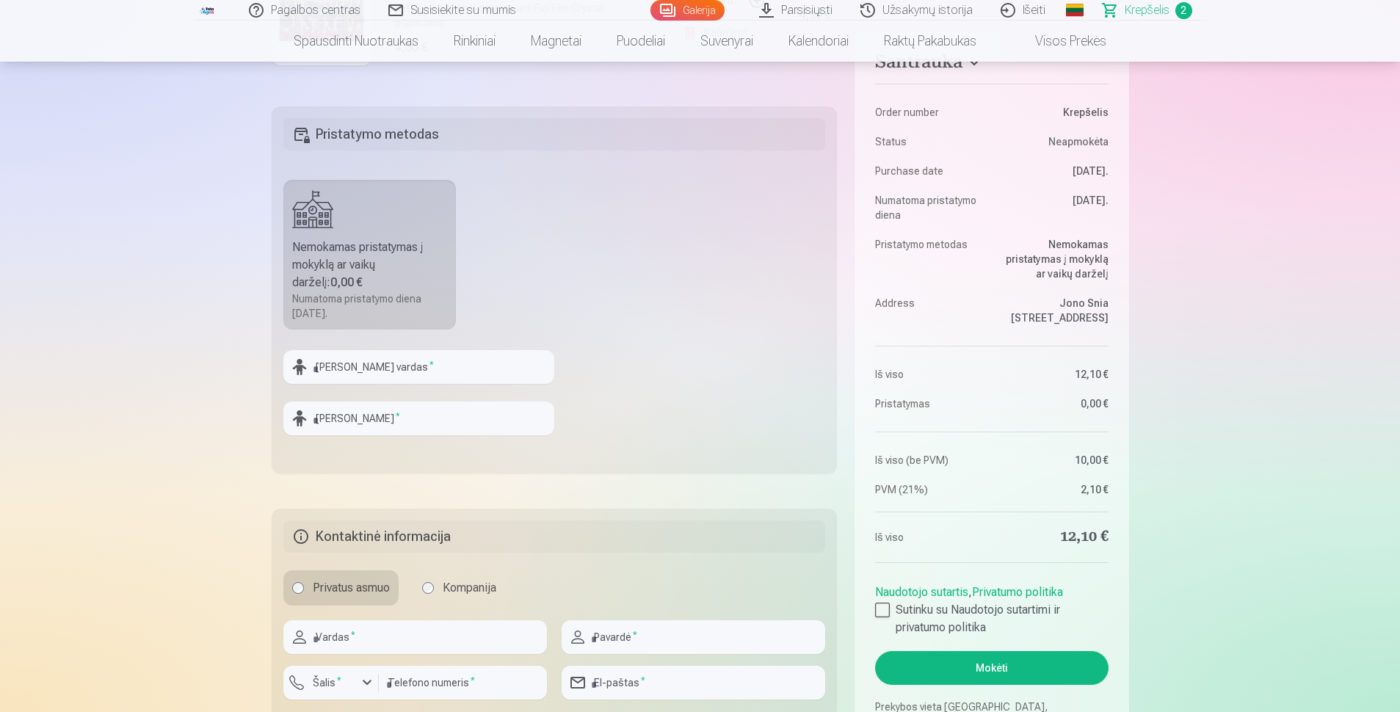
scroll to position [441, 0]
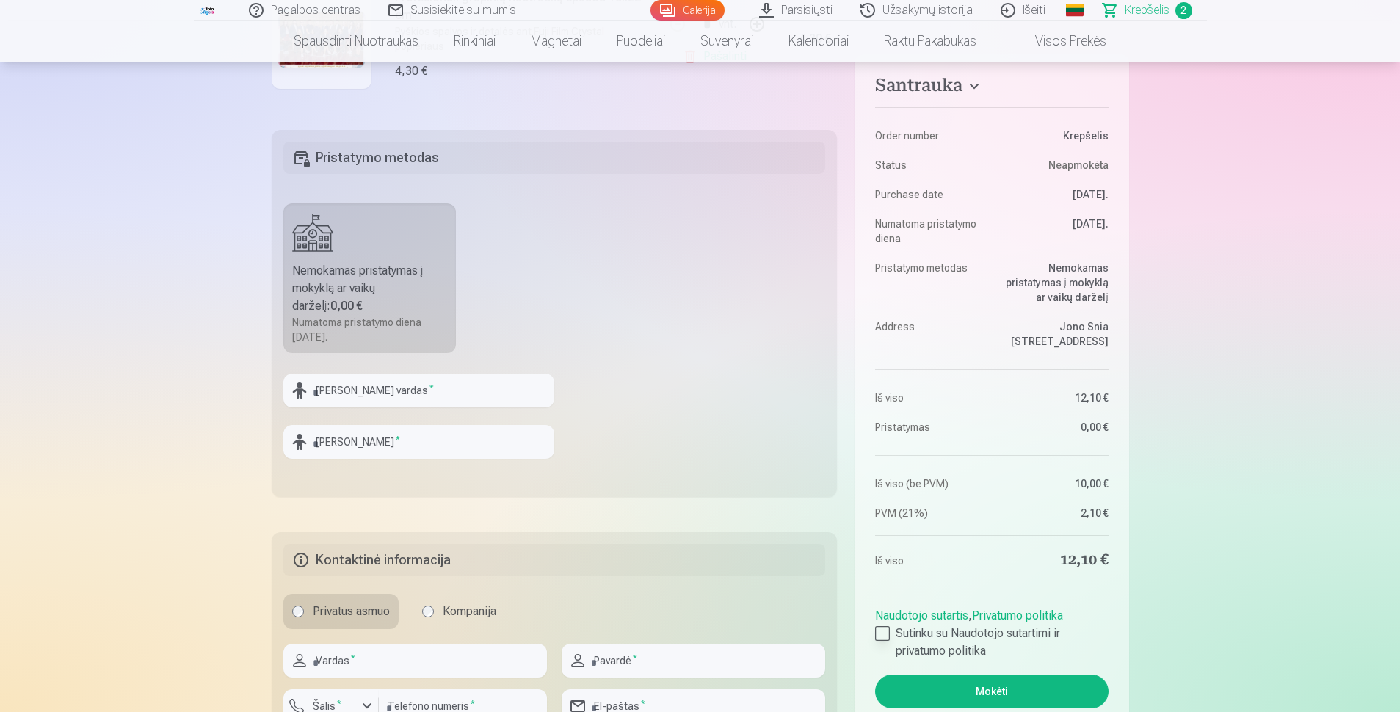
drag, startPoint x: 873, startPoint y: 632, endPoint x: 885, endPoint y: 632, distance: 11.7
click at [672, 632] on aside "Santrauka Order number Krepšelis Status Neapmokėta Purchase date 13.09.2025. Nu…" at bounding box center [992, 409] width 274 height 710
click at [672, 634] on div at bounding box center [882, 633] width 15 height 15
click at [672, 652] on button "Mokėti" at bounding box center [991, 692] width 233 height 34
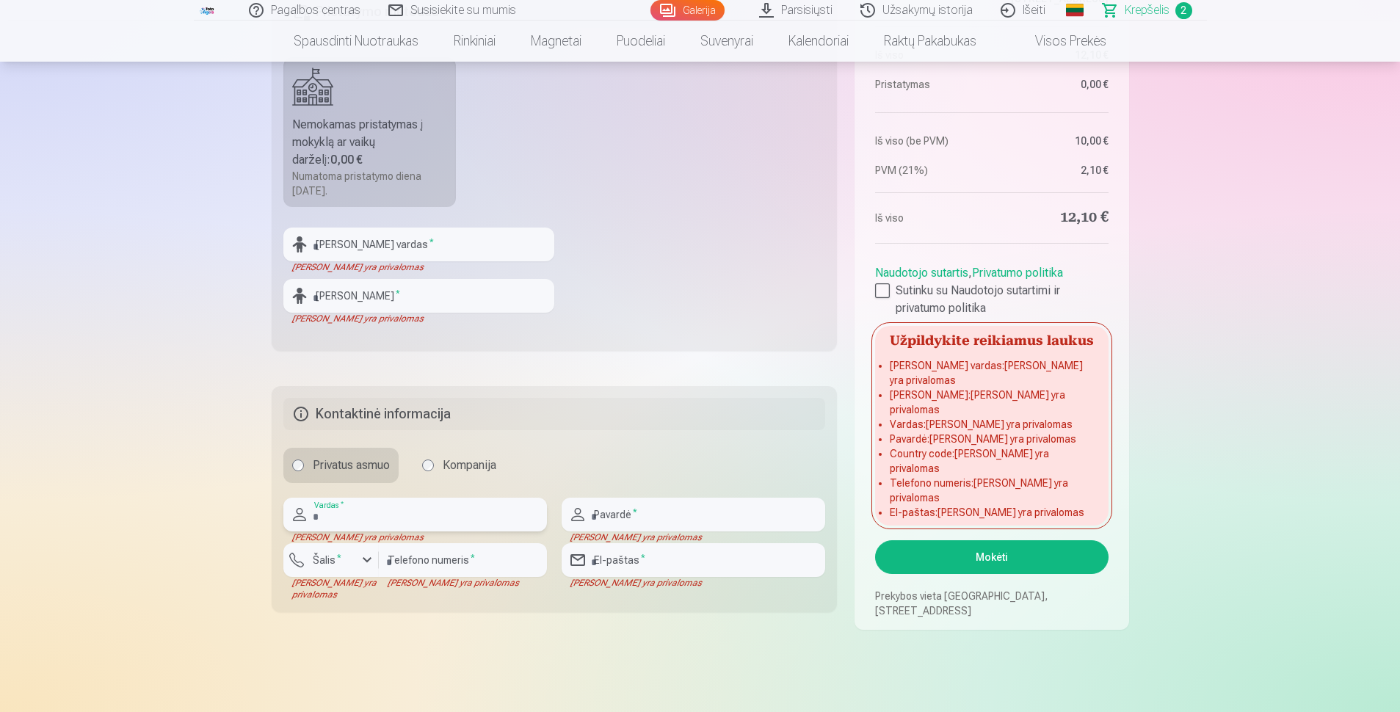
scroll to position [587, 0]
click at [452, 521] on input "text" at bounding box center [415, 514] width 264 height 34
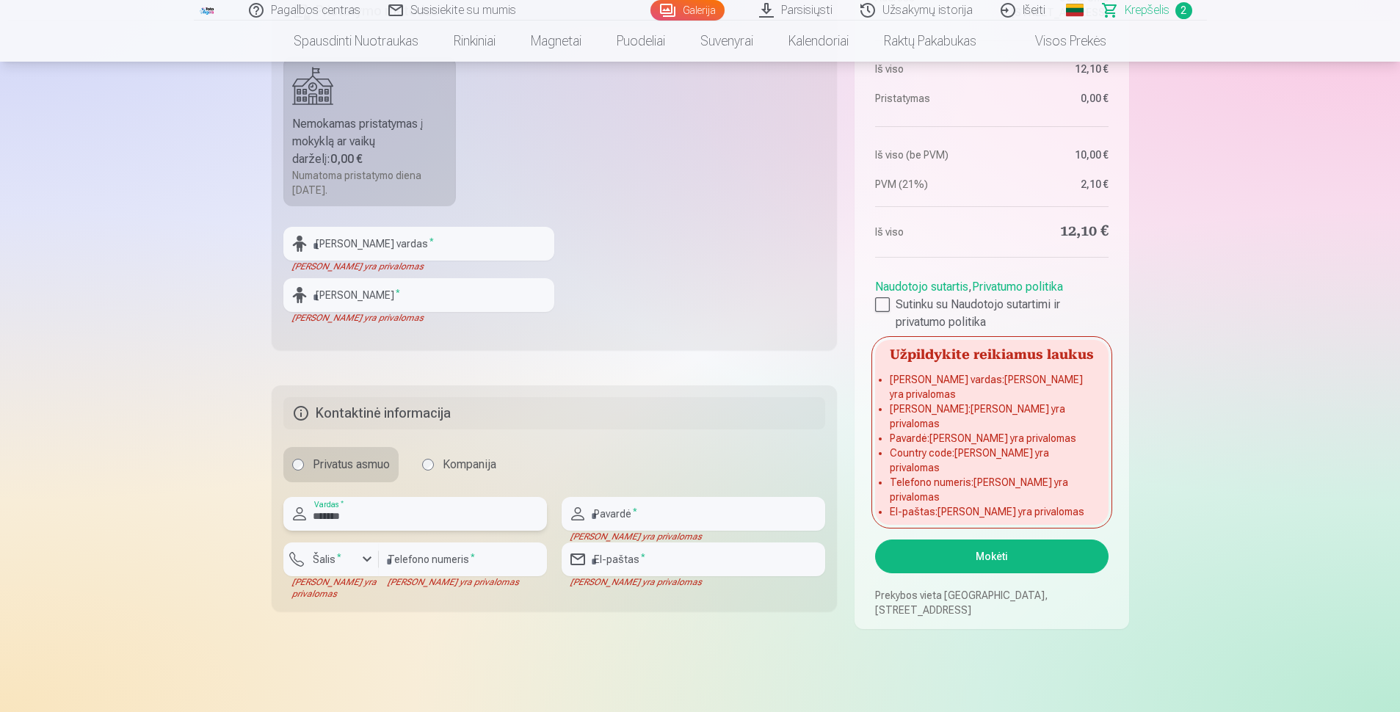
type input "*******"
click at [605, 513] on input "text" at bounding box center [694, 514] width 264 height 34
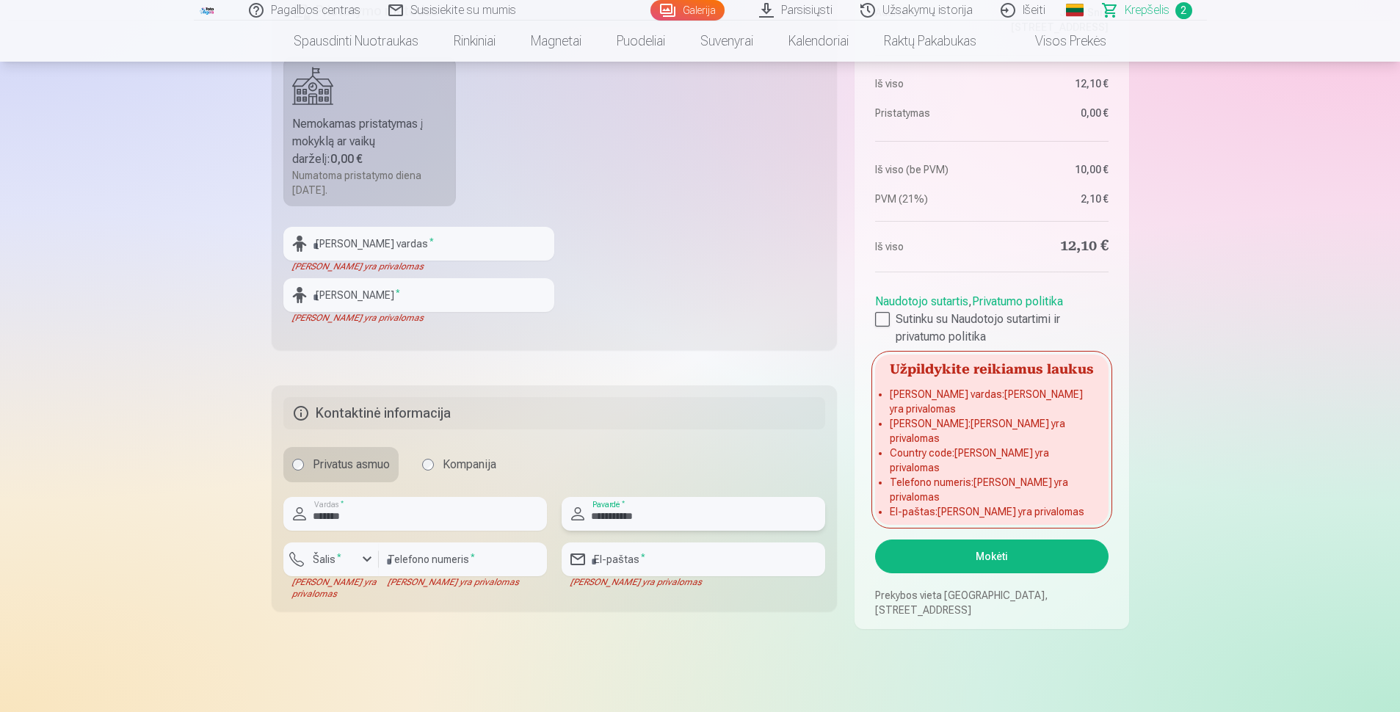
type input "**********"
click at [338, 563] on label "Šalis *" at bounding box center [327, 559] width 40 height 15
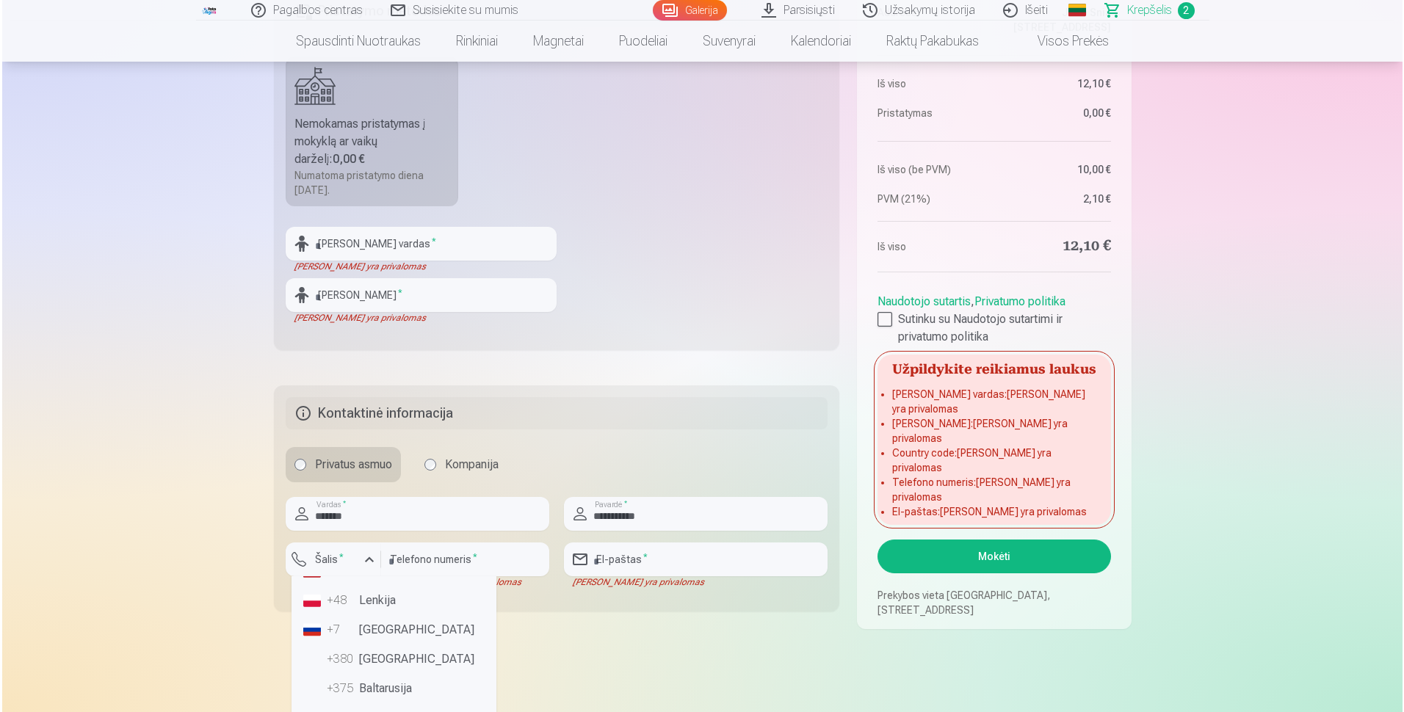
scroll to position [73, 0]
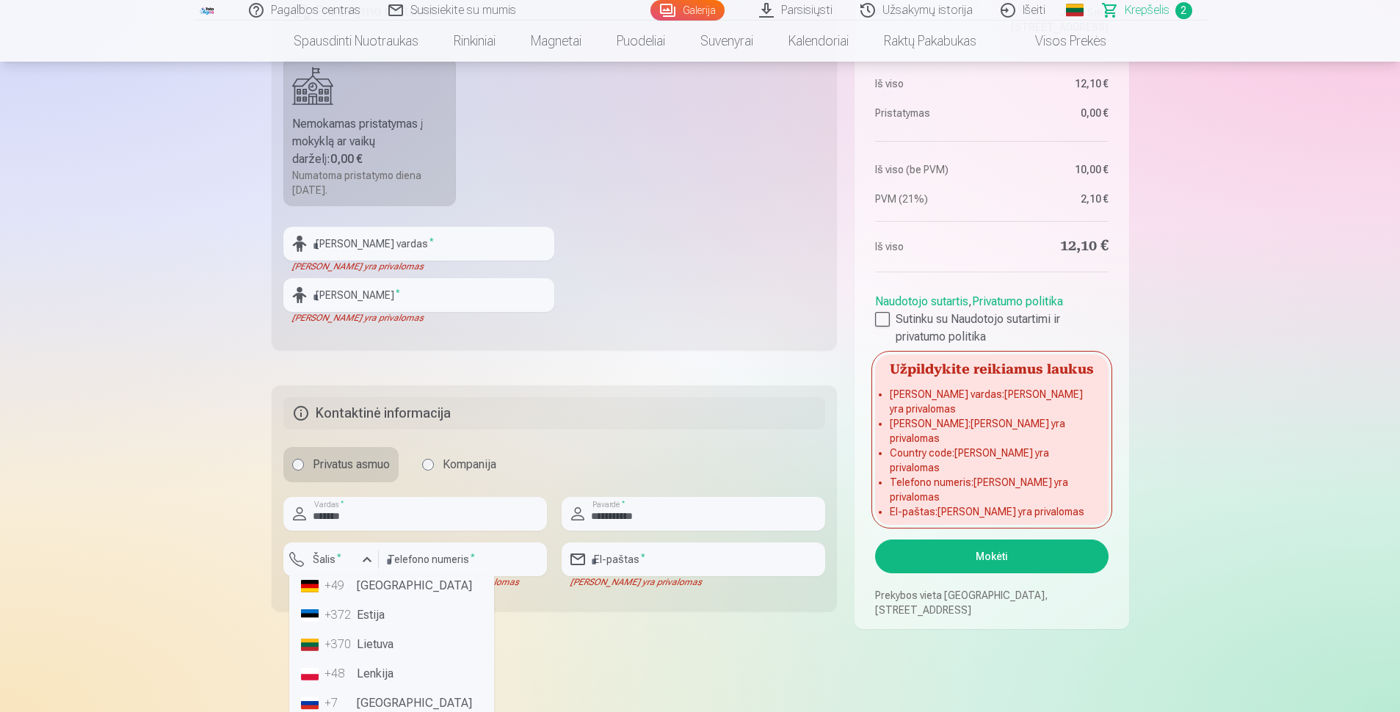
click at [387, 641] on li "+370 Lietuva" at bounding box center [391, 644] width 193 height 29
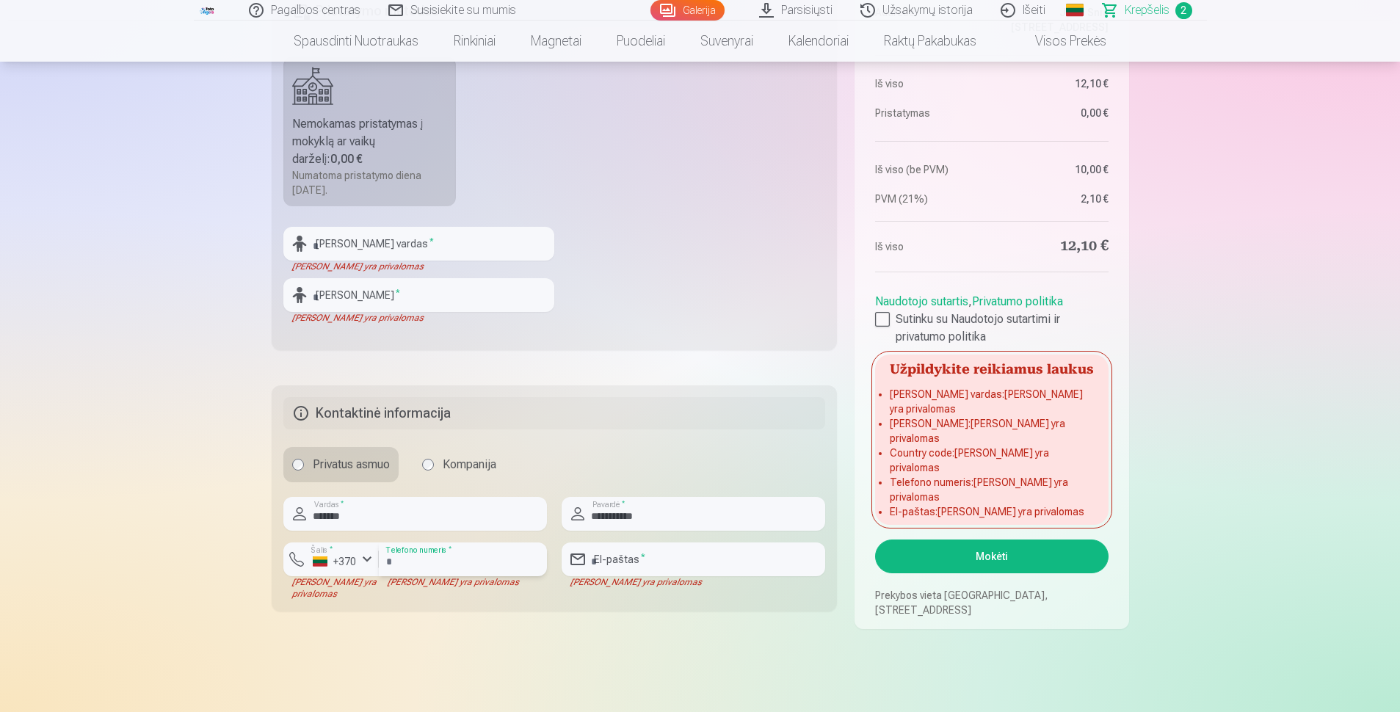
click at [435, 570] on input "number" at bounding box center [463, 560] width 168 height 34
type input "*"
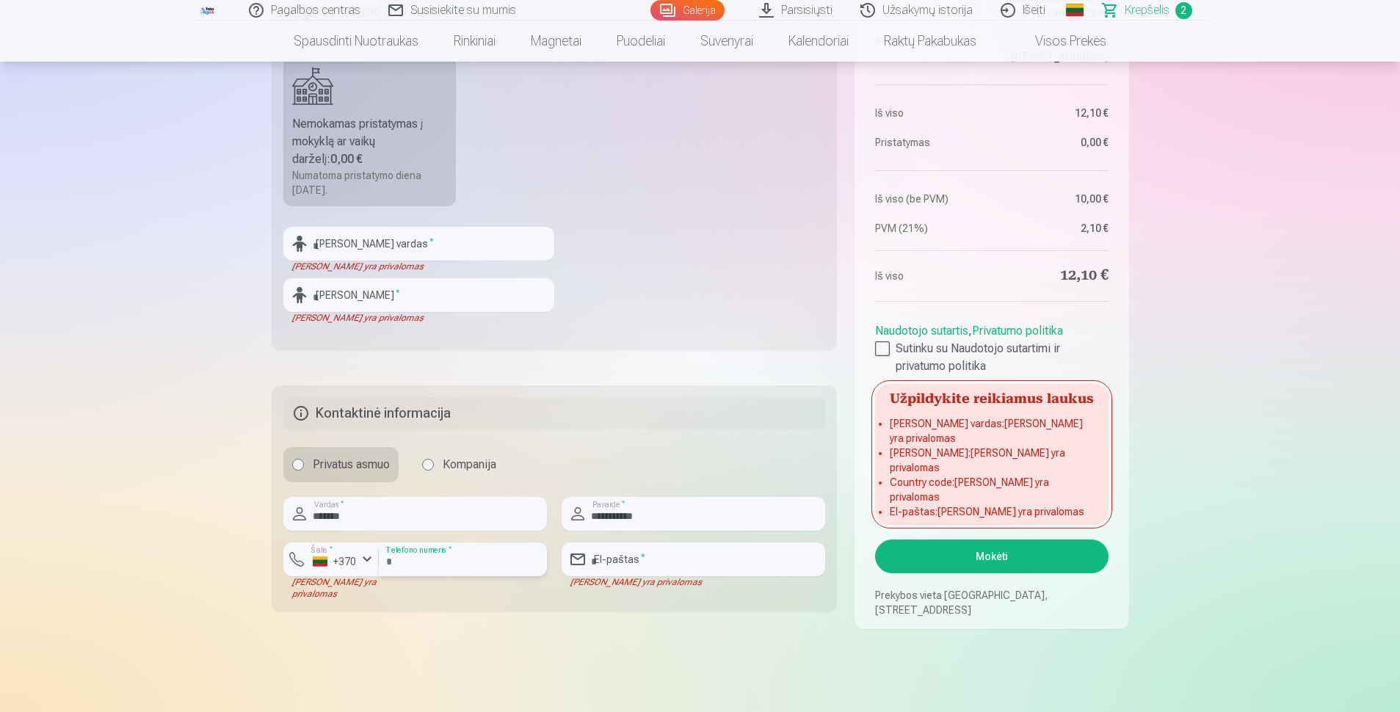
type input "********"
click at [658, 560] on input "email" at bounding box center [694, 560] width 264 height 34
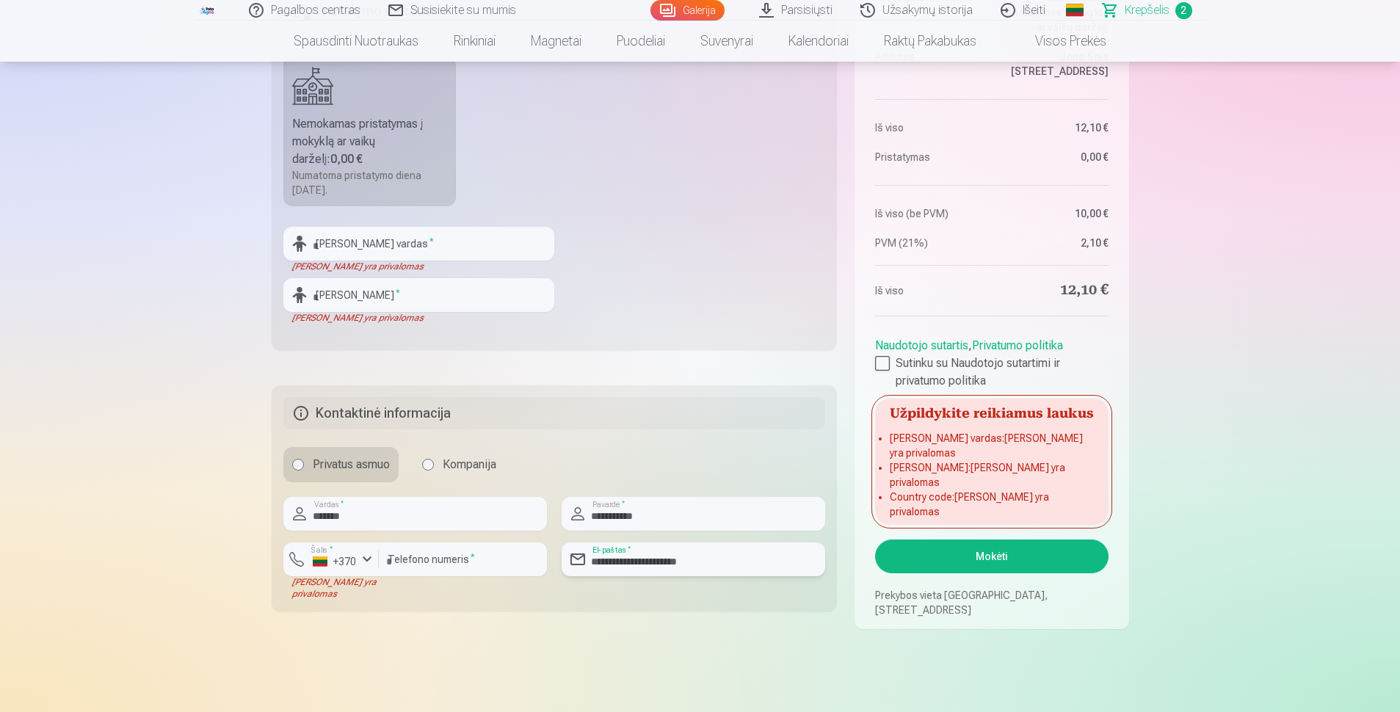
type input "**********"
click at [672, 556] on button "Mokėti" at bounding box center [991, 557] width 233 height 34
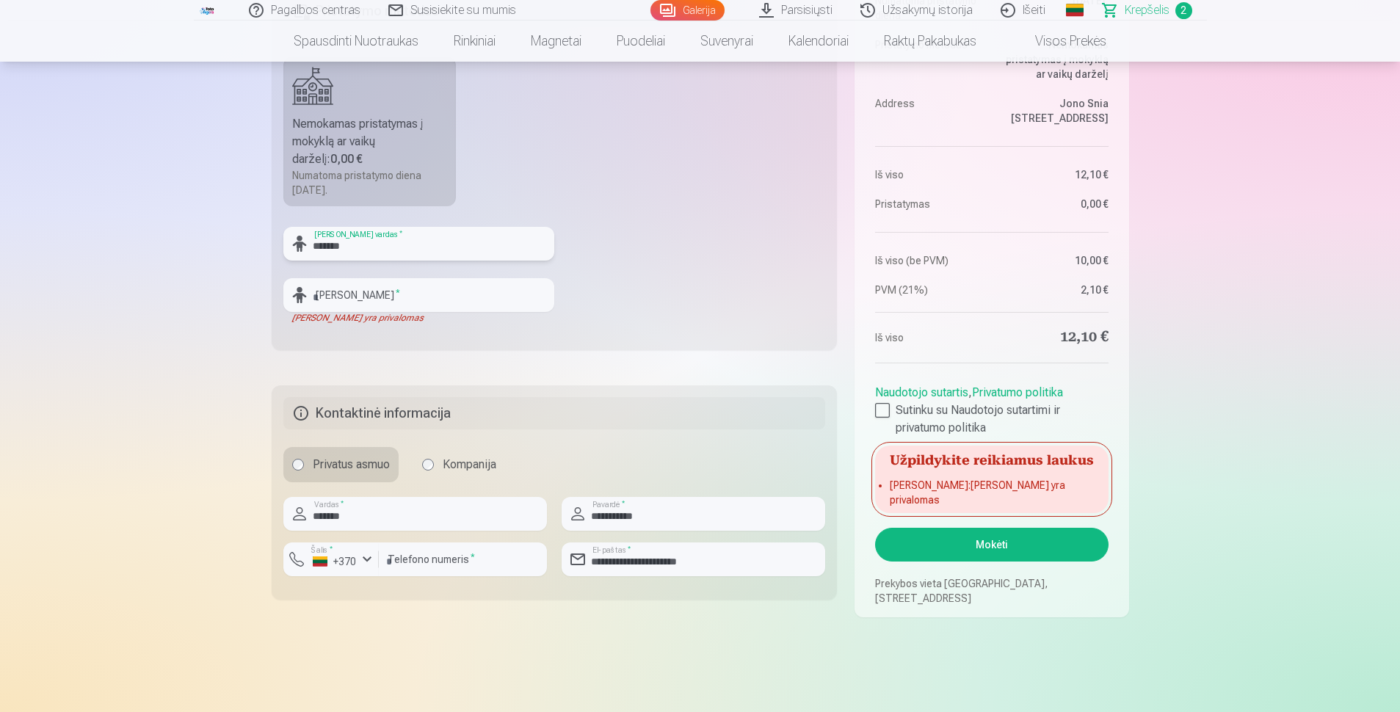
type input "*******"
click at [369, 292] on input "text" at bounding box center [418, 295] width 271 height 34
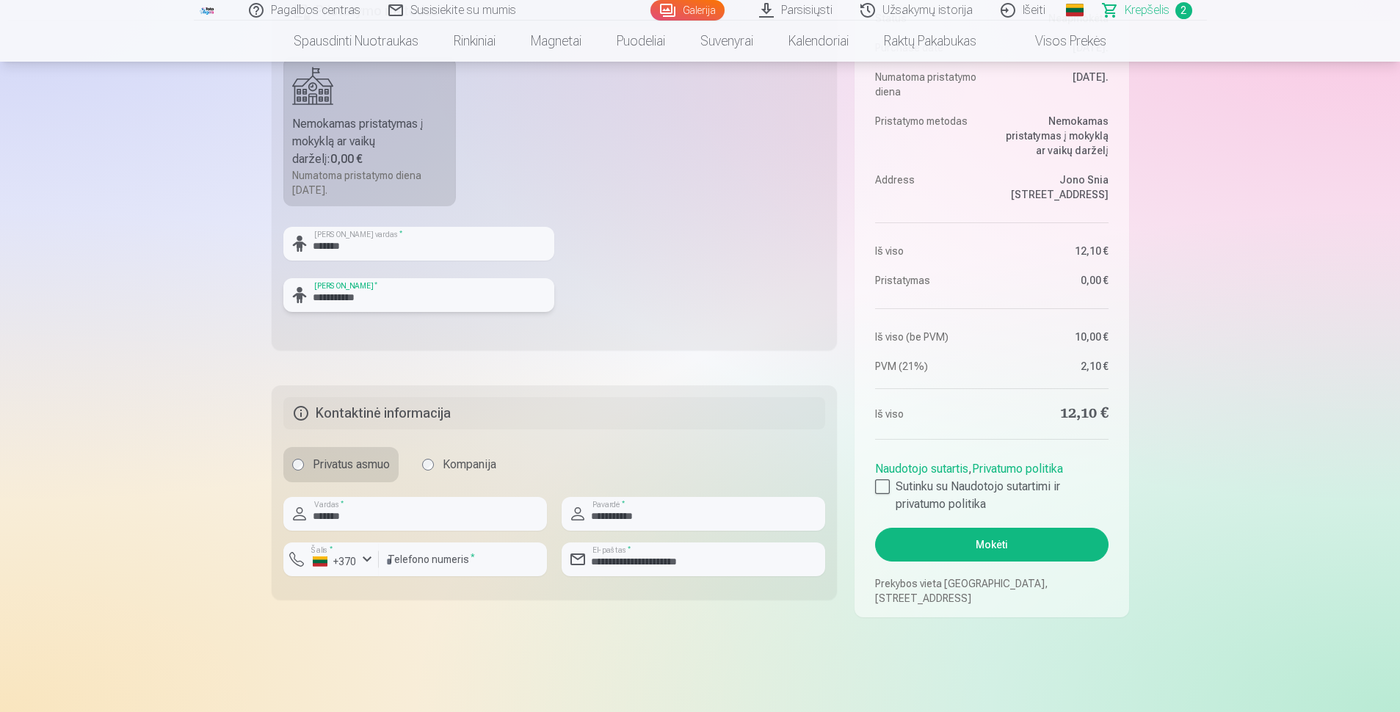
type input "**********"
click at [672, 548] on button "Mokėti" at bounding box center [991, 545] width 233 height 34
